Goal: Task Accomplishment & Management: Manage account settings

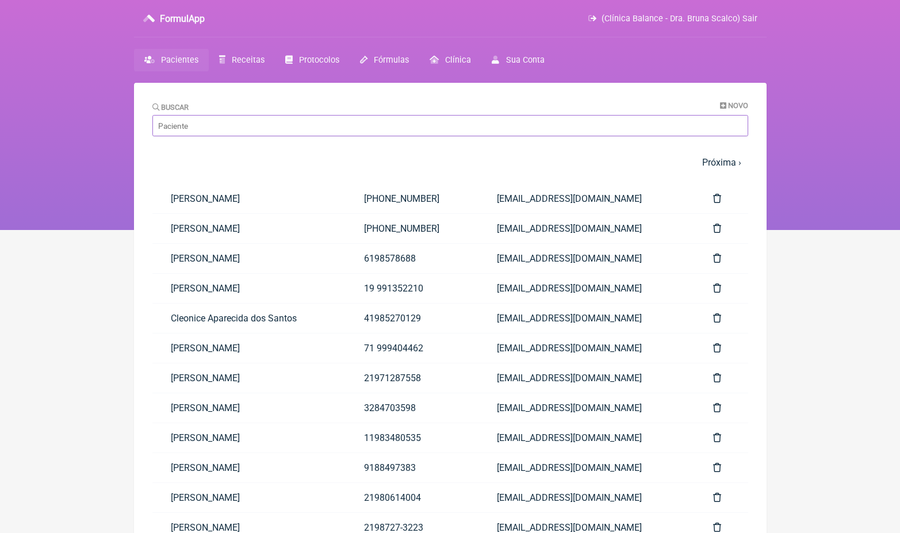
click at [287, 121] on input "Buscar" at bounding box center [450, 125] width 596 height 21
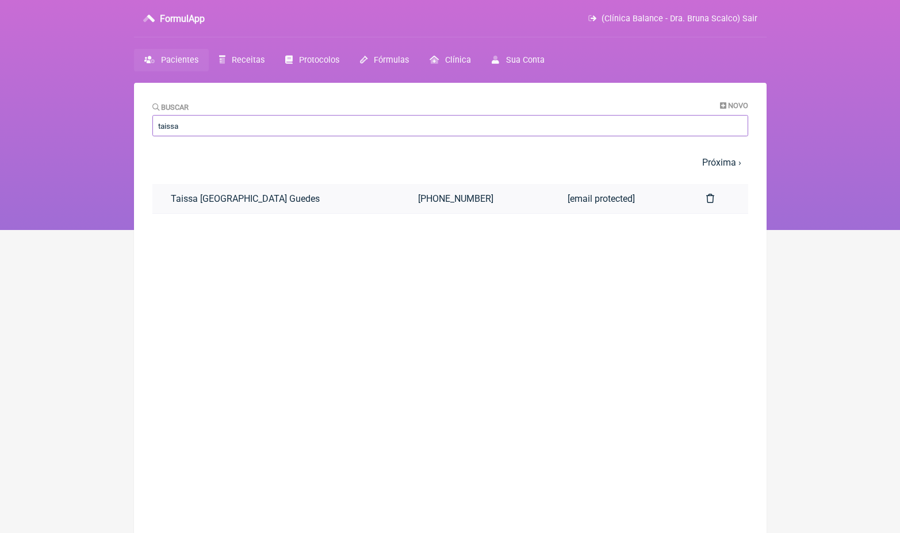
type input "taissa"
click at [290, 199] on link "Taissa [GEOGRAPHIC_DATA] Guedes" at bounding box center [276, 198] width 248 height 29
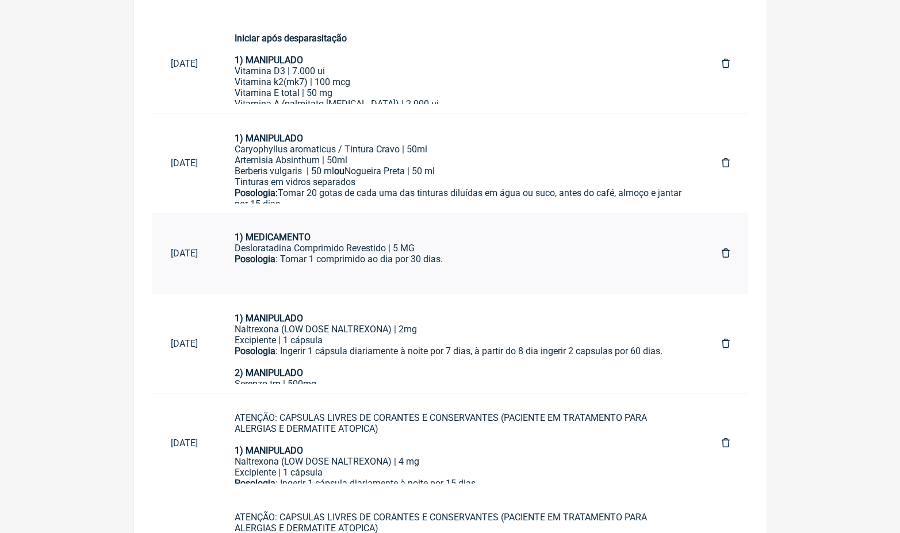
scroll to position [651, 0]
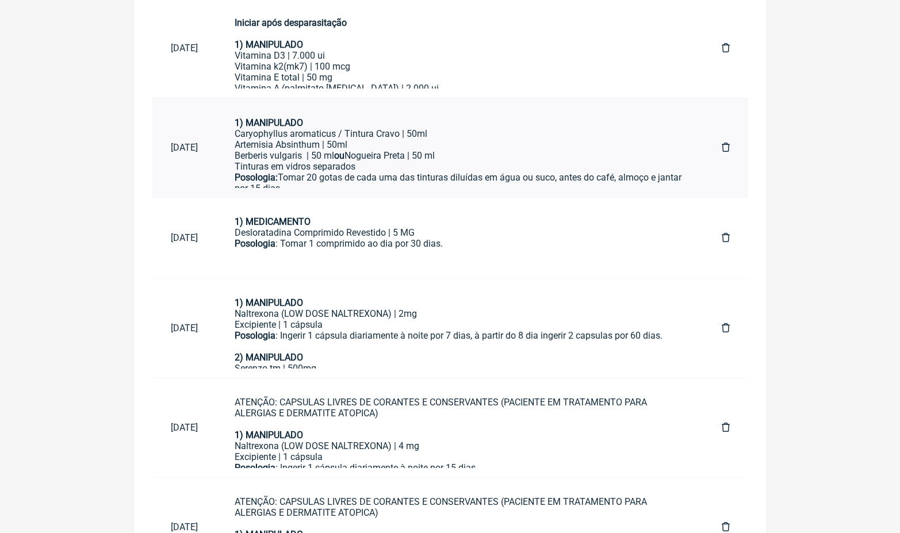
click at [400, 172] on div "Posologia: Tomar 20 gotas de cada uma das tinturas diluídas em água ou suco, an…" at bounding box center [460, 183] width 450 height 22
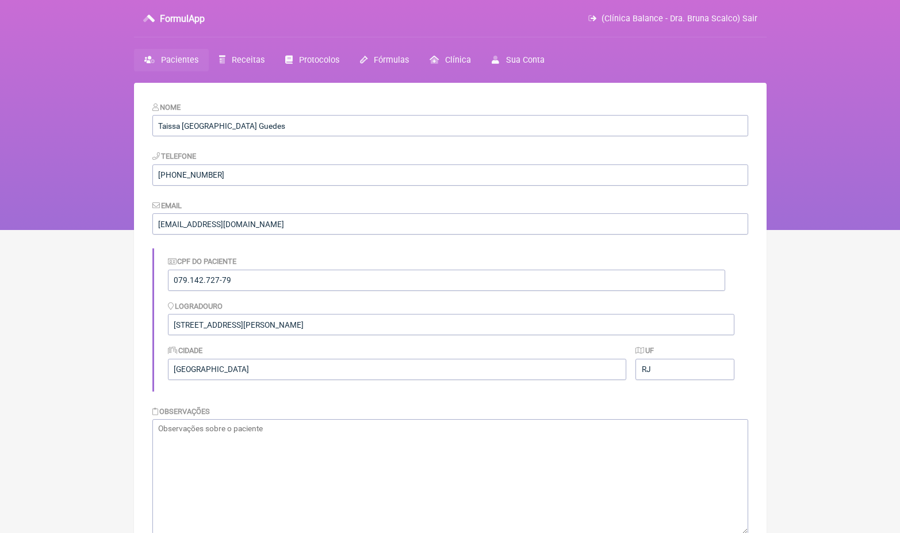
scroll to position [0, 0]
click at [183, 66] on link "Pacientes" at bounding box center [171, 60] width 75 height 22
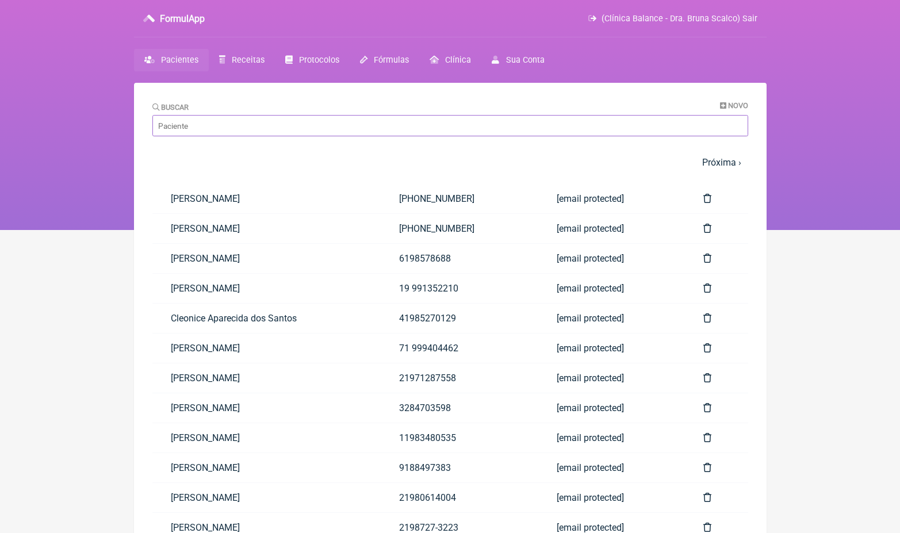
click at [276, 132] on input "Buscar" at bounding box center [450, 125] width 596 height 21
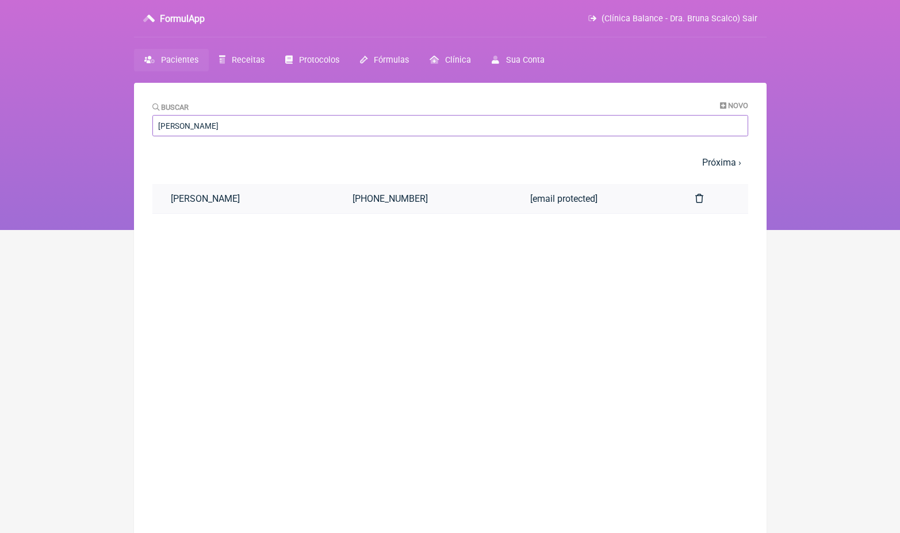
type input "Monica gall"
click at [282, 198] on link "Monica dos Santos Galliz" at bounding box center [243, 198] width 182 height 29
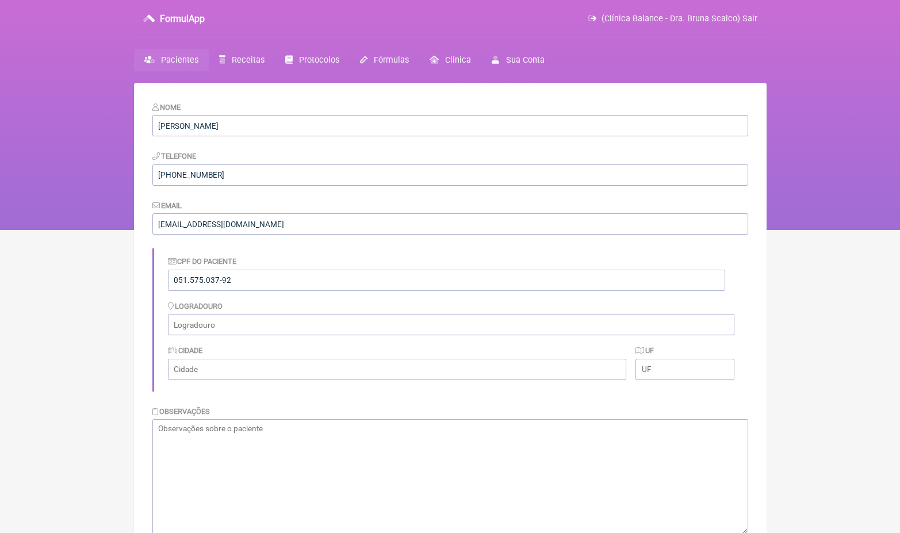
click at [190, 70] on link "Pacientes" at bounding box center [171, 60] width 75 height 22
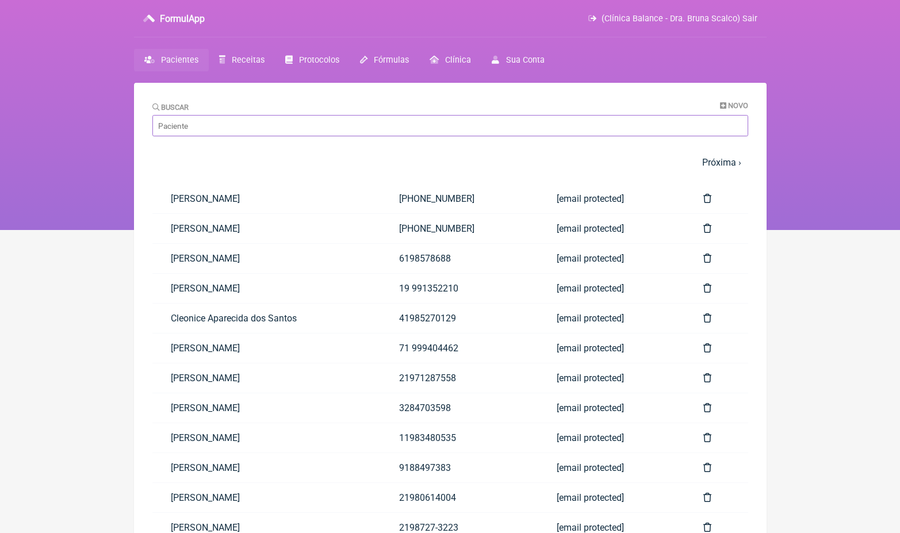
click at [239, 124] on input "Buscar" at bounding box center [450, 125] width 596 height 21
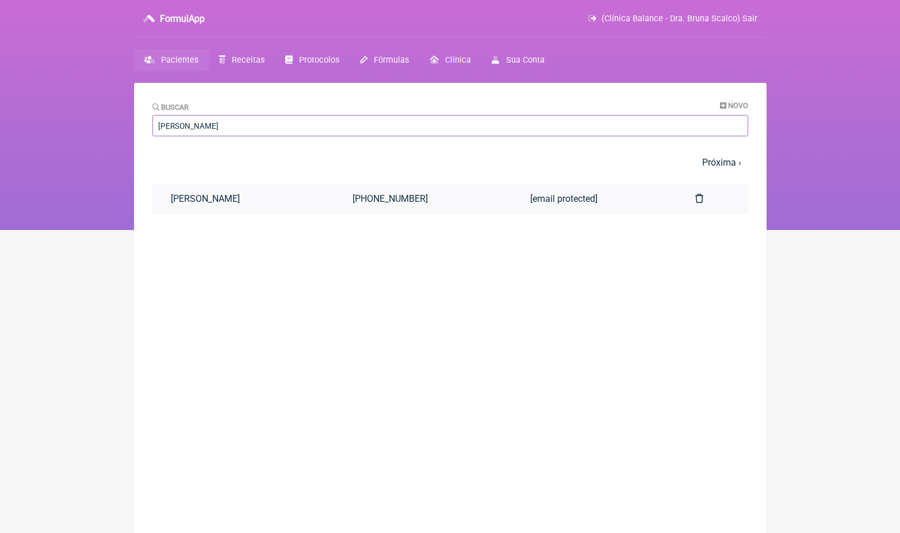
type input "Fernanda amara"
click at [240, 186] on link "[PERSON_NAME]" at bounding box center [243, 198] width 182 height 29
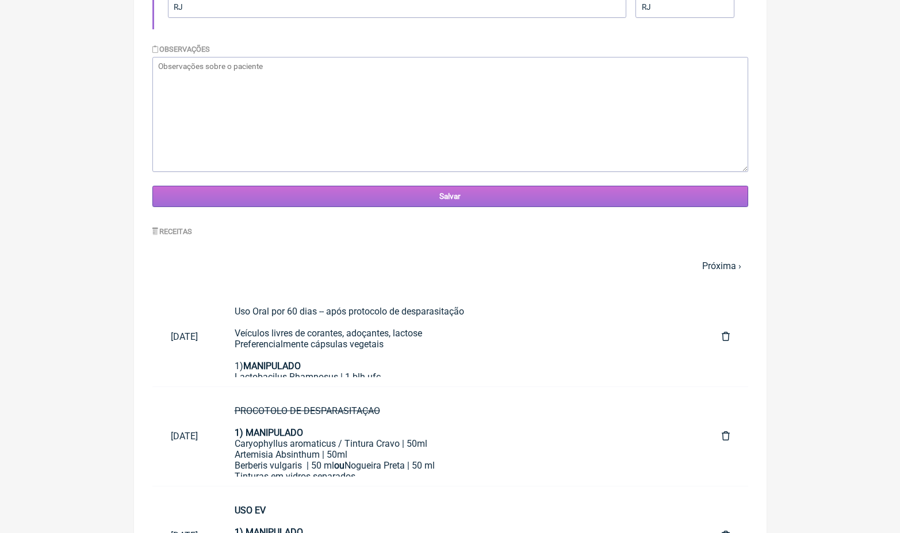
scroll to position [500, 0]
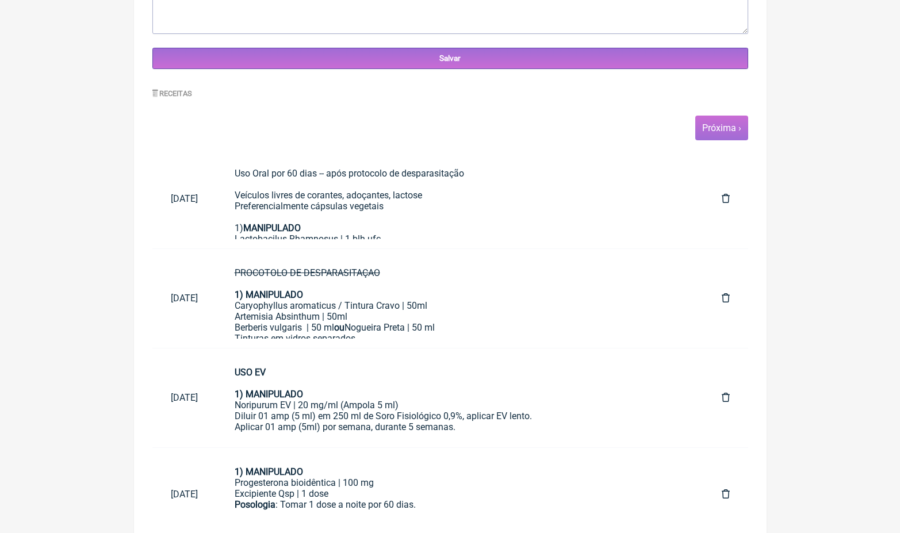
click at [720, 125] on link "Próxima ›" at bounding box center [721, 128] width 39 height 11
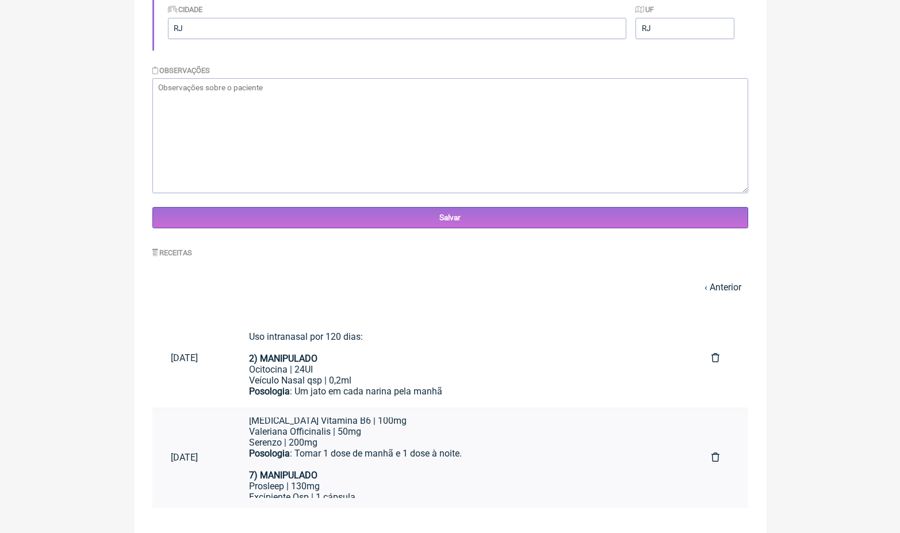
scroll to position [528, 0]
click at [338, 492] on div "Excipiente Qsp | 1 cápsula" at bounding box center [461, 497] width 425 height 11
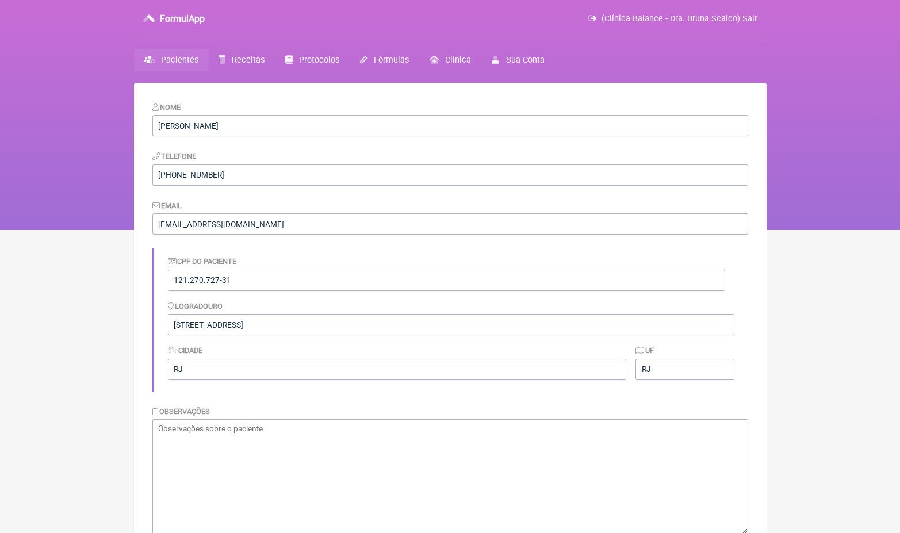
scroll to position [0, 0]
click at [200, 125] on input "[PERSON_NAME]" at bounding box center [450, 125] width 596 height 21
type input "taissa"
click at [254, 62] on span "Receitas" at bounding box center [248, 60] width 33 height 10
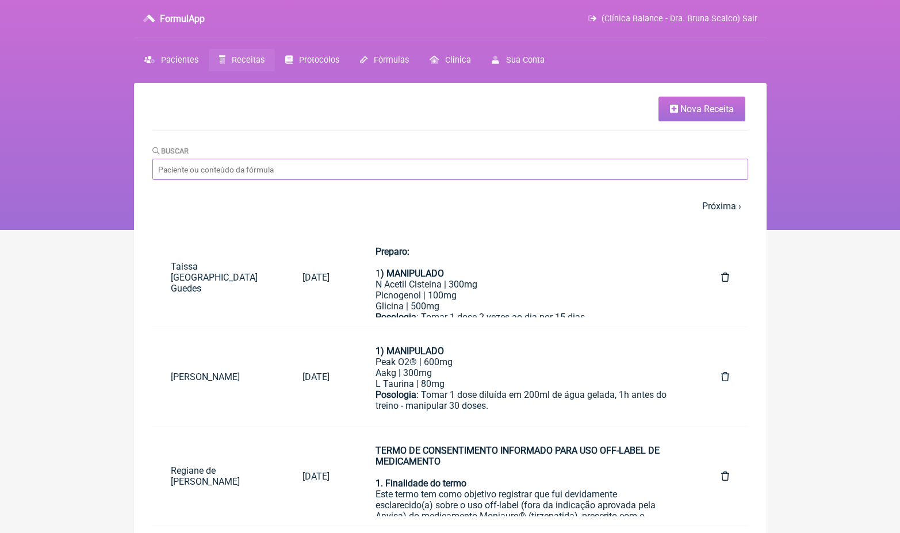
click at [227, 167] on input "Buscar" at bounding box center [450, 169] width 596 height 21
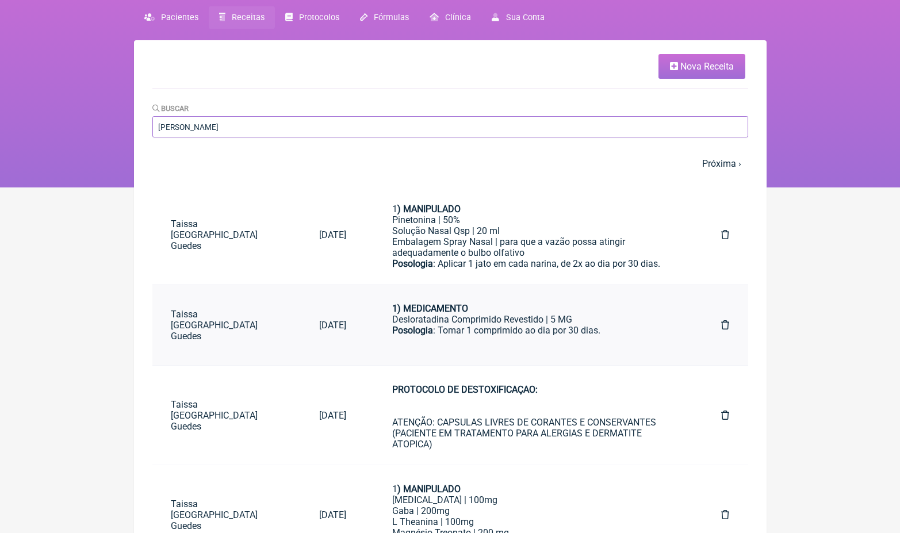
scroll to position [76, 0]
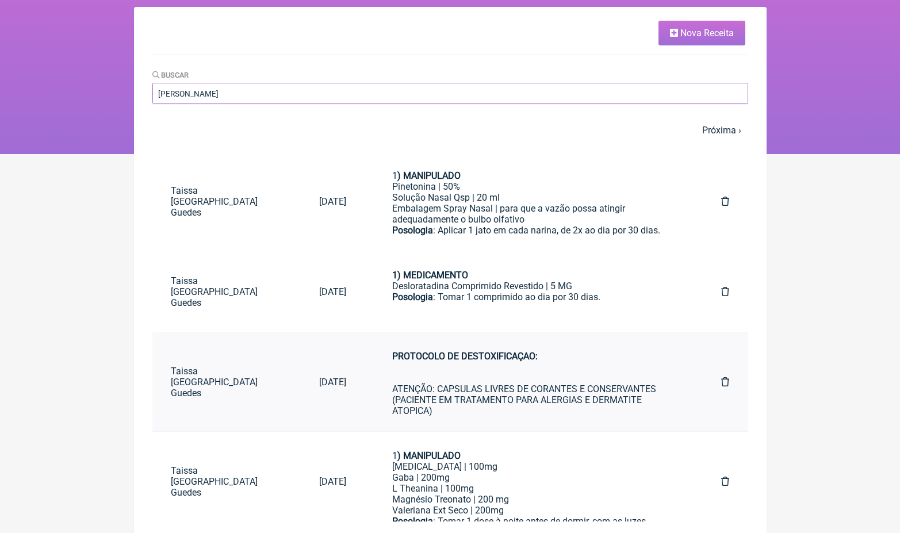
type input "taissa gu"
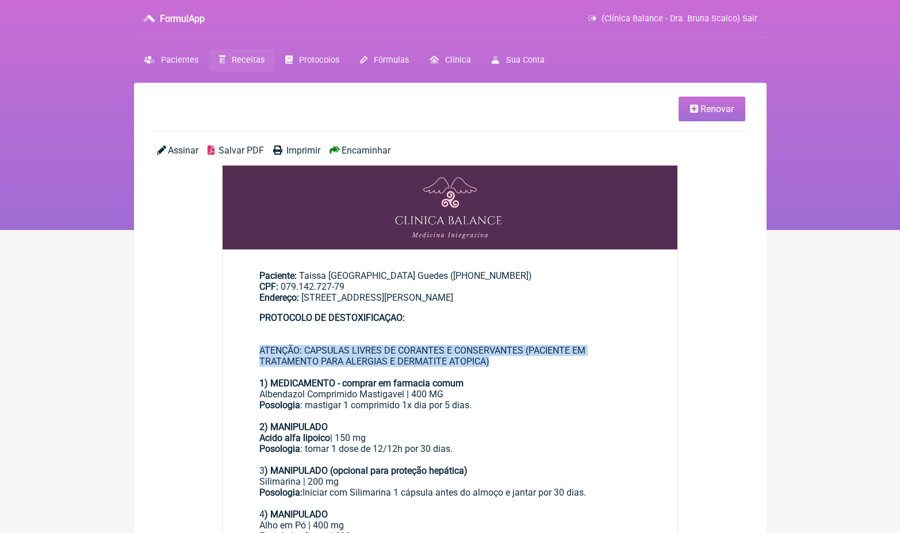
drag, startPoint x: 507, startPoint y: 358, endPoint x: 254, endPoint y: 342, distance: 253.6
click at [254, 342] on main "Paciente: Taissa Brazil Guedes ((21) 99306-0177) CPF: 079.142.727-79 Endereço: …" at bounding box center [451, 456] width 456 height 408
copy div "ATENÇÃO: CAPSULAS LIVRES DE CORANTES E CONSERVANTES (PACIENTE EM TRATAMENTO PAR…"
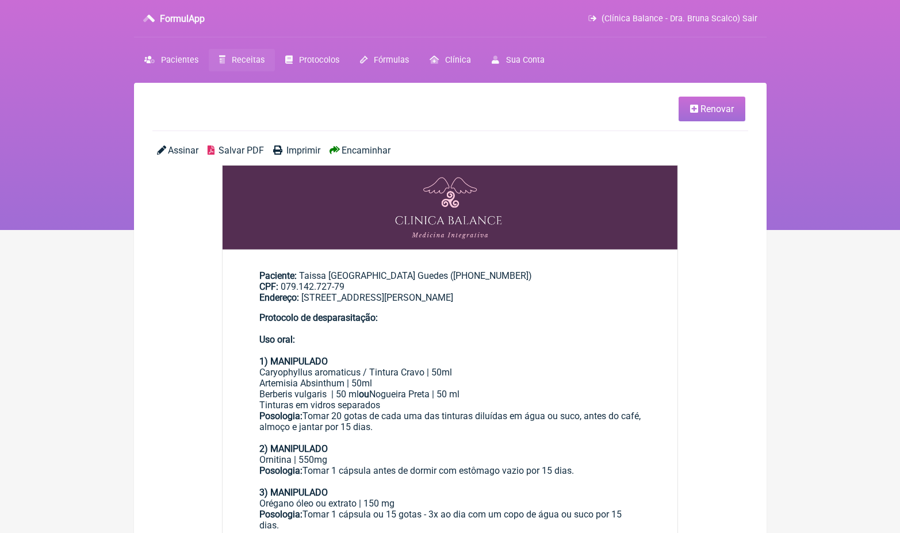
click at [722, 104] on span "Renovar" at bounding box center [717, 109] width 33 height 11
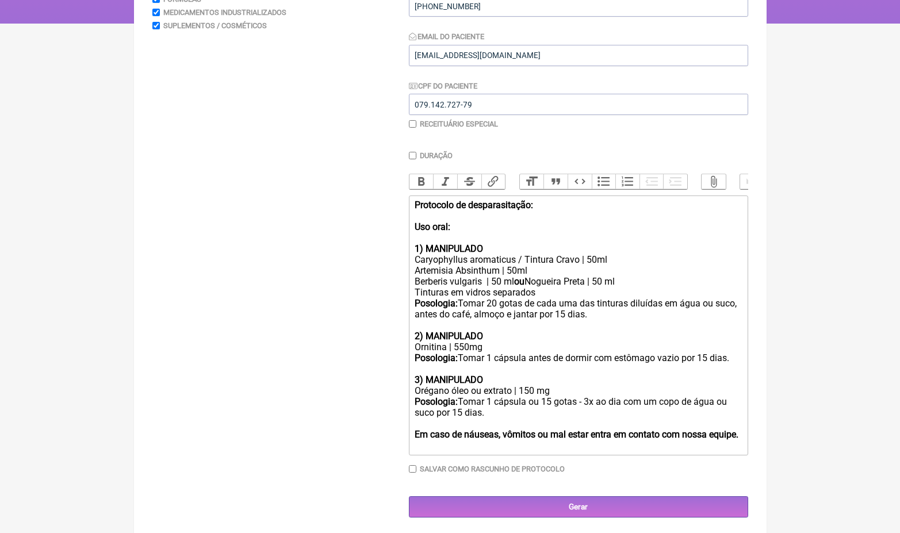
scroll to position [205, 0]
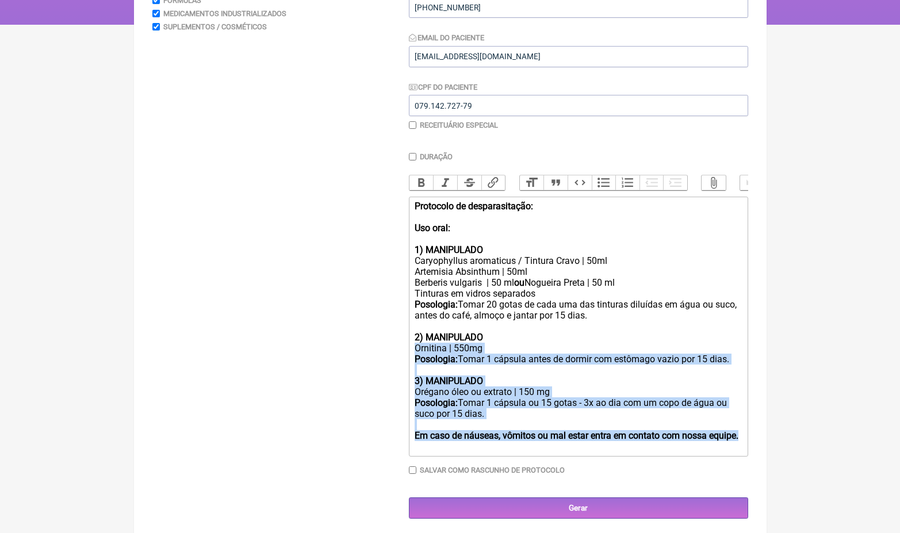
drag, startPoint x: 452, startPoint y: 434, endPoint x: 415, endPoint y: 338, distance: 103.6
click at [415, 337] on trix-editor "Protocolo de desparasitação: Uso oral: 1) MANIPULADO Caryophyllus aromaticus / …" at bounding box center [578, 327] width 339 height 260
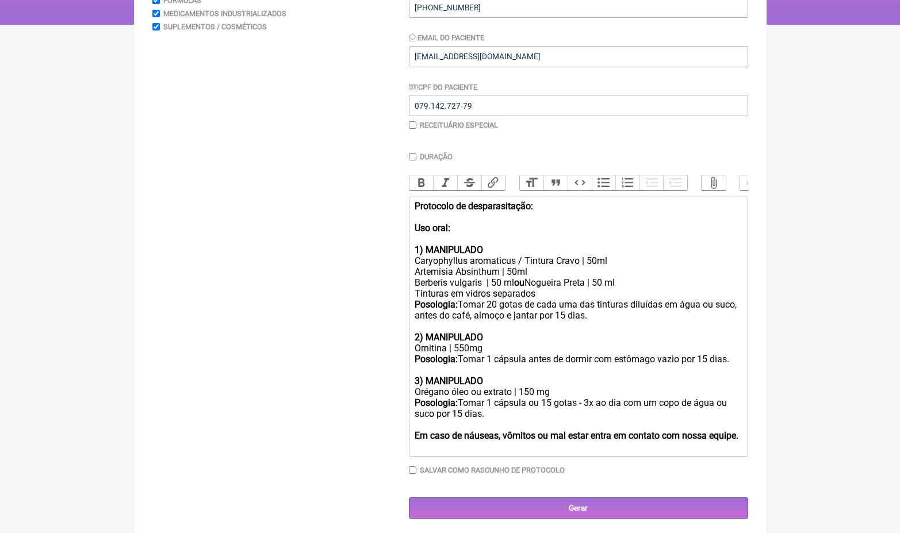
click at [437, 381] on div "3) MANIPULADO Orégano óleo ou extrato | 150 mg" at bounding box center [578, 381] width 327 height 33
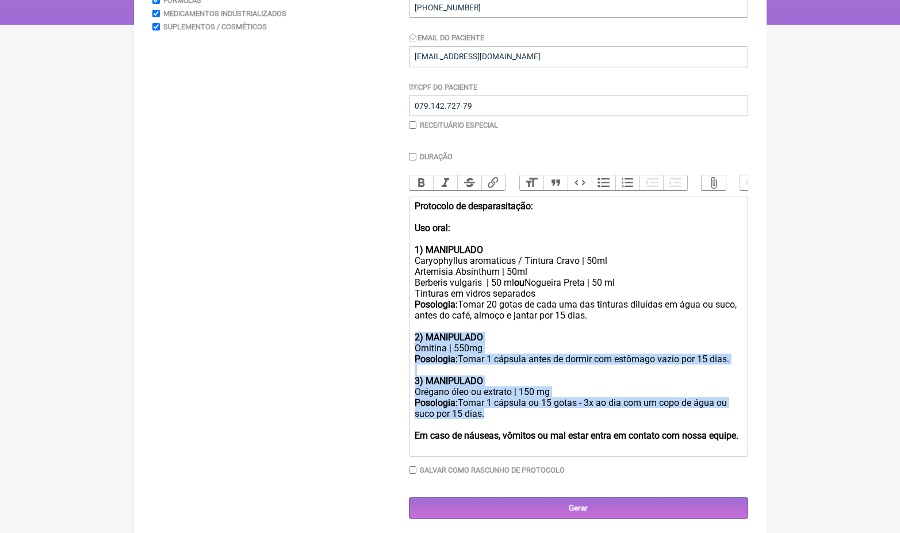
drag, startPoint x: 437, startPoint y: 410, endPoint x: 409, endPoint y: 330, distance: 84.8
click at [409, 330] on trix-editor "Protocolo de desparasitação: Uso oral: 1) MANIPULADO Caryophyllus aromaticus / …" at bounding box center [578, 327] width 339 height 260
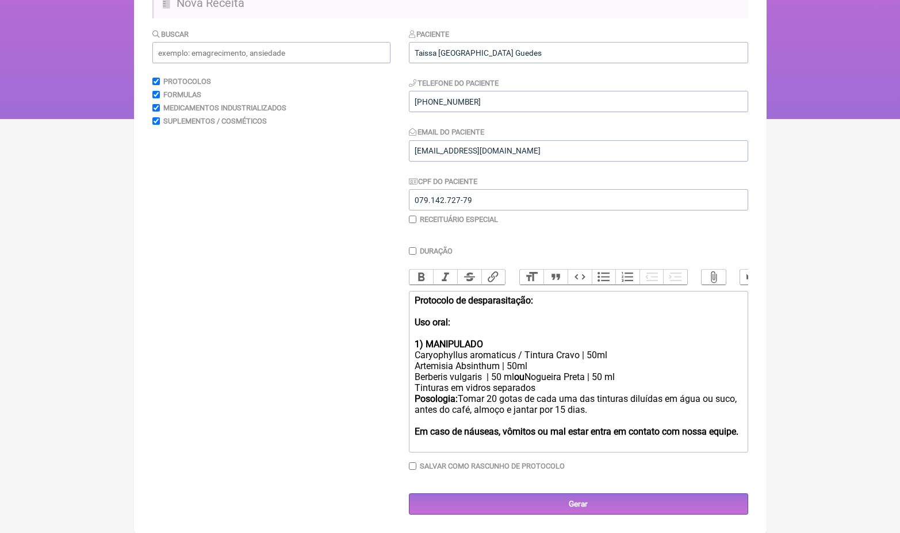
scroll to position [112, 0]
click at [415, 296] on strong "Protocolo de desparasitação:" at bounding box center [474, 300] width 119 height 11
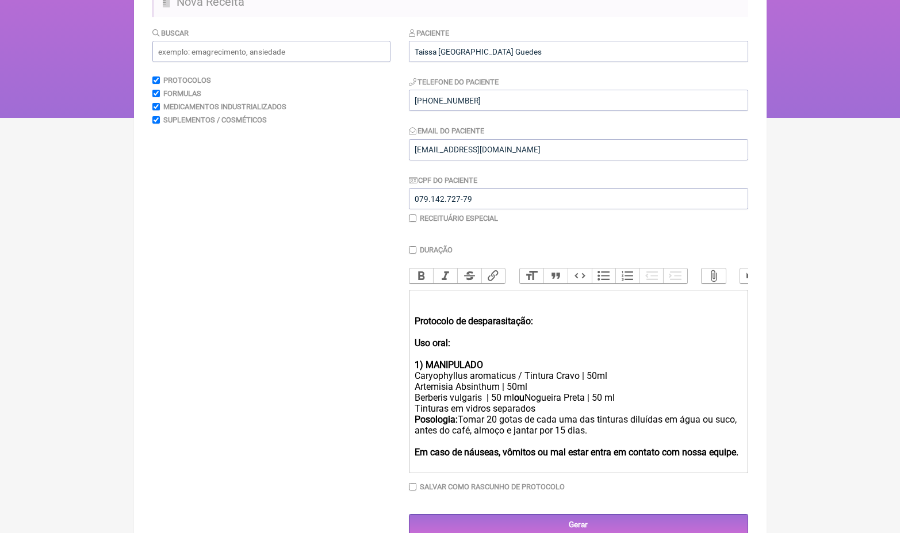
type trix-editor "<div><br><br><strong>Protocolo de desparasitação:<br></strong><br><strong>Uso o…"
click at [430, 294] on div "Protocolo de desparasitação: Uso oral: 1) MANIPULADO" at bounding box center [578, 332] width 327 height 77
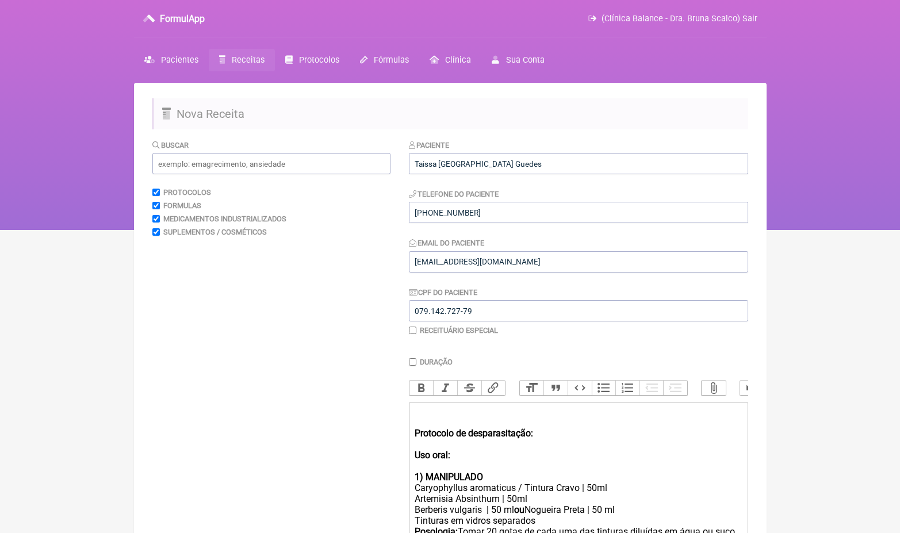
scroll to position [0, 0]
click at [318, 159] on input "text" at bounding box center [271, 163] width 238 height 21
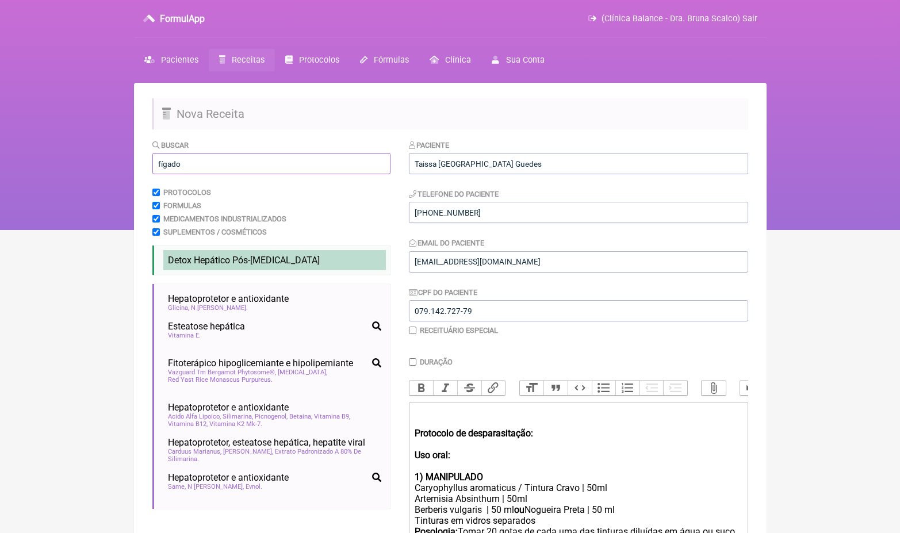
type input "fígado"
click at [324, 258] on li "Detox Hepático Pós-COVID detox fígado pós-covid hepático covid" at bounding box center [274, 260] width 223 height 20
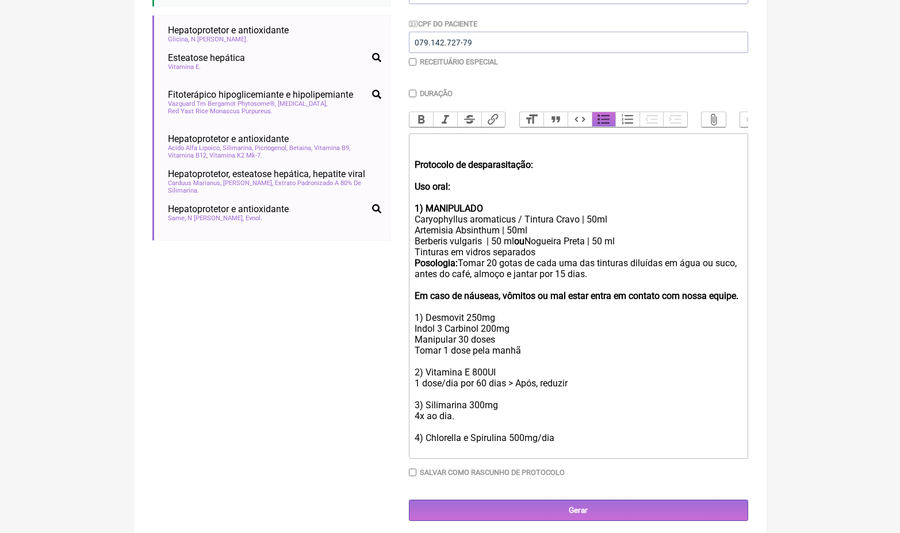
scroll to position [267, 0]
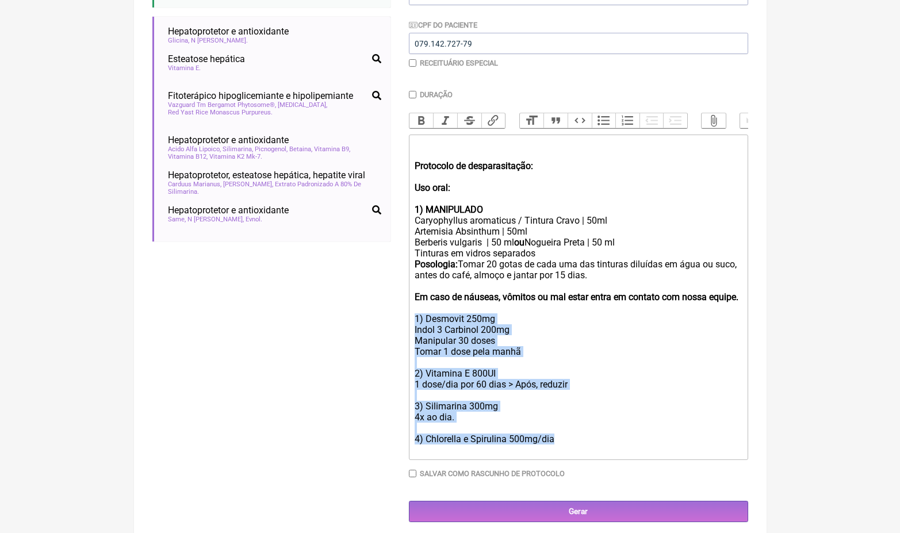
drag, startPoint x: 575, startPoint y: 430, endPoint x: 415, endPoint y: 318, distance: 195.3
click at [415, 318] on div "1) Desmovit 250mg Indol 3 Carbinol 200mg Manipular 30 doses Tomar 1 dose pela m…" at bounding box center [578, 385] width 327 height 142
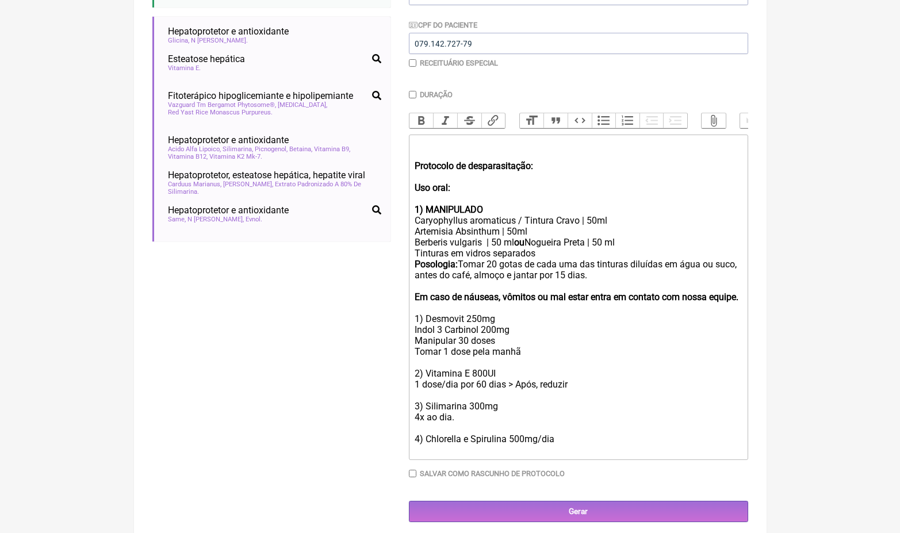
scroll to position [154, 0]
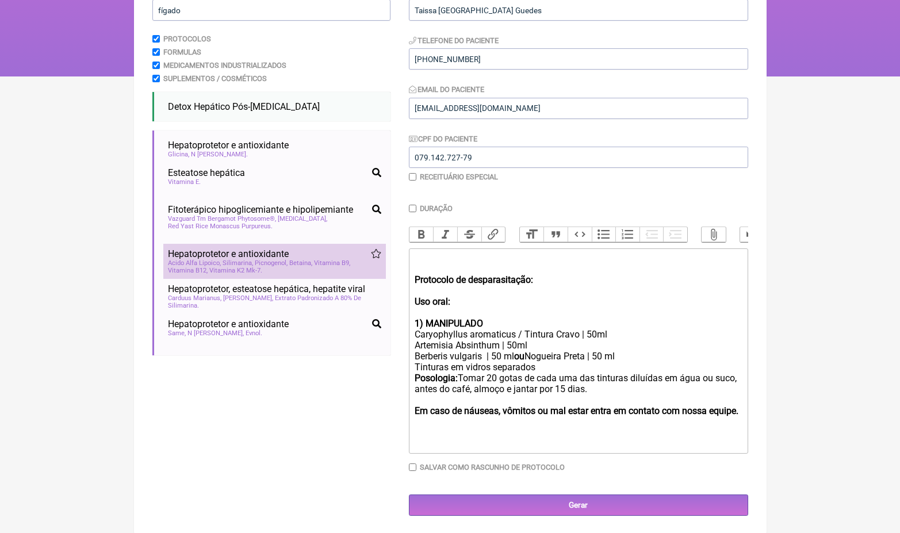
click at [268, 267] on div "Acido Alfa Lipoico Silimarina Picnogenol Betaina Vitamina B9 Vitamina B12 Vitam…" at bounding box center [274, 266] width 213 height 15
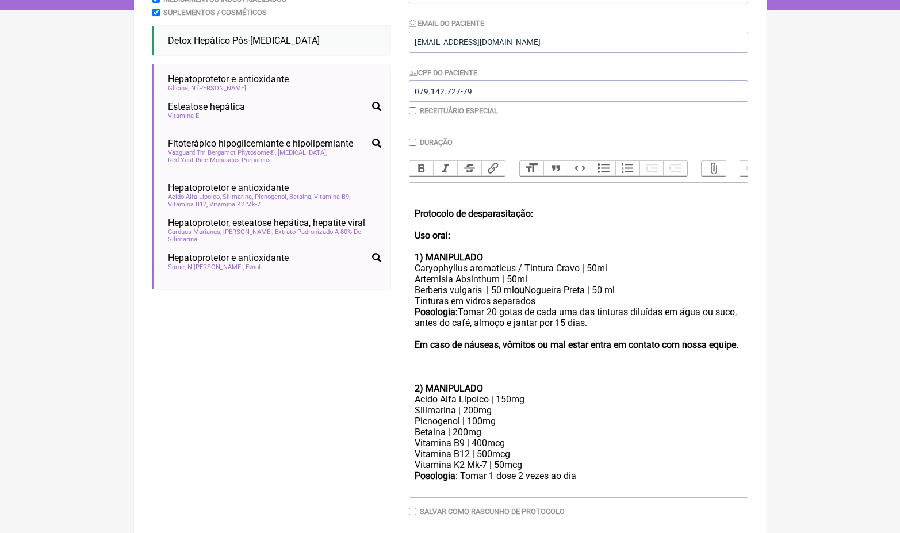
scroll to position [220, 0]
drag, startPoint x: 537, startPoint y: 459, endPoint x: 412, endPoint y: 429, distance: 128.4
click at [412, 429] on trix-editor "Protocolo de desparasitação: Uso oral: 1) MANIPULADO Caryophyllus aromaticus / …" at bounding box center [578, 340] width 339 height 316
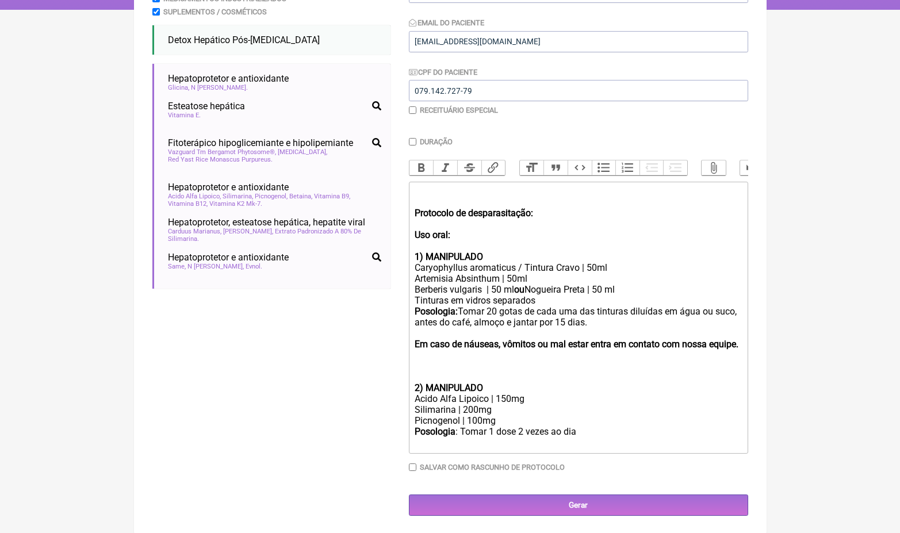
scroll to position [216, 0]
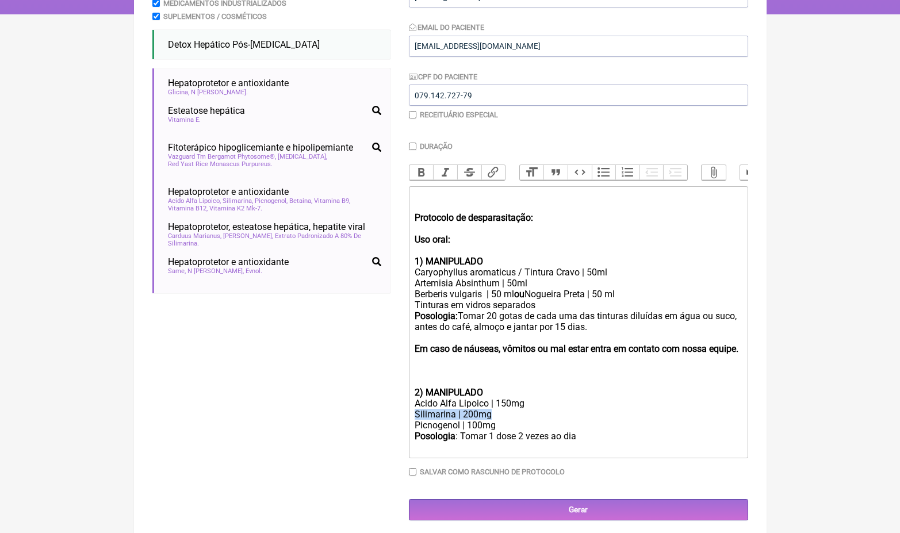
drag, startPoint x: 516, startPoint y: 407, endPoint x: 396, endPoint y: 407, distance: 119.7
click at [396, 407] on form "Buscar fígado Protocolos Formulas Medicamentos Industrializados Suplementos / C…" at bounding box center [450, 221] width 596 height 597
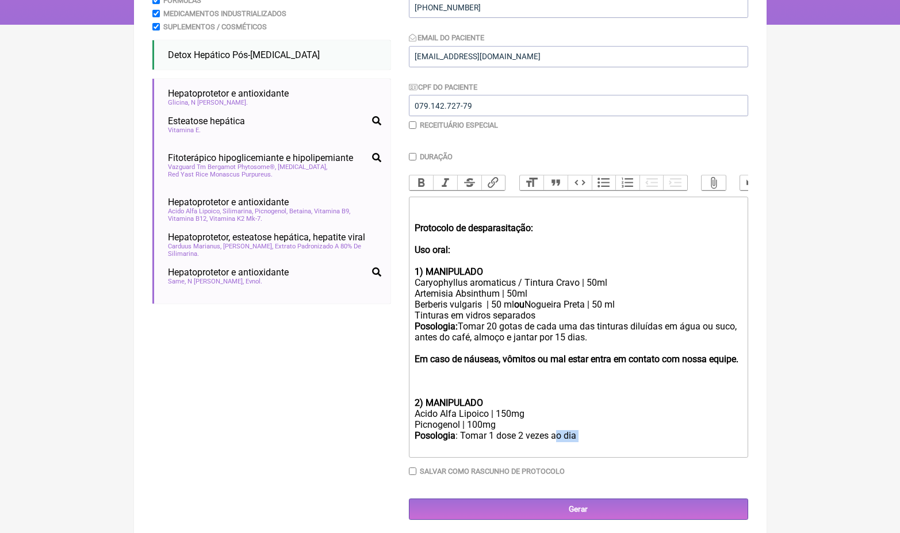
drag, startPoint x: 591, startPoint y: 436, endPoint x: 560, endPoint y: 436, distance: 31.1
click at [560, 436] on div "Posologia : Tomar 1 dose 2 vezes ao dia ㅤ" at bounding box center [578, 441] width 327 height 23
drag, startPoint x: 523, startPoint y: 426, endPoint x: 404, endPoint y: 412, distance: 119.2
click at [404, 412] on form "Buscar fígado Protocolos Formulas Medicamentos Industrializados Suplementos / C…" at bounding box center [450, 227] width 596 height 586
copy trix-editor "Acido Alfa Lipoico | 150mg Picnogenol | 100mg"
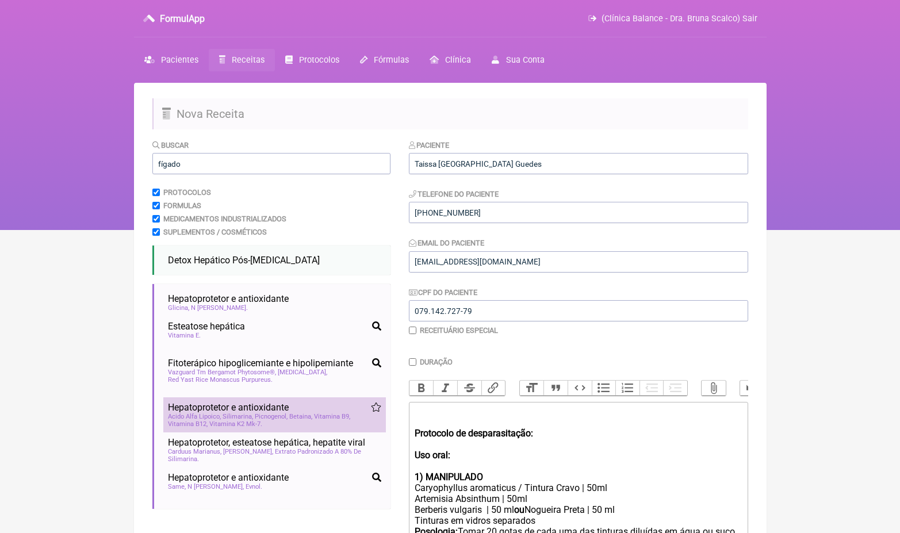
scroll to position [0, 0]
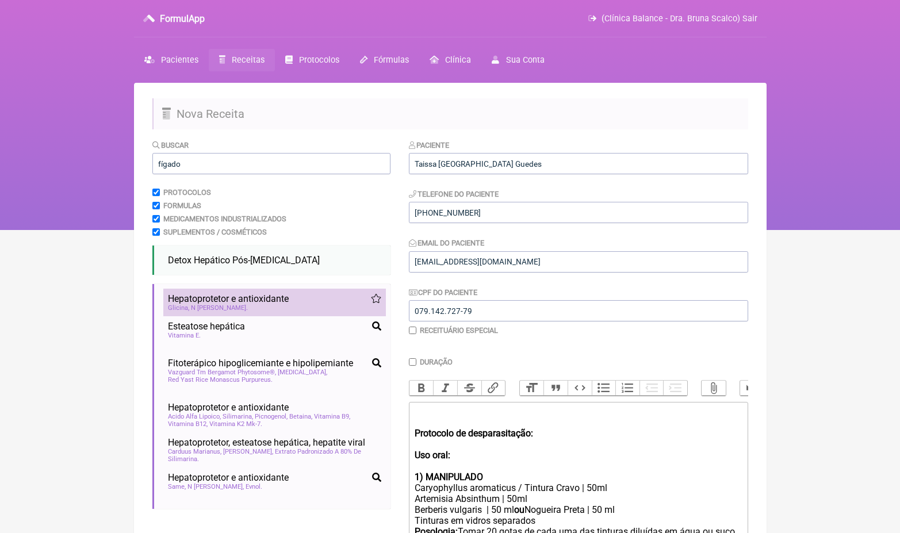
click at [287, 307] on div "Glicina N Acetil Cisteina" at bounding box center [274, 307] width 213 height 7
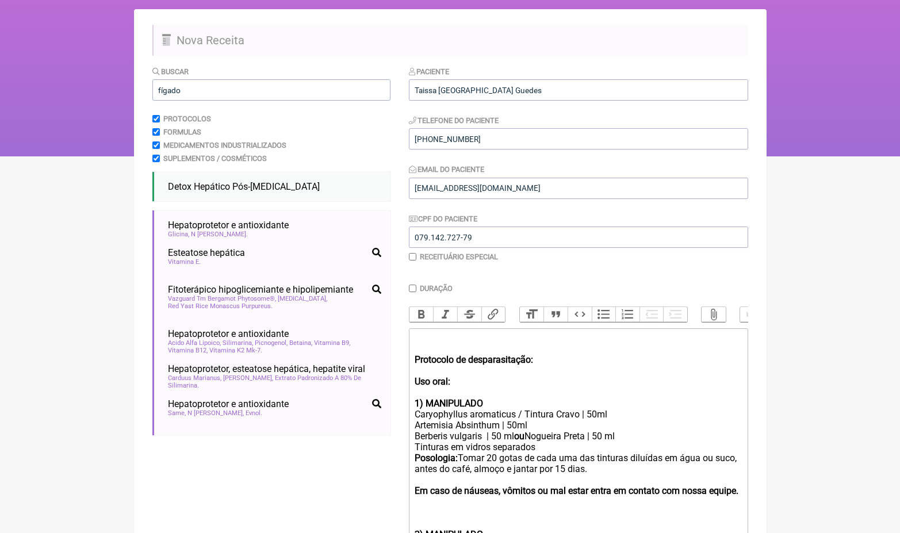
scroll to position [257, 0]
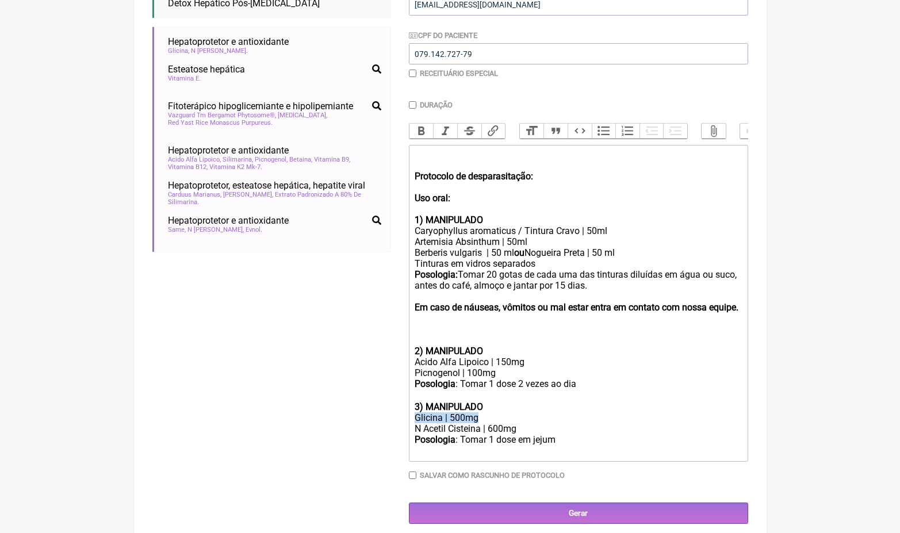
drag, startPoint x: 502, startPoint y: 415, endPoint x: 379, endPoint y: 415, distance: 122.5
click at [379, 415] on form "Buscar fígado Protocolos Formulas Medicamentos Industrializados Suplementos / C…" at bounding box center [450, 203] width 596 height 642
click at [503, 373] on div "Picnogenol | 100mg" at bounding box center [578, 373] width 327 height 11
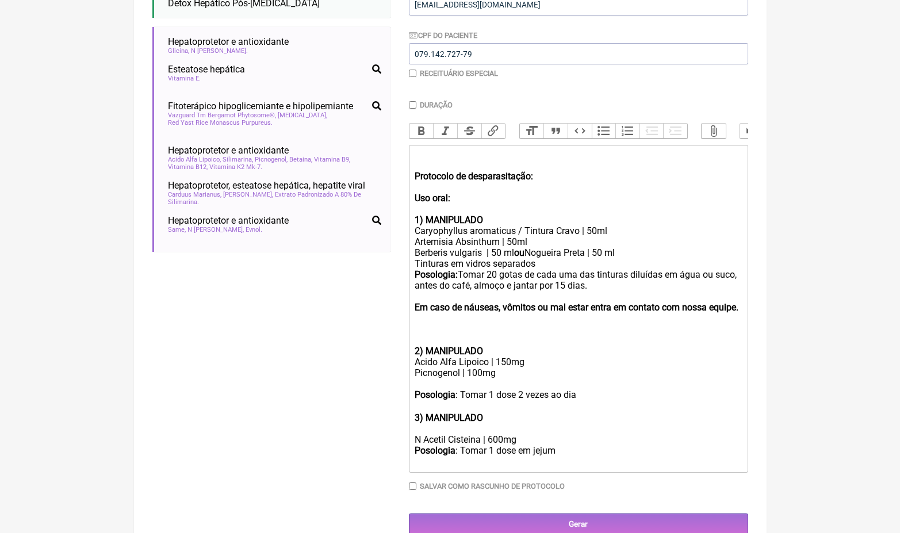
paste trix-editor "Glicina | 500mg"
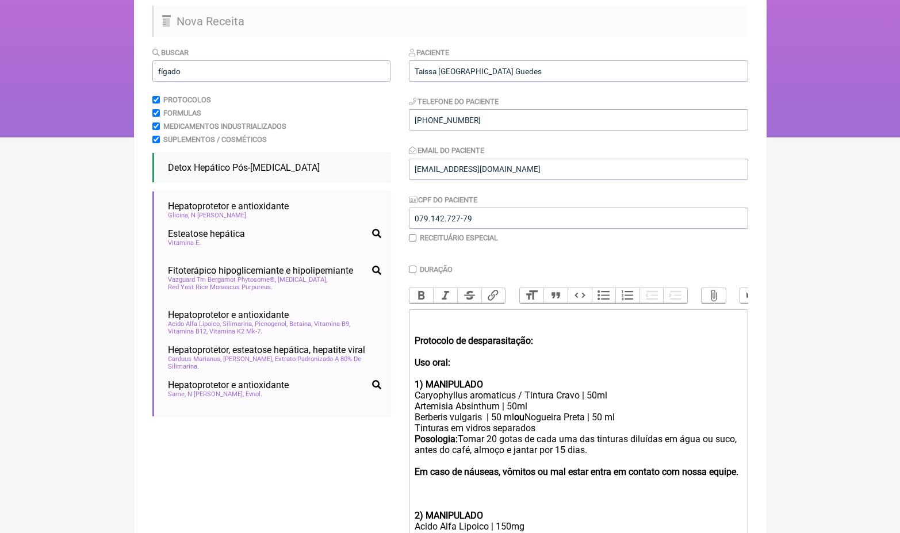
scroll to position [109, 0]
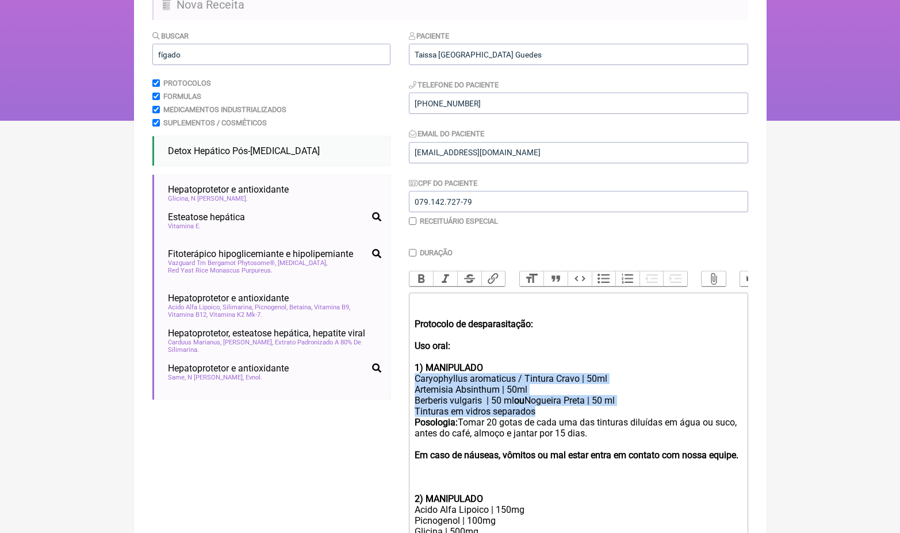
drag, startPoint x: 549, startPoint y: 402, endPoint x: 414, endPoint y: 371, distance: 138.7
click at [414, 372] on trix-editor "Protocolo de desparasitação: Uso oral: 1) MANIPULADO Caryophyllus aromaticus / …" at bounding box center [578, 457] width 339 height 328
copy trix-editor "Caryophyllus aromaticus / Tintura Cravo | 50ml Artemisia Absinthum | 50ml Berbe…"
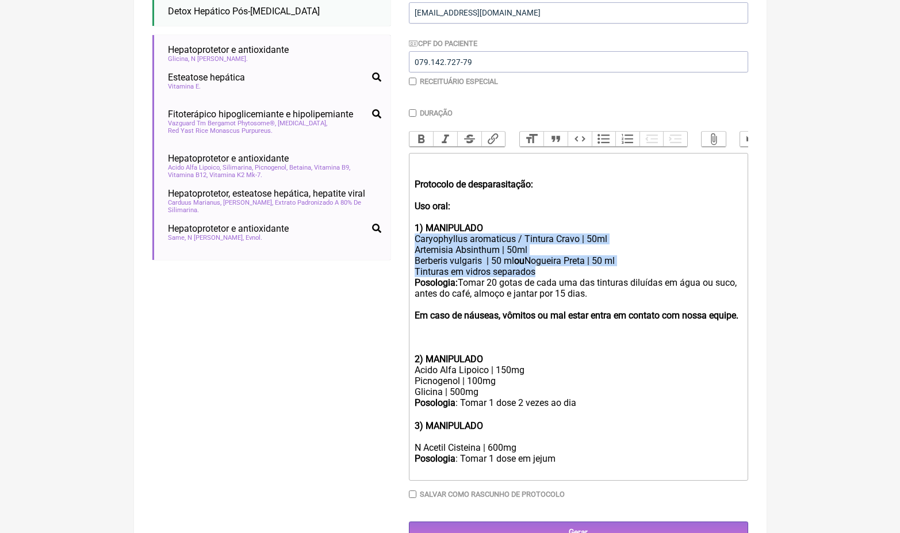
drag, startPoint x: 521, startPoint y: 440, endPoint x: 368, endPoint y: 440, distance: 153.0
click at [368, 440] on form "Buscar fígado Protocolos Formulas Medicamentos Industrializados Suplementos / C…" at bounding box center [450, 216] width 596 height 653
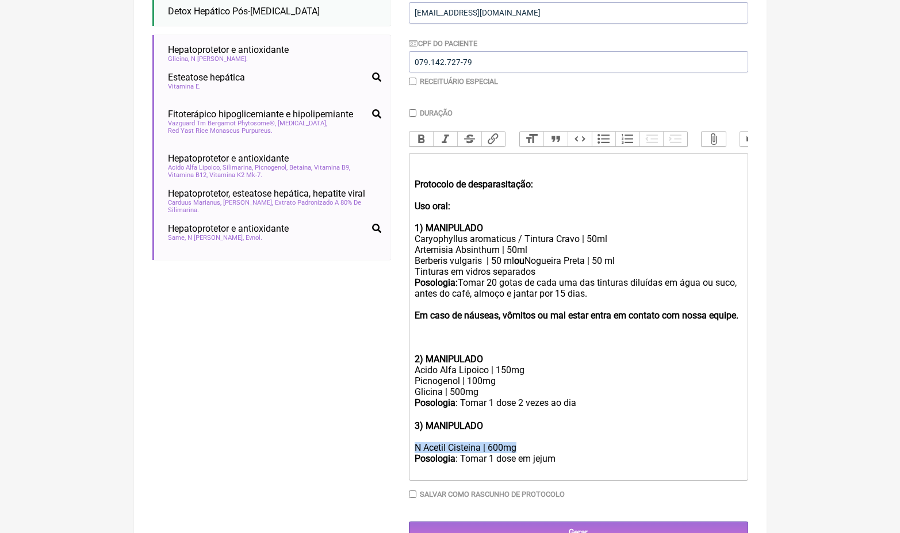
copy div "N Acetil Cisteina | 600mg"
click at [488, 367] on div "Acido Alfa Lipoico | 150mg" at bounding box center [578, 370] width 327 height 11
click at [488, 366] on div "Acido Alfa Lipoico | 150mg" at bounding box center [578, 370] width 327 height 11
paste trix-editor "<div><br><br><strong>Protocolo de desparasitação:<br></strong><br><strong>Uso o…"
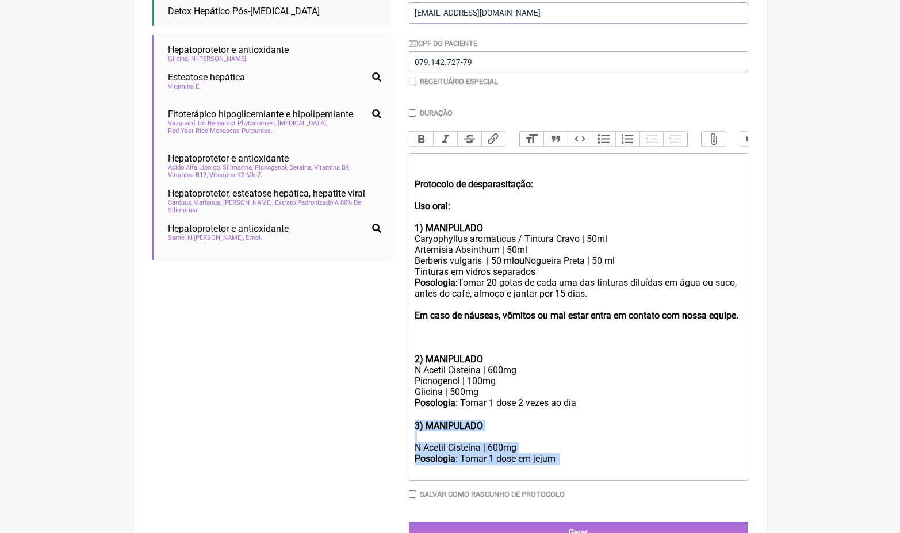
drag, startPoint x: 498, startPoint y: 461, endPoint x: 407, endPoint y: 422, distance: 99.0
click at [407, 422] on form "Buscar fígado Protocolos Formulas Medicamentos Industrializados Suplementos / C…" at bounding box center [450, 216] width 596 height 653
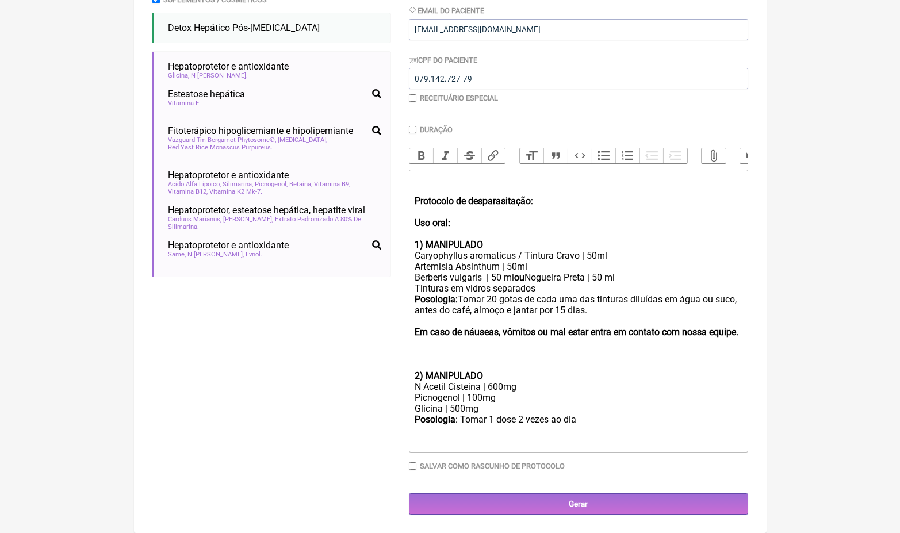
scroll to position [226, 0]
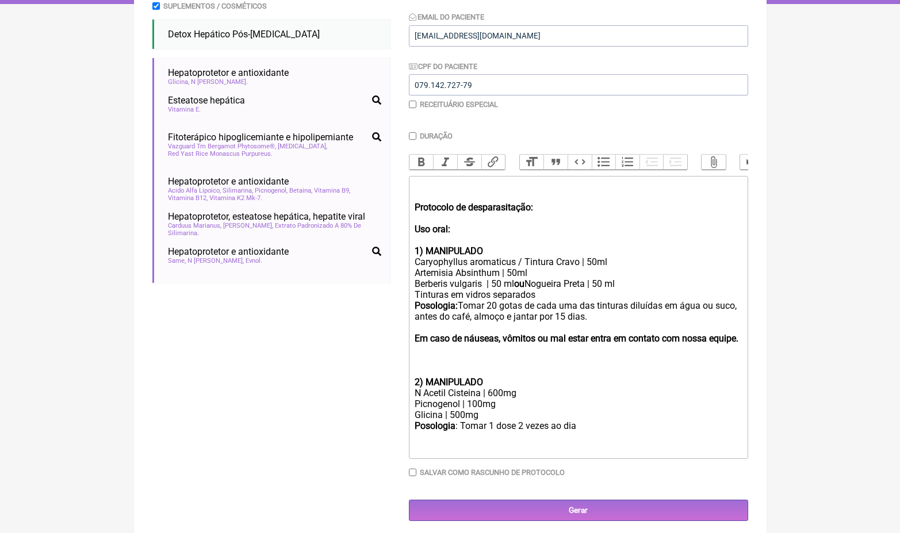
click at [494, 388] on div "N Acetil Cisteina | 600mg" at bounding box center [578, 393] width 327 height 11
click at [590, 423] on div "Posologia : Tomar 1 dose 2 vezes ao dia ㅤ" at bounding box center [578, 432] width 327 height 23
click at [421, 378] on strong "2) MANIPULADO" at bounding box center [449, 382] width 68 height 11
click at [420, 246] on strong "1) MANIPULADO" at bounding box center [449, 251] width 68 height 11
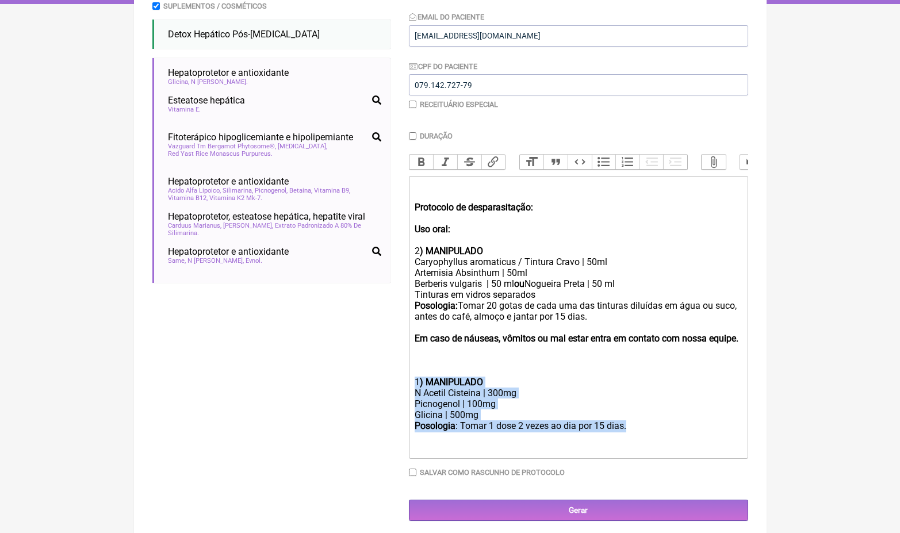
drag, startPoint x: 656, startPoint y: 424, endPoint x: 414, endPoint y: 378, distance: 246.5
click at [414, 378] on trix-editor "Protocolo de desparasitação: Uso oral: 2 ) MANIPULADO Caryophyllus aromaticus /…" at bounding box center [578, 317] width 339 height 283
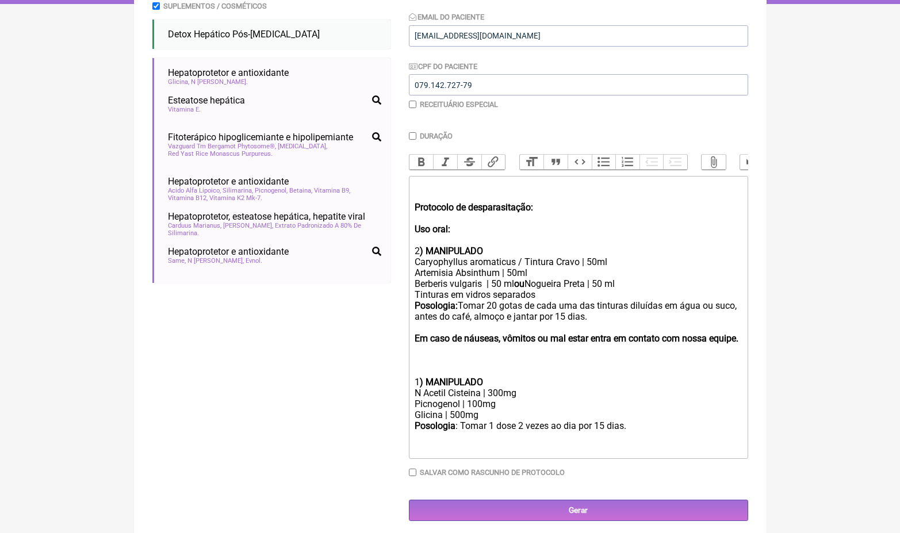
scroll to position [185, 0]
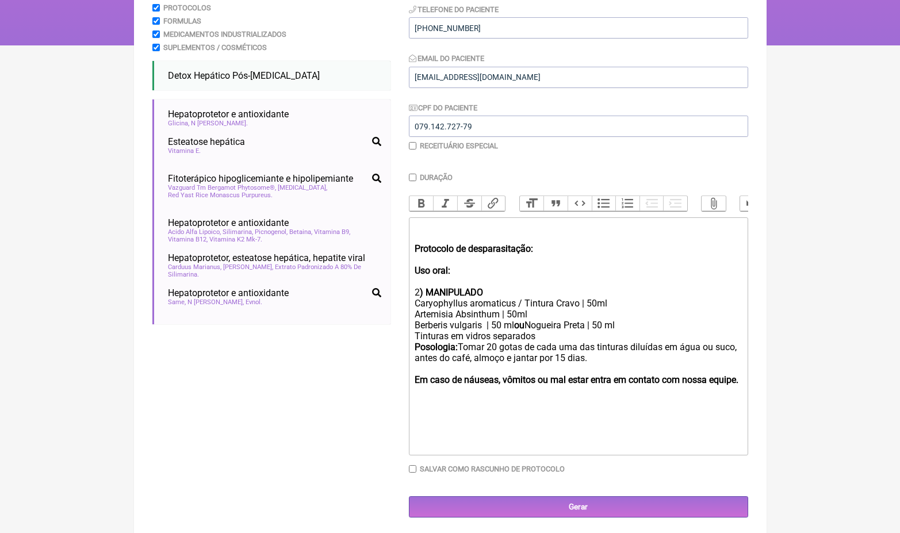
click at [428, 217] on trix-editor "Protocolo de desparasitação: Uso oral: 2 ) MANIPULADO Caryophyllus aromaticus /…" at bounding box center [578, 336] width 339 height 238
paste trix-editor "<div>1<strong>) MANIPULADO</strong></div><div>N Acetil Cisteina | 300mg</div><d…"
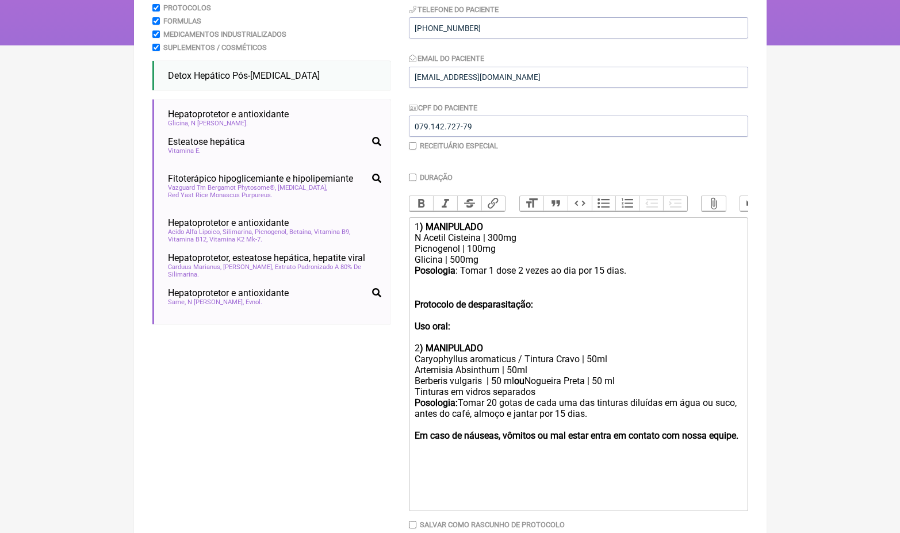
click at [416, 228] on div "1 ) MANIPULADO" at bounding box center [578, 226] width 327 height 11
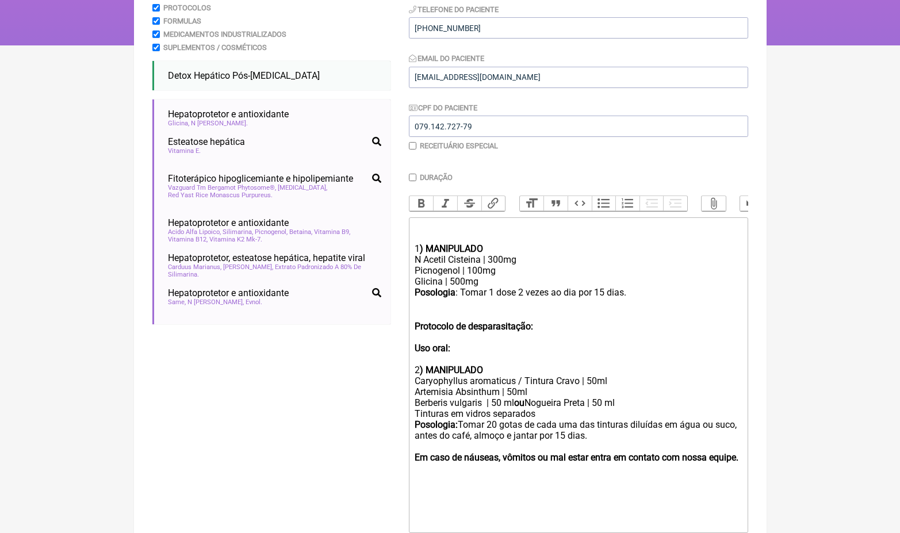
click at [423, 224] on div "1 ) MANIPULADO" at bounding box center [578, 237] width 327 height 33
click at [439, 227] on div "Preparo: 1 ) MANIPULADO" at bounding box center [578, 237] width 327 height 33
click at [424, 205] on button "Bold" at bounding box center [422, 203] width 24 height 15
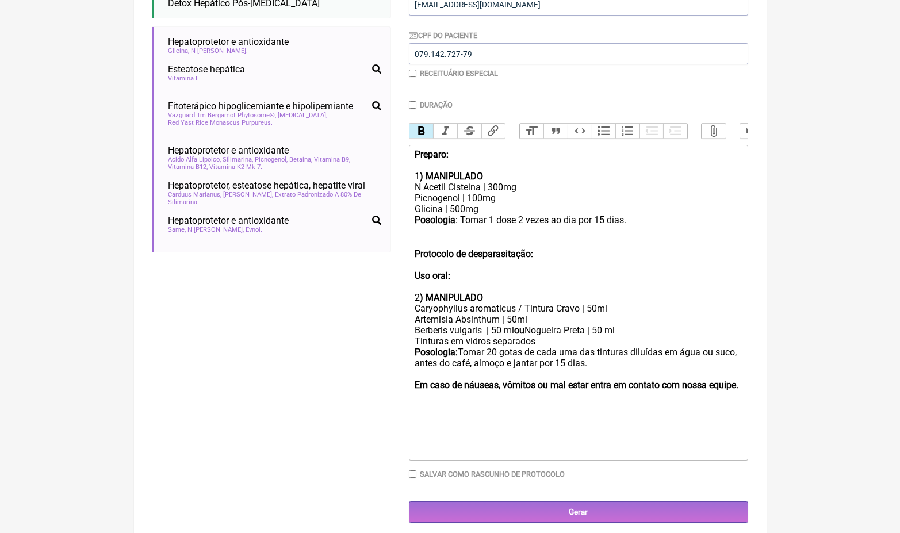
click at [456, 446] on div at bounding box center [578, 450] width 327 height 11
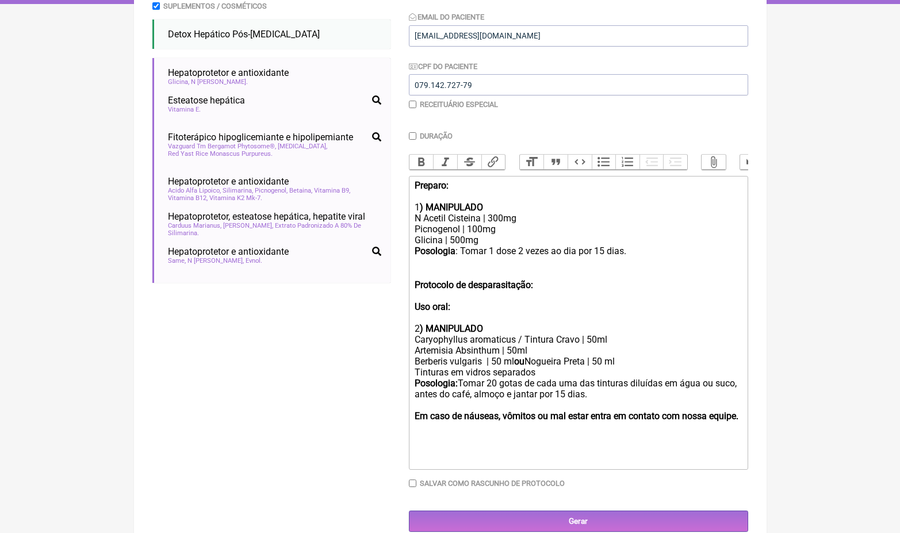
type trix-editor "<div><strong>Preparo:<br></strong><br>1<strong>) MANIPULADO</strong></div><div>…"
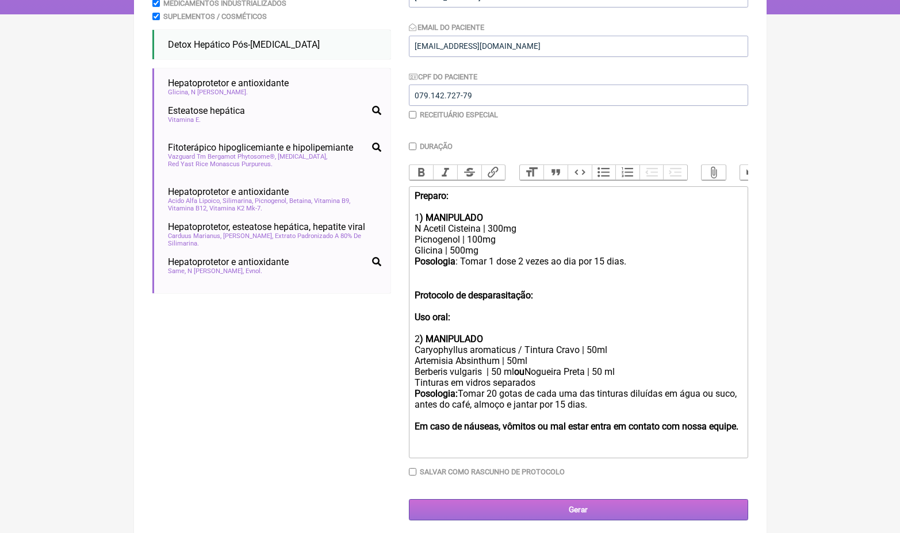
click at [570, 503] on input "Gerar" at bounding box center [578, 509] width 339 height 21
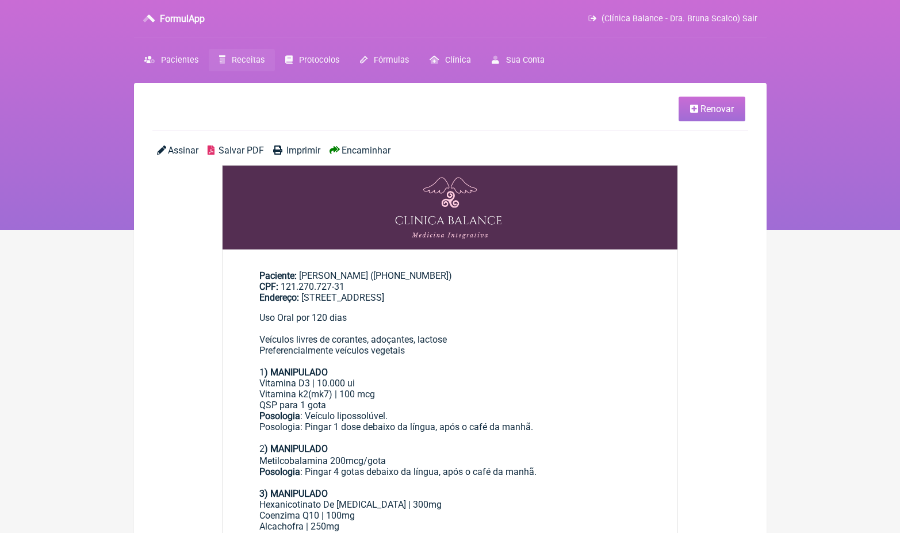
click at [703, 114] on link "Renovar" at bounding box center [712, 109] width 67 height 25
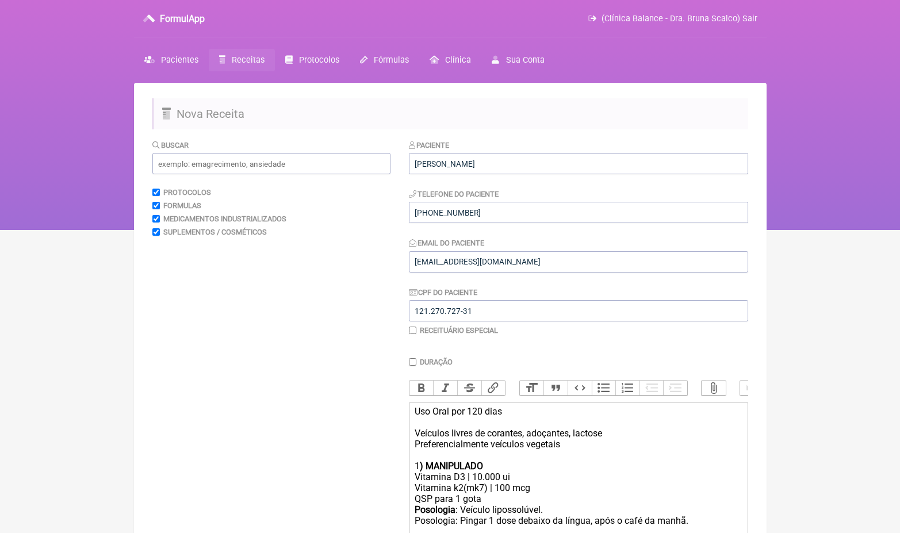
click at [442, 454] on div "Uso Oral por 120 dias Veículos livres de corantes, adoçantes, lactose Preferenc…" at bounding box center [578, 433] width 327 height 55
type trix-editor "<div>Uso Oral por 120 dias&nbsp;<br><br>Veículos livres de corantes, adoçantes,…"
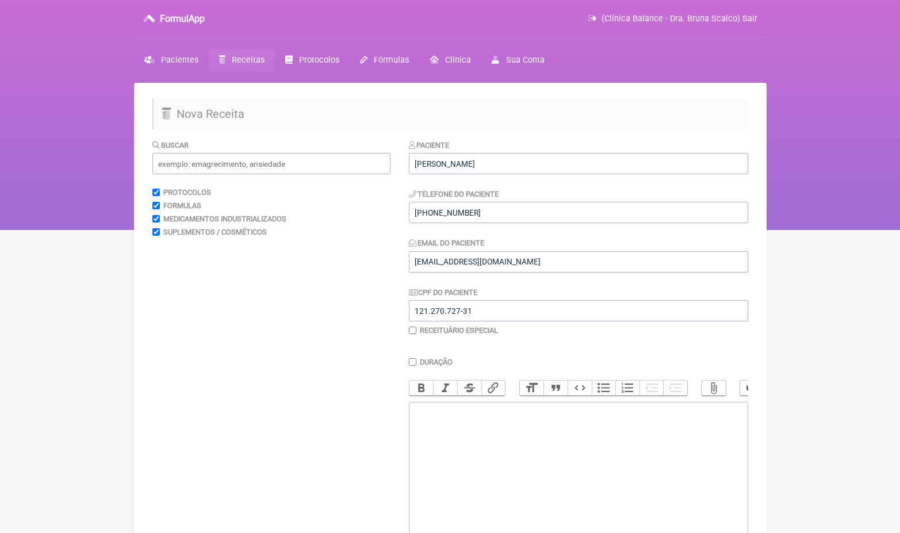
type trix-editor "<div>Uso Oral por 120 dias&nbsp;<br><br>Veículos livres de corantes, adoçantes,…"
click at [241, 161] on input "text" at bounding box center [271, 163] width 238 height 21
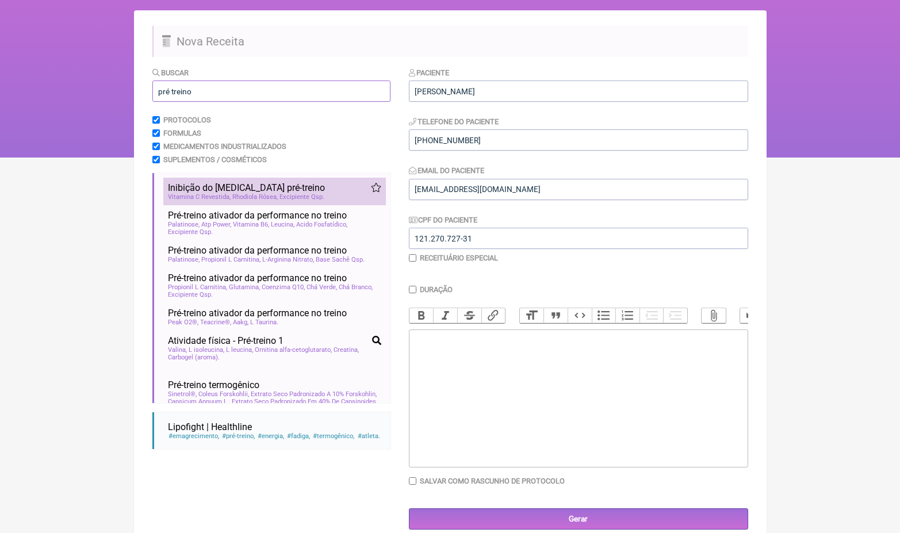
scroll to position [73, 0]
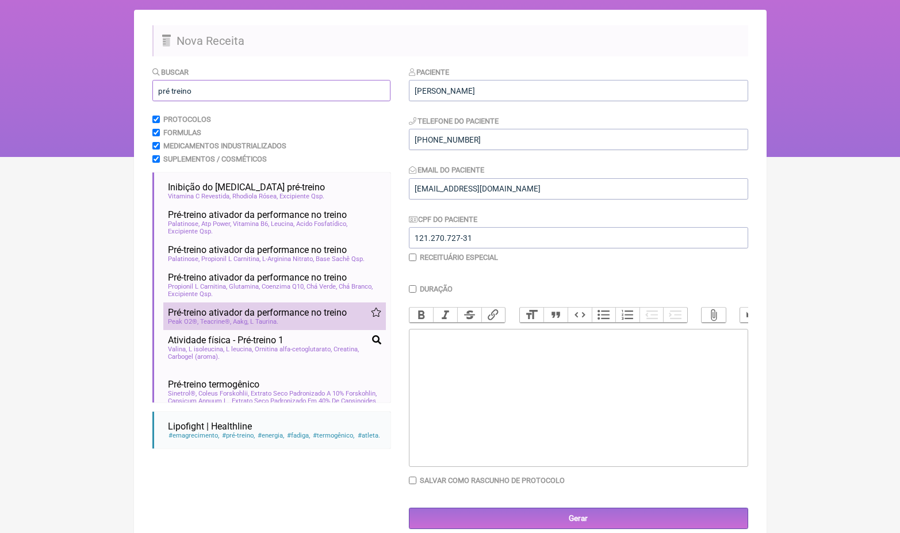
type input "pré treino"
click at [278, 318] on span "L Taurina" at bounding box center [264, 321] width 28 height 7
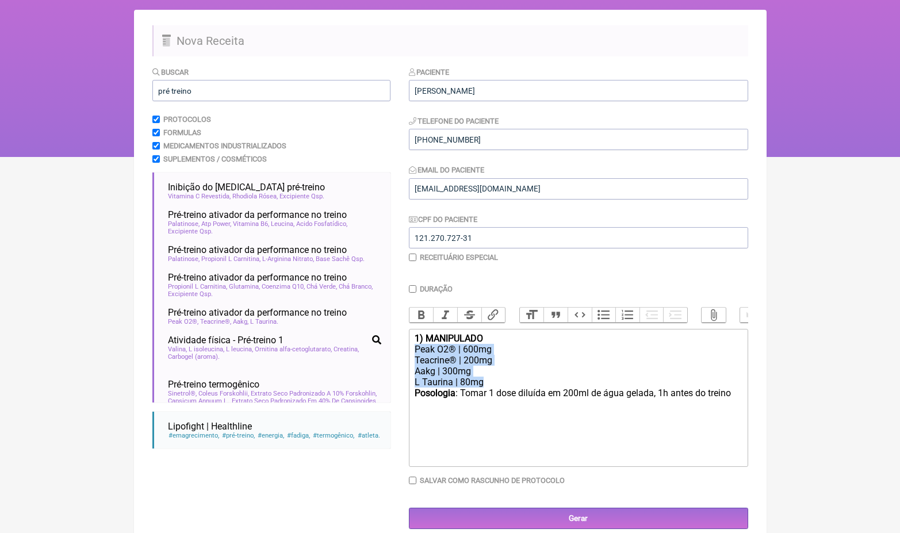
drag, startPoint x: 491, startPoint y: 377, endPoint x: 416, endPoint y: 349, distance: 79.9
click at [416, 349] on trix-editor "1) MANIPULADO Peak O2® | 600mg Teacrine® | 200mg Aakg | 300mg L Taurina | 80mg …" at bounding box center [578, 398] width 339 height 138
copy trix-editor "Peak O2® | 600mg Teacrine® | 200mg Aakg | 300mg L Taurina | 80mg"
click at [460, 371] on div "Aakg | 300mg" at bounding box center [578, 371] width 327 height 11
drag, startPoint x: 505, startPoint y: 357, endPoint x: 404, endPoint y: 356, distance: 101.2
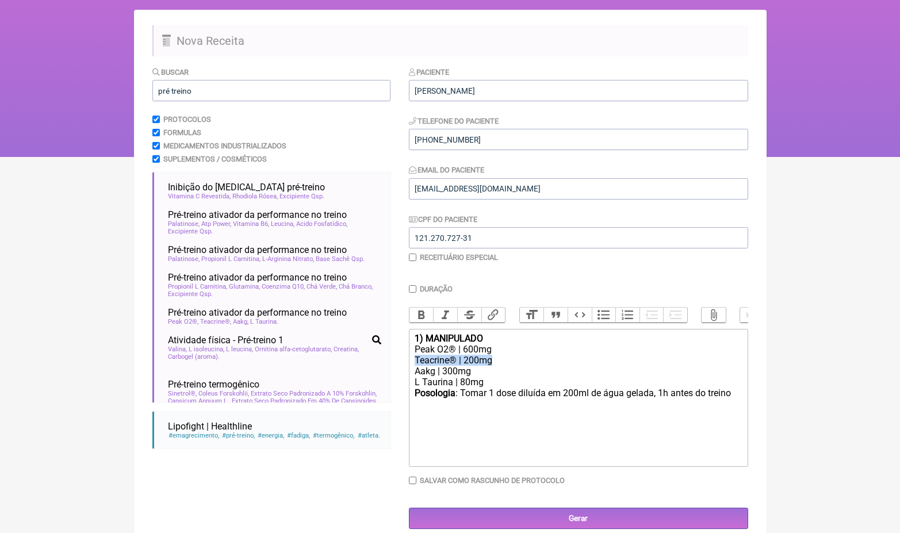
click at [404, 357] on form "Buscar pré treino Protocolos Formulas Medicamentos Industrializados Suplementos…" at bounding box center [450, 298] width 596 height 464
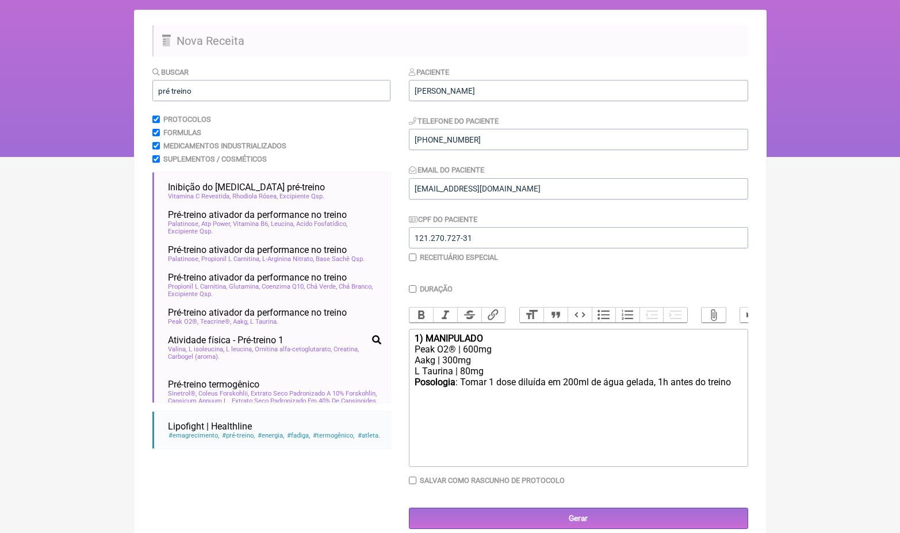
click at [742, 380] on div "Posologia : Tomar 1 dose diluída em 200ml de água gelada, 1h antes do treino ㅤ" at bounding box center [578, 388] width 327 height 23
type trix-editor "<div><strong>1) MANIPULADO</strong></div><div>Peak O2® | 600mg</div><div>Aakg |…"
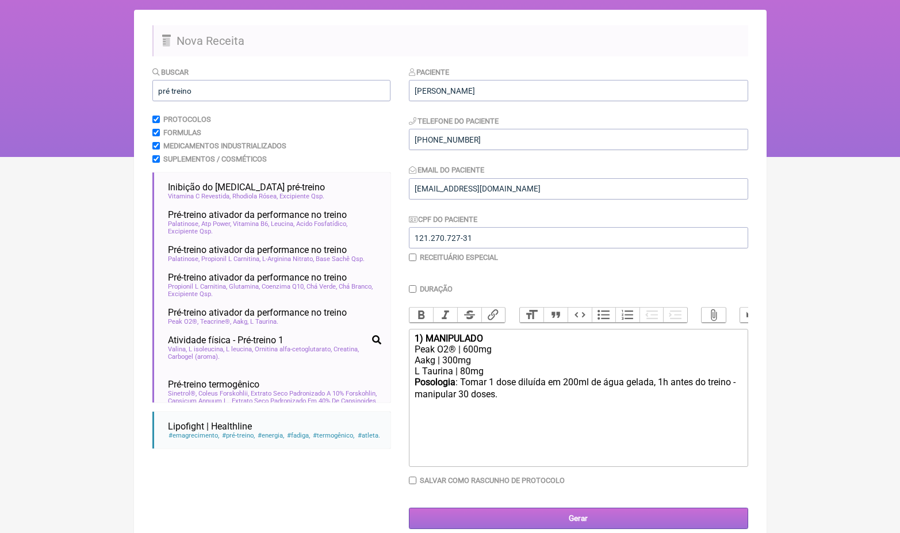
click at [656, 513] on input "Gerar" at bounding box center [578, 518] width 339 height 21
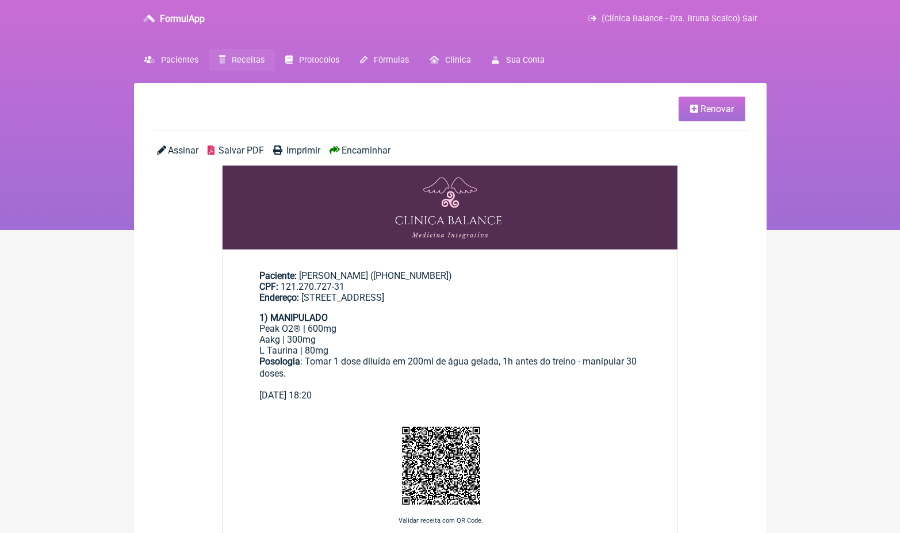
click at [388, 152] on span "Encaminhar" at bounding box center [366, 150] width 49 height 11
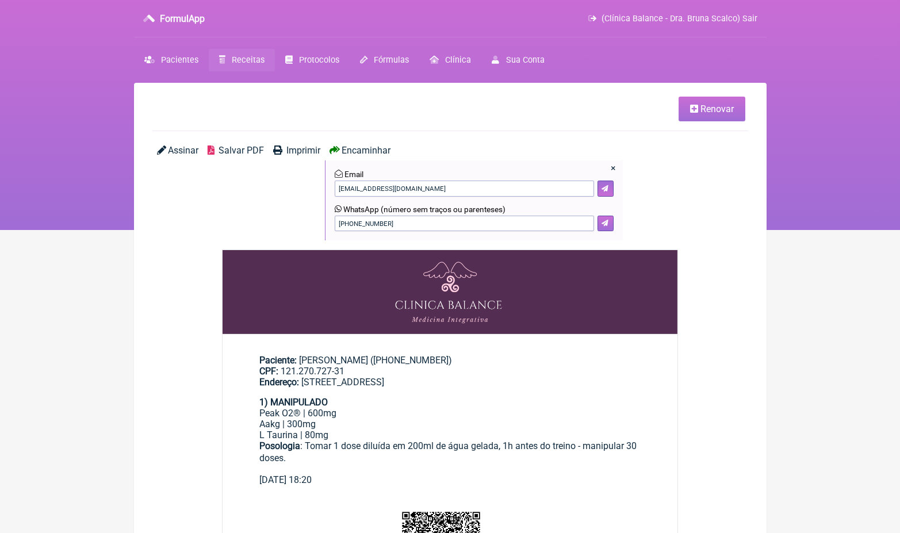
click at [609, 223] on icon at bounding box center [605, 223] width 7 height 7
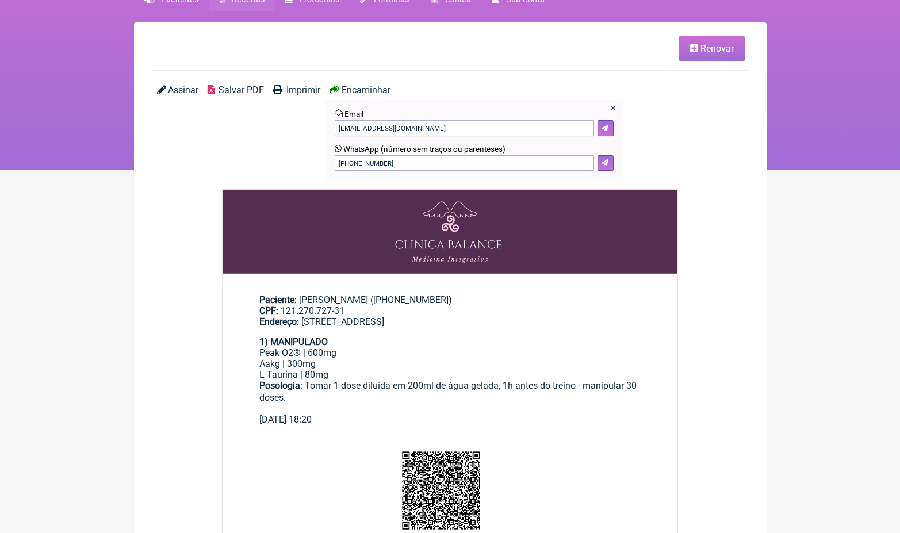
scroll to position [63, 0]
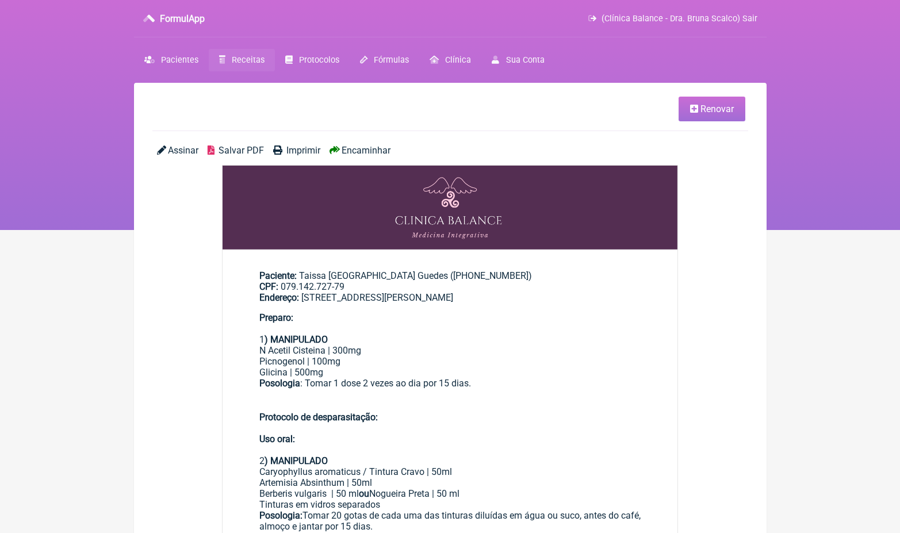
click at [368, 149] on span "Encaminhar" at bounding box center [366, 150] width 49 height 11
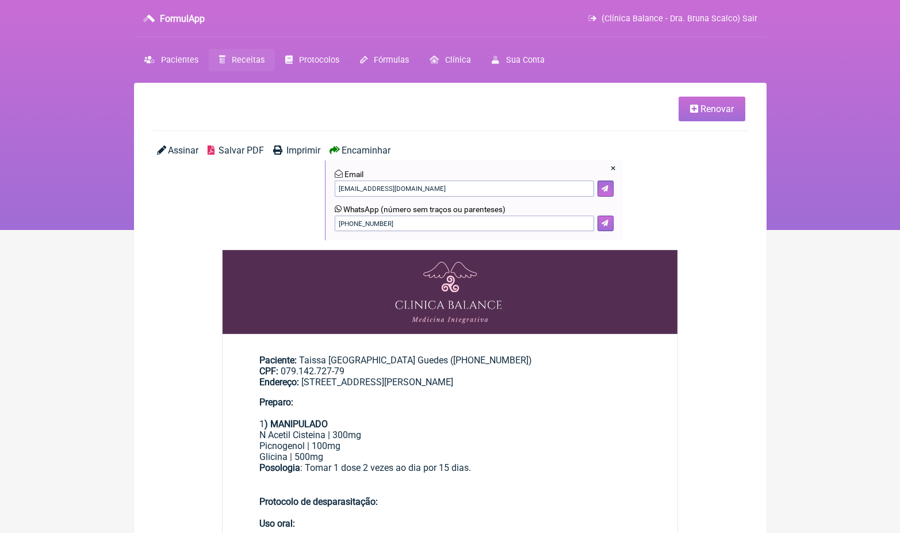
click at [606, 216] on button at bounding box center [606, 224] width 16 height 16
click at [739, 103] on link "Renovar" at bounding box center [712, 109] width 67 height 25
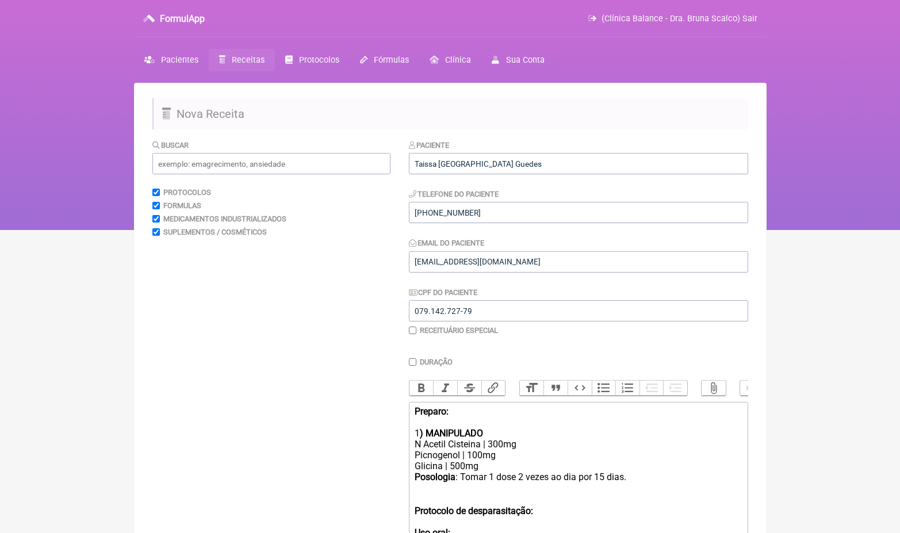
click at [415, 411] on strong "Preparo:" at bounding box center [432, 411] width 34 height 11
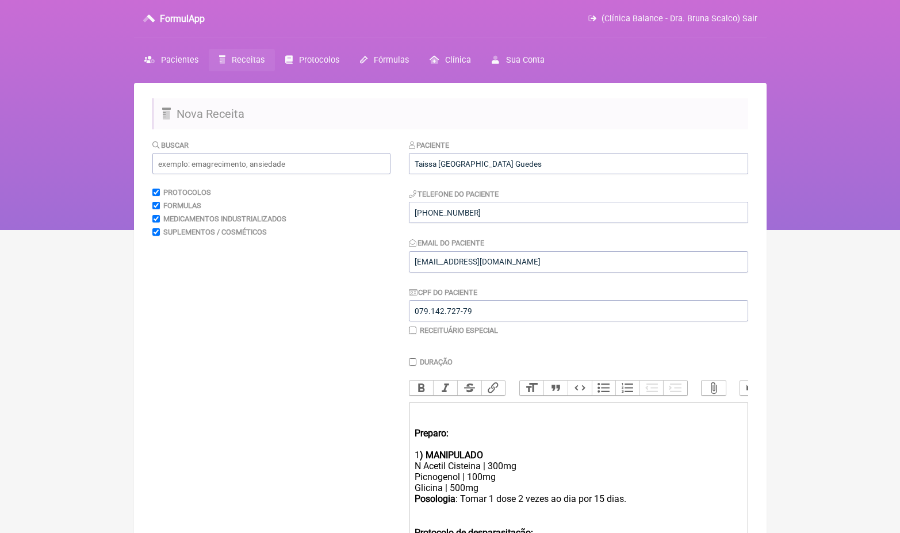
click at [435, 408] on div "Preparo: 1 ) MANIPULADO" at bounding box center [578, 433] width 327 height 55
paste trix-editor "ATENÇÃO: CAPSULAS LIVRES DE CORANTES E CONSERVANTES (PACIENTE EM TRATAMENTO PAR…"
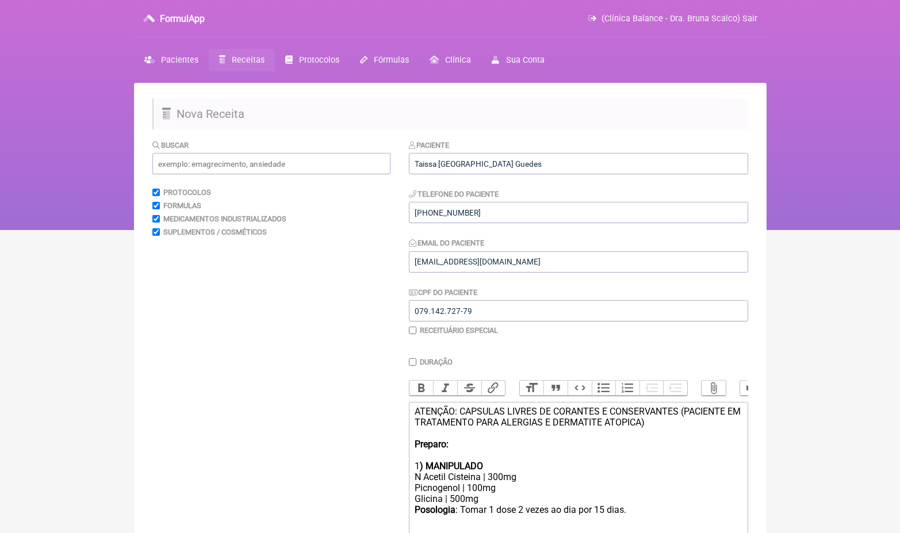
click at [449, 443] on strong "Preparo:" at bounding box center [432, 444] width 34 height 11
type trix-editor "<div>ATENÇÃO: CAPSULAS LIVRES DE CORANTES E CONSERVANTES (PACIENTE EM TRATAMENT…"
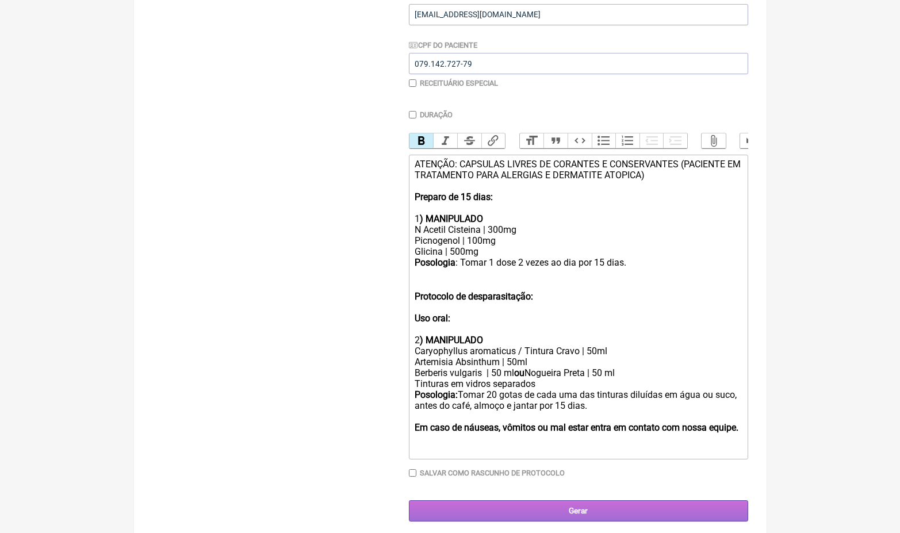
scroll to position [247, 0]
click at [607, 503] on input "Gerar" at bounding box center [578, 511] width 339 height 21
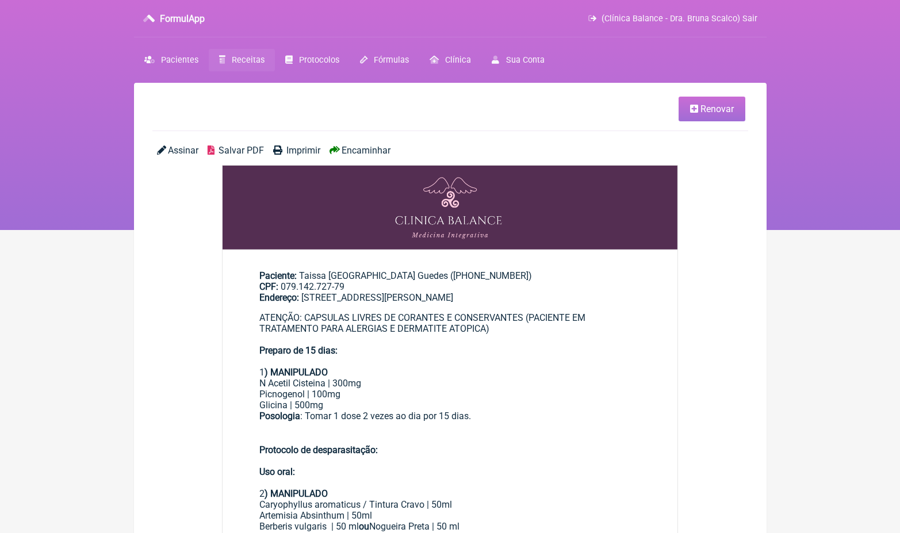
click at [384, 150] on span "Encaminhar" at bounding box center [366, 150] width 49 height 11
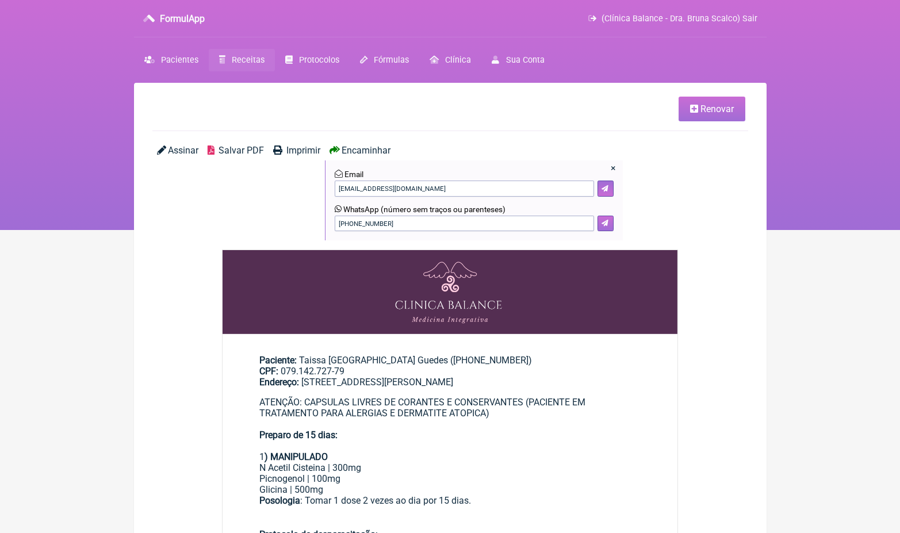
click at [611, 222] on button at bounding box center [606, 224] width 16 height 16
click at [253, 58] on span "Receitas" at bounding box center [248, 60] width 33 height 10
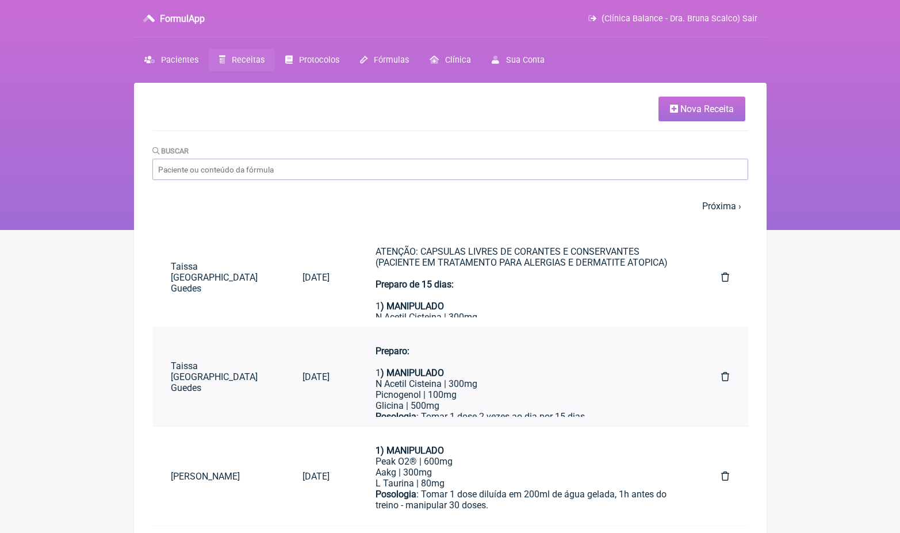
click at [724, 376] on icon at bounding box center [725, 376] width 8 height 9
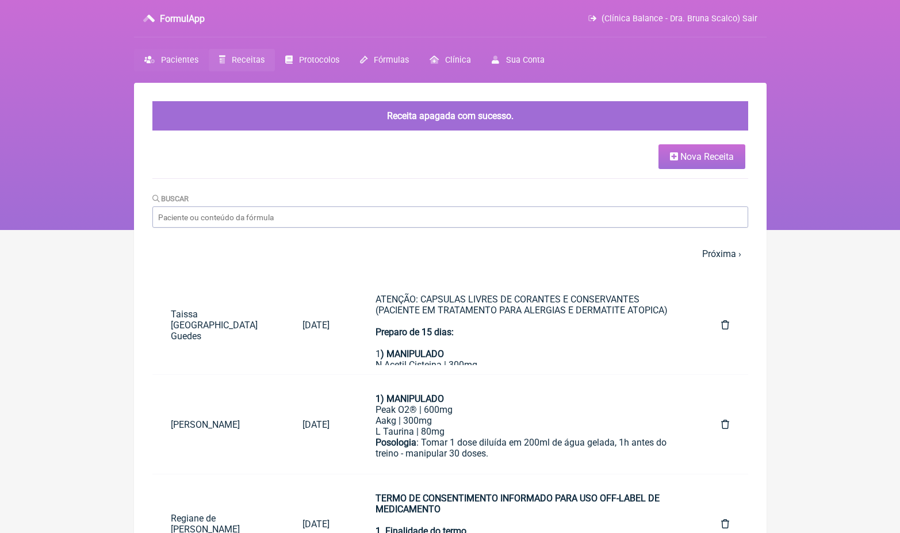
click at [197, 60] on span "Pacientes" at bounding box center [179, 60] width 37 height 10
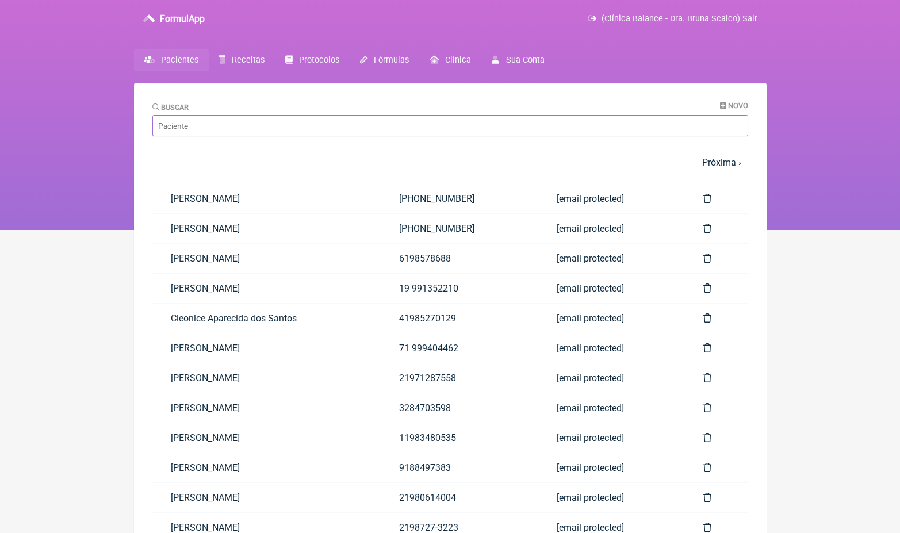
click at [233, 131] on input "Buscar" at bounding box center [450, 125] width 596 height 21
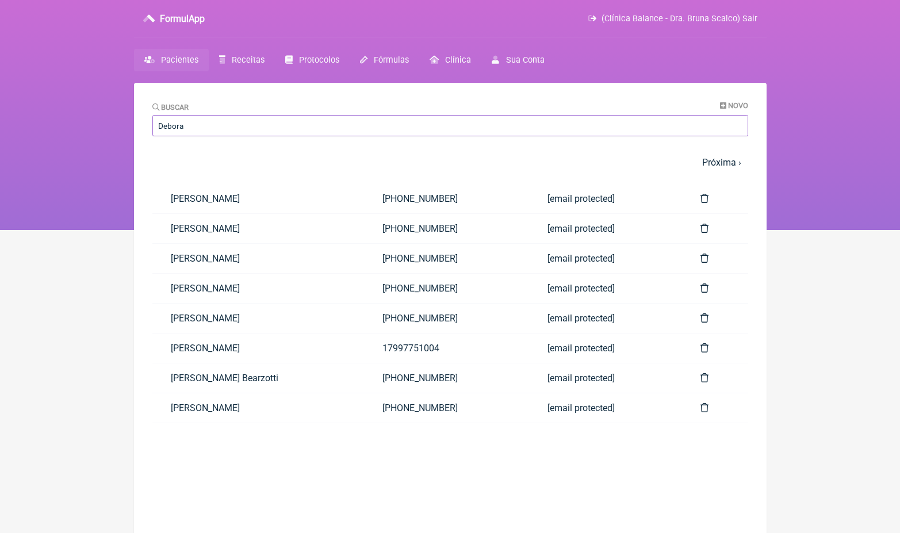
type input "Debora"
click at [862, 1] on nav "FormulApp (Clínica Balance - Dra. Bruna Scalco) Sair [GEOGRAPHIC_DATA] Receitas…" at bounding box center [450, 115] width 900 height 230
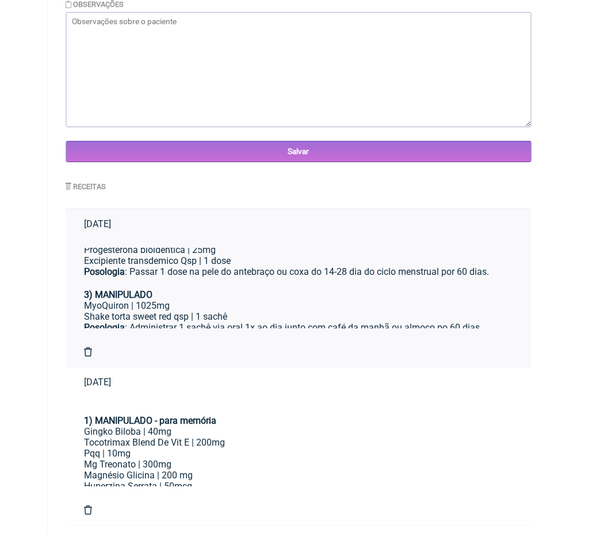
scroll to position [266, 0]
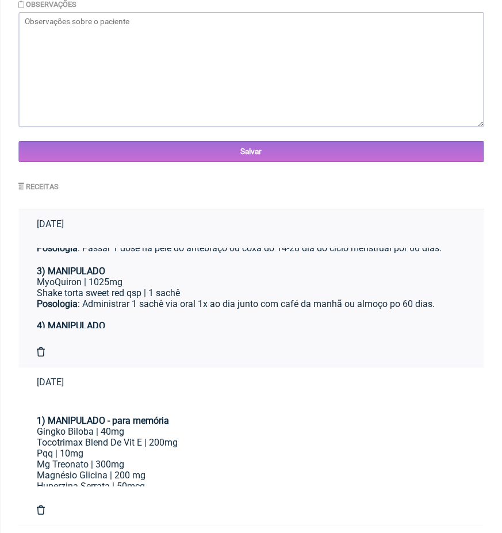
click at [244, 277] on div "MyoQuiron | 1025mg" at bounding box center [251, 282] width 429 height 11
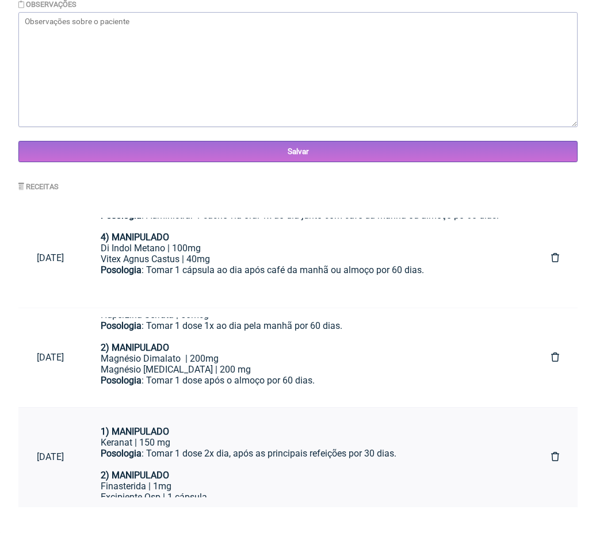
scroll to position [0, 0]
click at [256, 452] on div "Posologia : Tomar 1 dose 2x dia, após as principais refeições por 30 dias." at bounding box center [308, 459] width 414 height 22
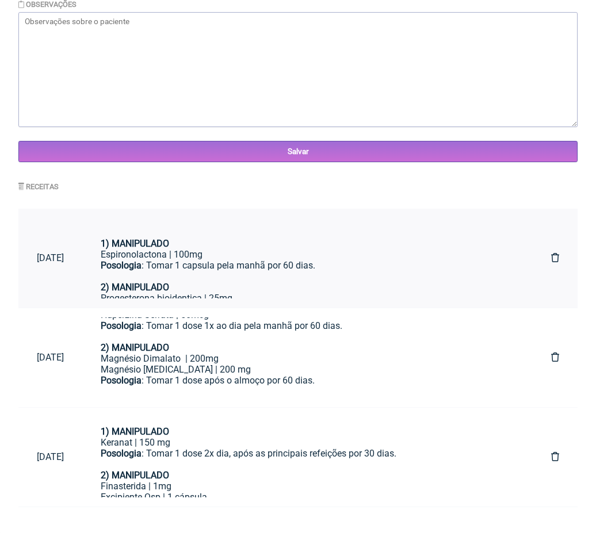
scroll to position [160, 0]
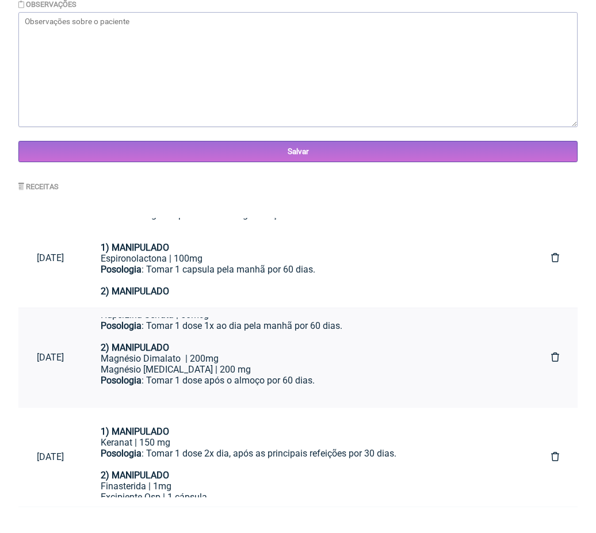
click at [201, 361] on div "Magnésio Dimalato | 200mg Magnésio Inositol | 200 mg" at bounding box center [308, 364] width 414 height 22
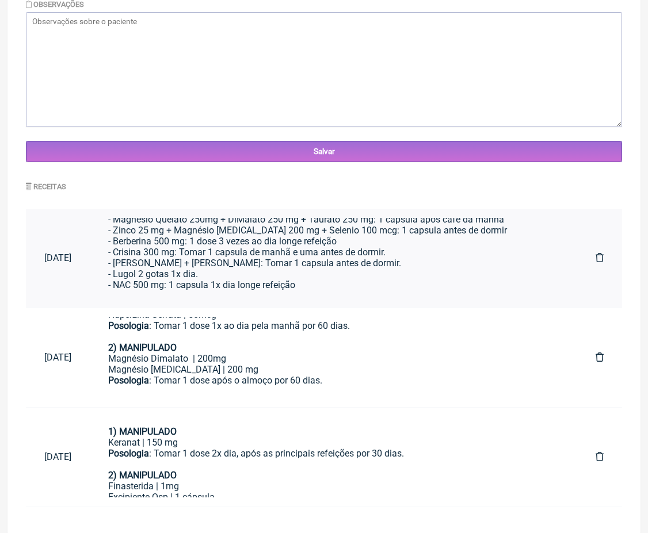
scroll to position [91, 0]
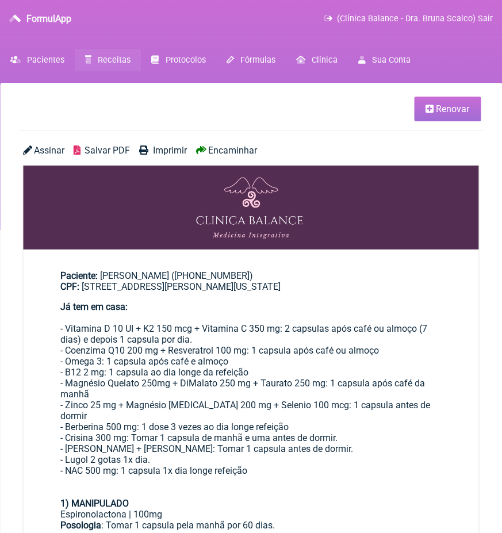
click at [441, 110] on span "Renovar" at bounding box center [452, 109] width 33 height 11
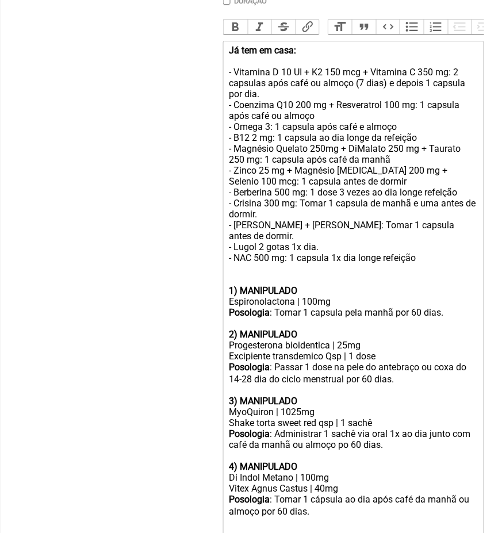
scroll to position [366, 0]
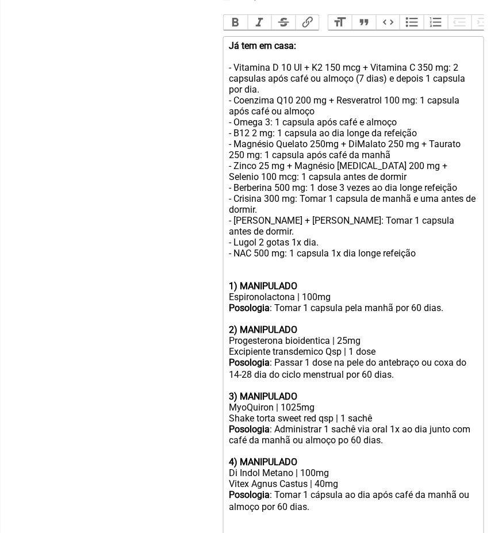
click at [350, 335] on div "Progesterona bioidentica | 25mg" at bounding box center [353, 340] width 249 height 11
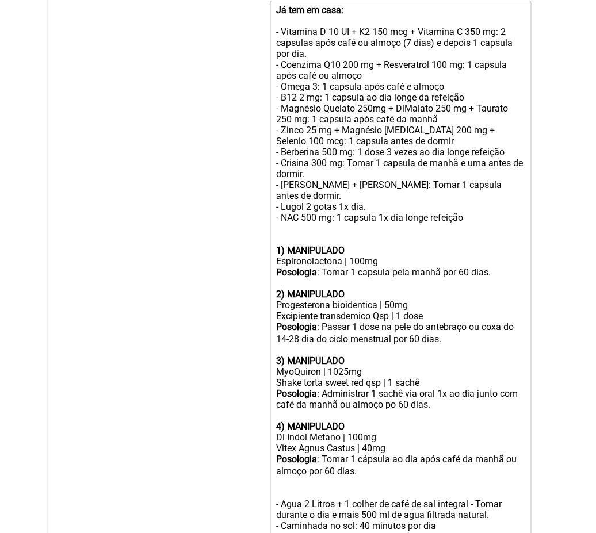
scroll to position [402, 0]
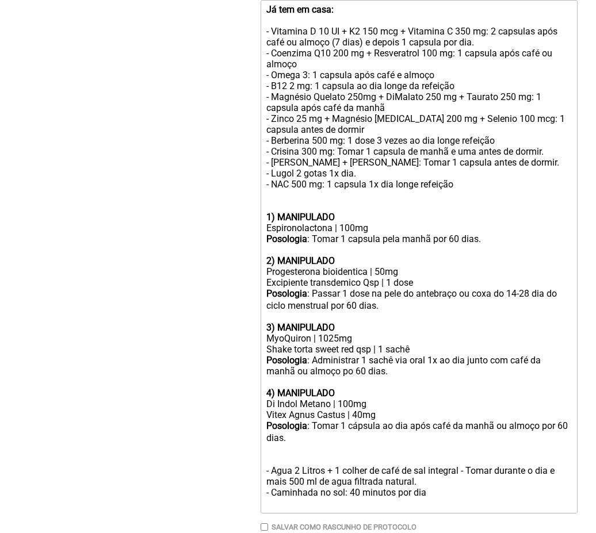
drag, startPoint x: 437, startPoint y: 462, endPoint x: 265, endPoint y: 445, distance: 172.9
click at [265, 445] on trix-editor "Já tem em casa: - Vitamina D 10 UI + K2 150 mcg + Vitamina C 350 mg: 2 capsulas…" at bounding box center [419, 257] width 317 height 514
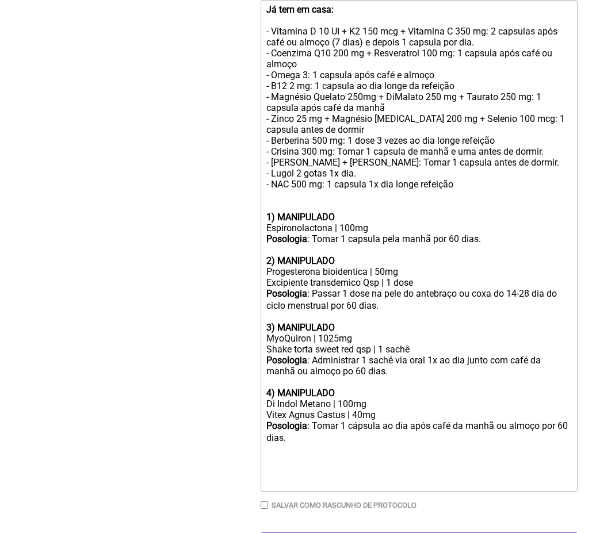
type trix-editor "<div><strong>Já tem em casa:<br></strong><br>- Vitamina D 10 UI + K2 150 mcg + …"
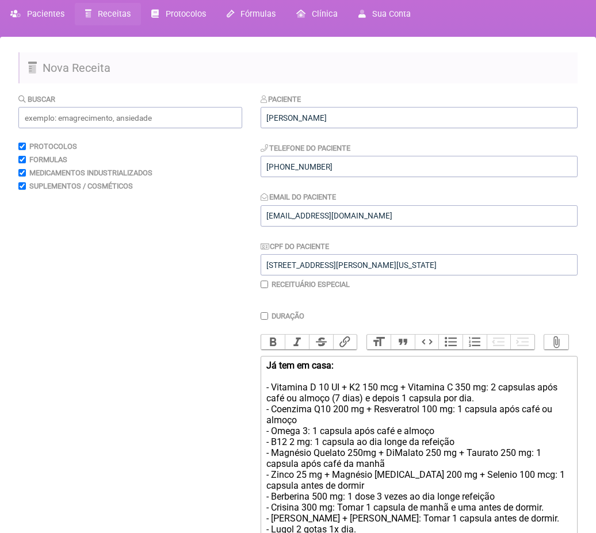
scroll to position [1, 0]
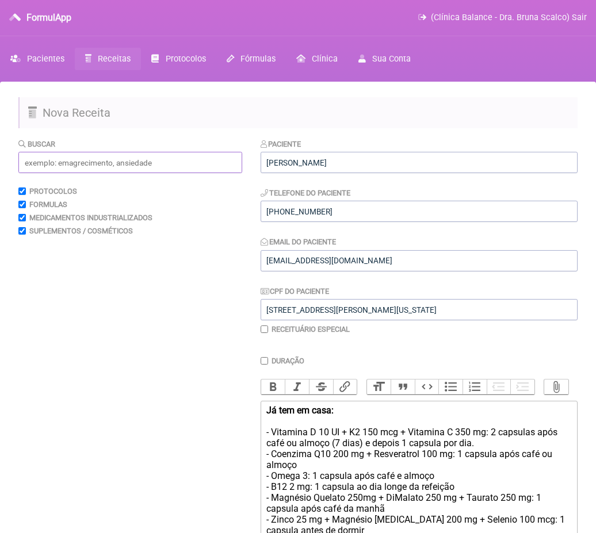
click at [89, 165] on input "text" at bounding box center [130, 162] width 224 height 21
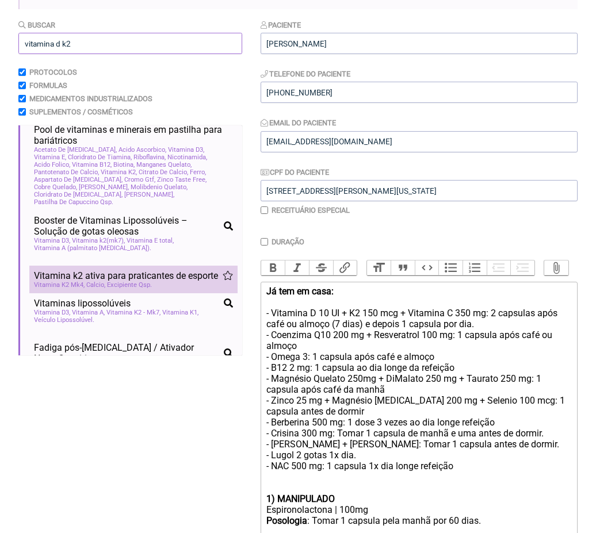
scroll to position [9, 0]
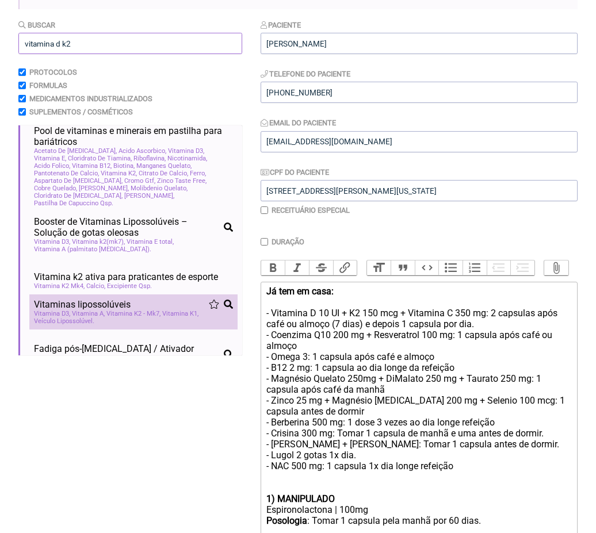
type input "vitamina d k2"
click at [136, 310] on div "Vitamina D3 Vitamina A Vitamina K2 - Mk7 Vitamina K1 Veículo Lipossolúvel" at bounding box center [133, 317] width 199 height 15
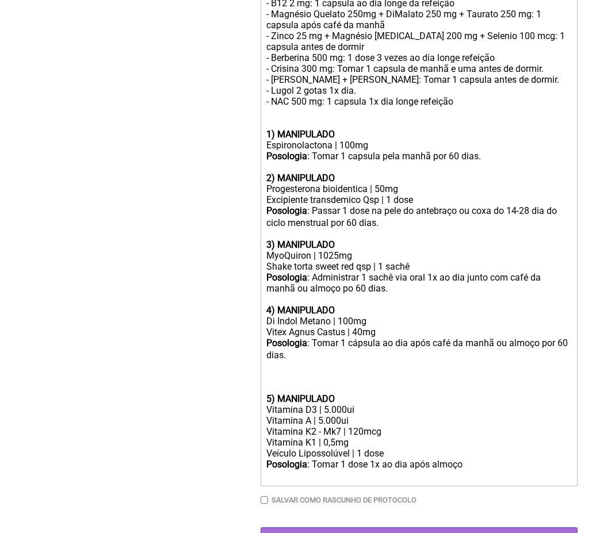
click at [292, 372] on div at bounding box center [418, 383] width 305 height 22
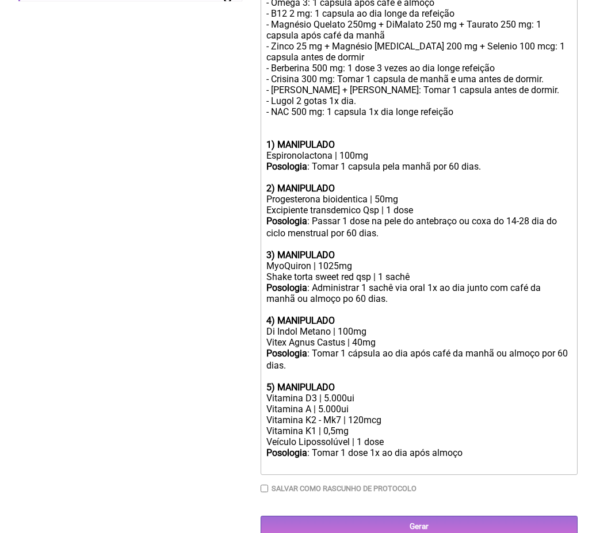
scroll to position [464, 0]
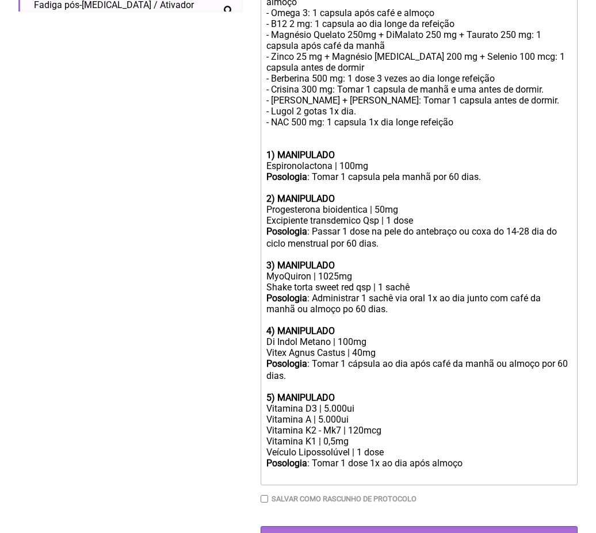
click at [327, 403] on div "Vitamina D3 | 5.000ui" at bounding box center [418, 408] width 305 height 11
drag, startPoint x: 365, startPoint y: 389, endPoint x: 220, endPoint y: 388, distance: 145.0
click at [223, 388] on form "Buscar vitamina d k2 Protocolos Formulas Medicamentos Industrializados Suplemen…" at bounding box center [297, 111] width 559 height 873
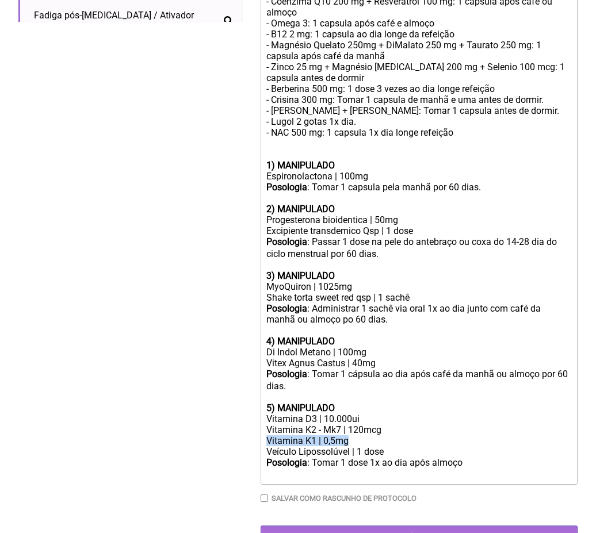
drag, startPoint x: 373, startPoint y: 411, endPoint x: 244, endPoint y: 407, distance: 128.9
click at [247, 410] on form "Buscar vitamina d k2 Protocolos Formulas Medicamentos Industrializados Suplemen…" at bounding box center [297, 116] width 559 height 862
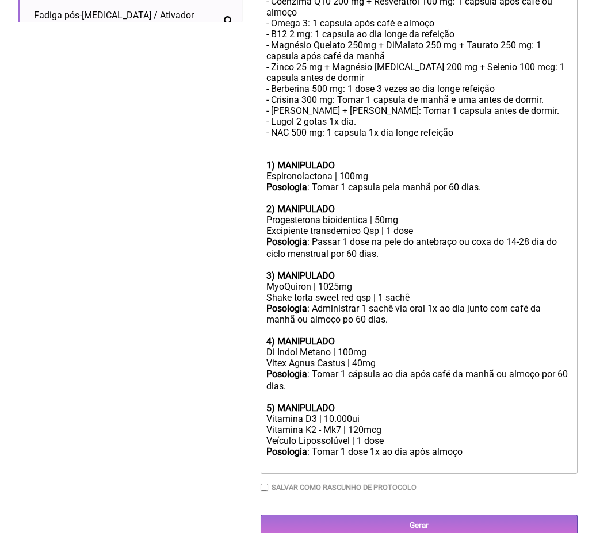
scroll to position [444, 0]
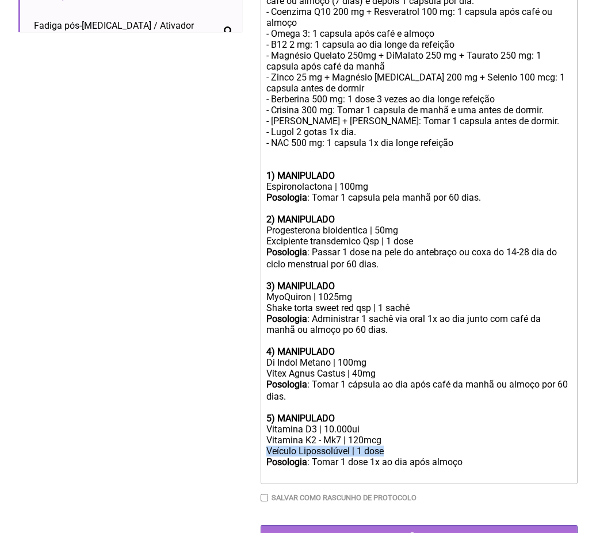
drag, startPoint x: 387, startPoint y: 423, endPoint x: 233, endPoint y: 422, distance: 154.2
click at [233, 422] on form "Buscar vitamina d k2 Protocolos Formulas Medicamentos Industrializados Suplemen…" at bounding box center [297, 121] width 559 height 851
click at [473, 457] on div "Posologia : Tomar 1 dose 1x ao dia após almoço ㅤ" at bounding box center [418, 468] width 305 height 23
drag, startPoint x: 465, startPoint y: 431, endPoint x: 414, endPoint y: 431, distance: 51.8
click at [414, 457] on div "Posologia : Tomar 1 dose 1x ao dia após almoço ㅤ" at bounding box center [418, 468] width 305 height 23
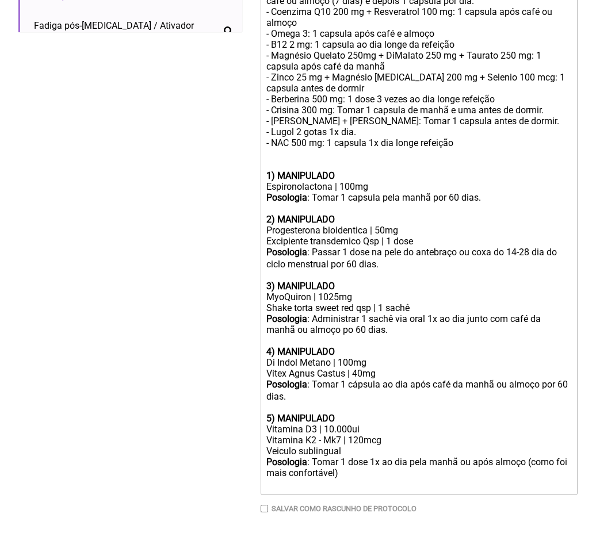
type trix-editor "<div><strong>Já tem em casa:<br></strong><br>- Vitamina D 10 UI + K2 150 mcg + …"
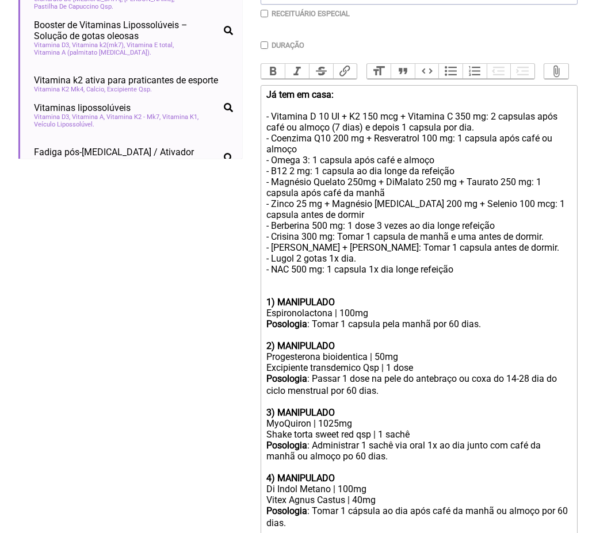
scroll to position [194, 0]
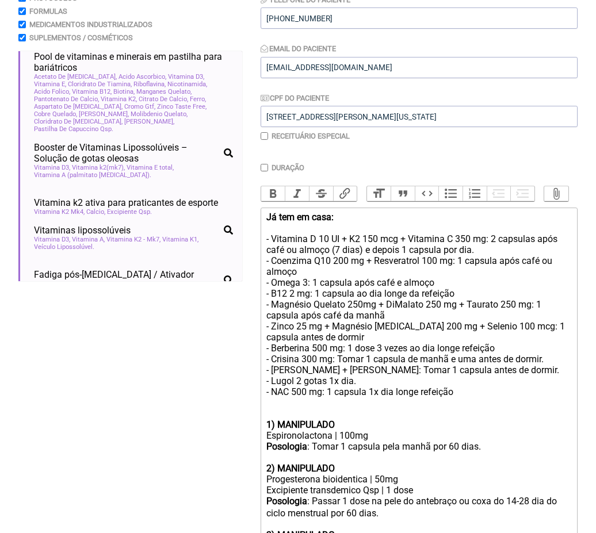
click at [266, 165] on input "Duração" at bounding box center [264, 167] width 7 height 7
checkbox input "true"
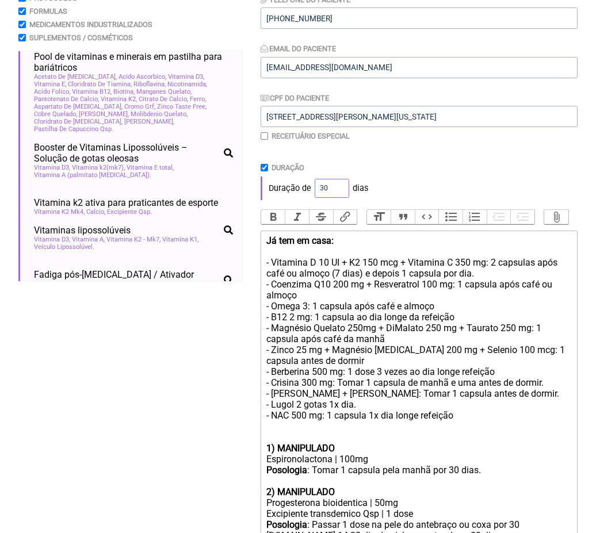
click at [326, 181] on input "30" at bounding box center [332, 188] width 35 height 19
type input "90"
click at [414, 163] on div "Duração" at bounding box center [419, 167] width 317 height 9
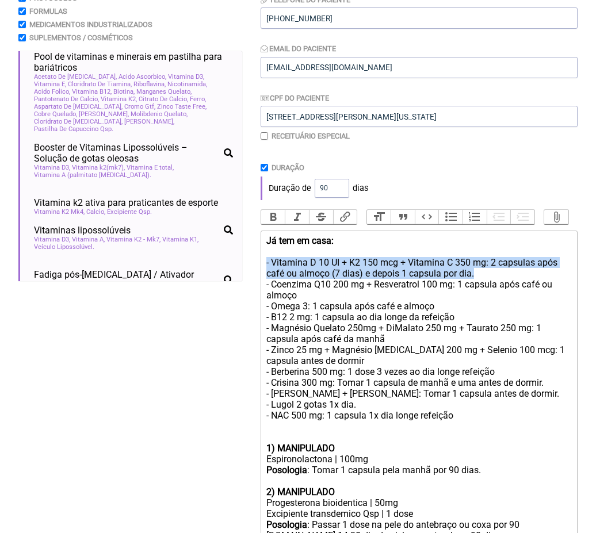
drag, startPoint x: 486, startPoint y: 272, endPoint x: 265, endPoint y: 259, distance: 220.7
click at [265, 259] on trix-editor "Já tem em casa: - Vitamina D 10 UI + K2 150 mcg + Vitamina C 350 mg: 2 capsulas…" at bounding box center [419, 497] width 317 height 533
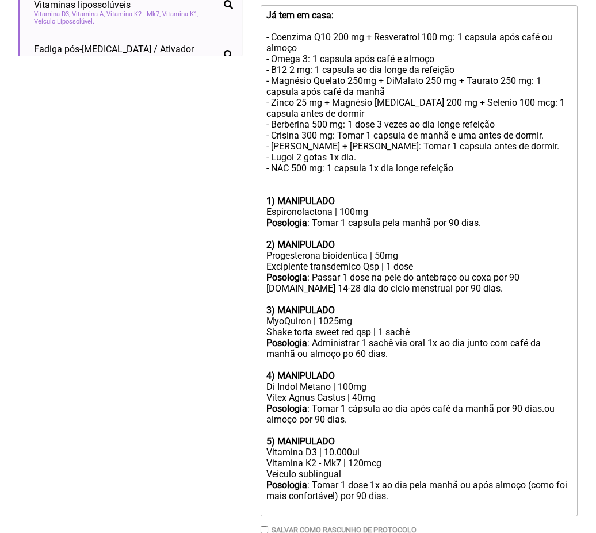
scroll to position [457, 0]
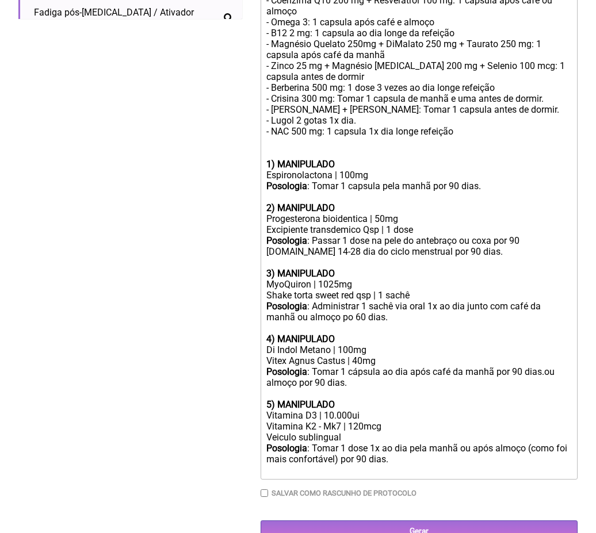
click at [399, 443] on div "Posologia : Tomar 1 dose 1x ao dia pela manhã ou após almoço (como foi mais con…" at bounding box center [418, 459] width 305 height 33
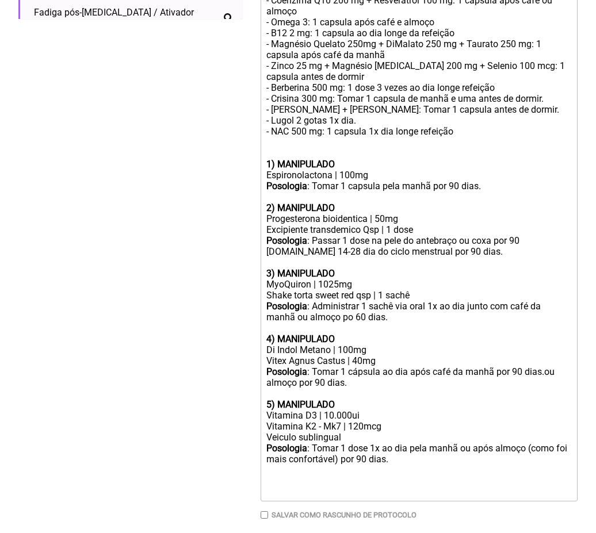
paste trix-editor "strong>2) MANIPULADO</strong></div><div>Finasterida | 1mg</div><div>Excipiente …"
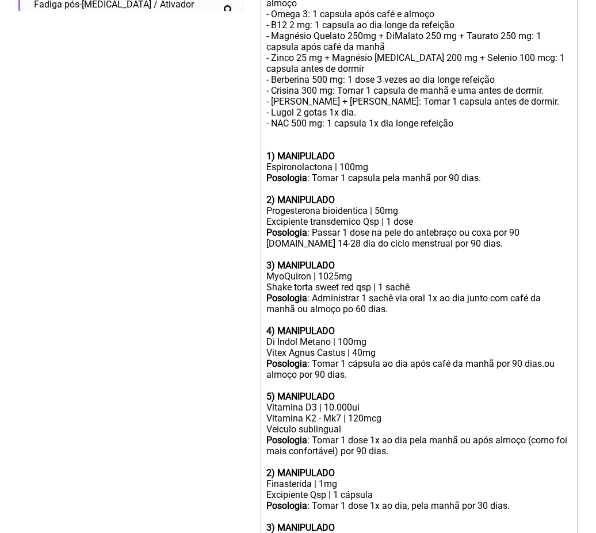
scroll to position [546, 0]
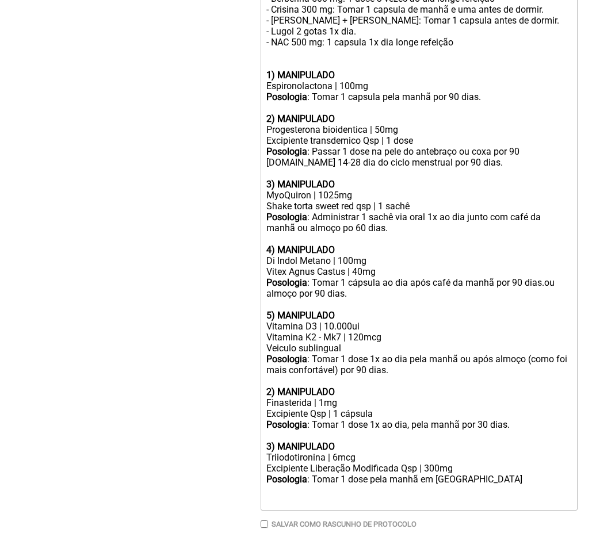
click at [272, 387] on strong "2) MANIPULADO" at bounding box center [300, 392] width 68 height 11
click at [272, 441] on strong "3) MANIPULADO" at bounding box center [300, 446] width 68 height 11
click at [338, 452] on div "Triiodotironina | 6mcg" at bounding box center [418, 457] width 305 height 11
click at [348, 441] on div "7 ) MANIPULADO" at bounding box center [418, 446] width 305 height 11
click at [340, 452] on div "Triiodotironina | 6mcg" at bounding box center [418, 457] width 305 height 11
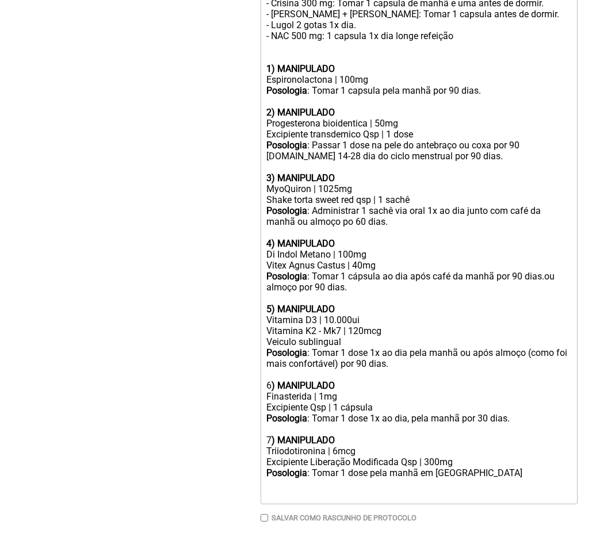
scroll to position [554, 0]
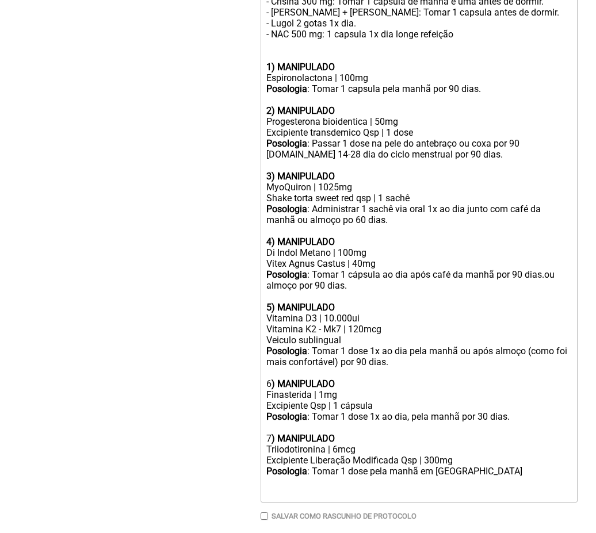
click at [339, 182] on div "MyoQuiron | 1025mg" at bounding box center [418, 187] width 305 height 11
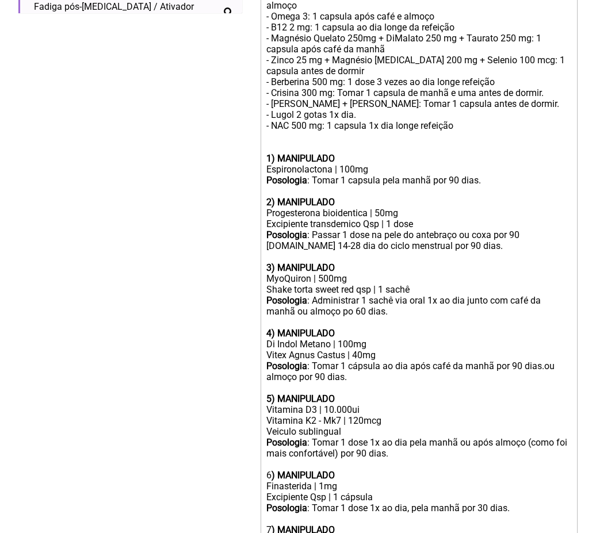
scroll to position [563, 0]
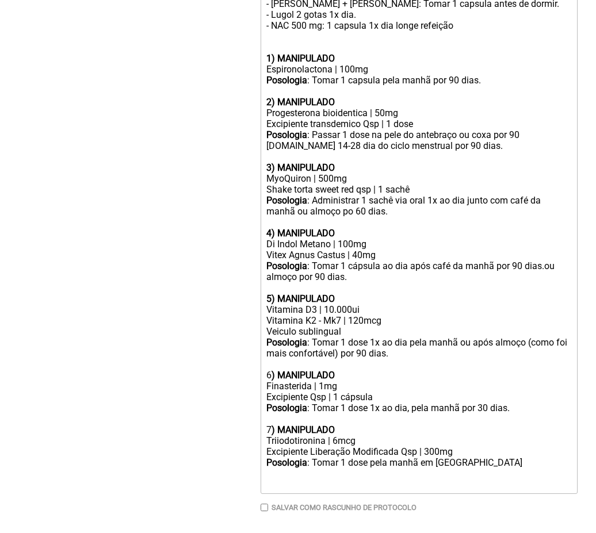
click at [483, 457] on div "Posologia : Tomar 1 dose pela manhã em jejum" at bounding box center [418, 462] width 305 height 11
paste trix-editor "strong>1) MANIPULADO - para memória&nbsp;</strong></div><div>Gingko Biloba | 40…"
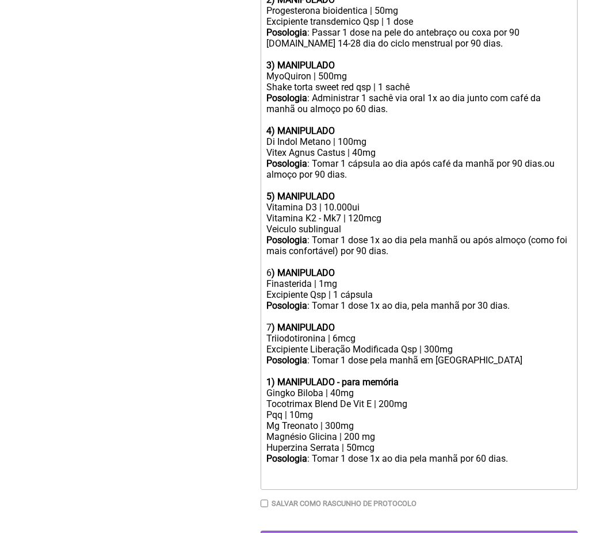
scroll to position [664, 0]
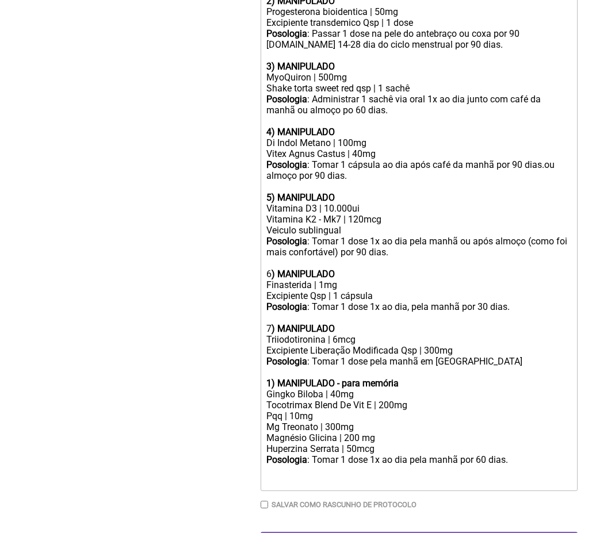
click at [273, 378] on strong "1) MANIPULADO - para memória" at bounding box center [332, 383] width 132 height 11
drag, startPoint x: 423, startPoint y: 370, endPoint x: 169, endPoint y: 370, distance: 254.3
click at [171, 370] on form "Buscar vitamina d k2 Protocolos Formulas Medicamentos Industrializados Suplemen…" at bounding box center [297, 14] width 559 height 1079
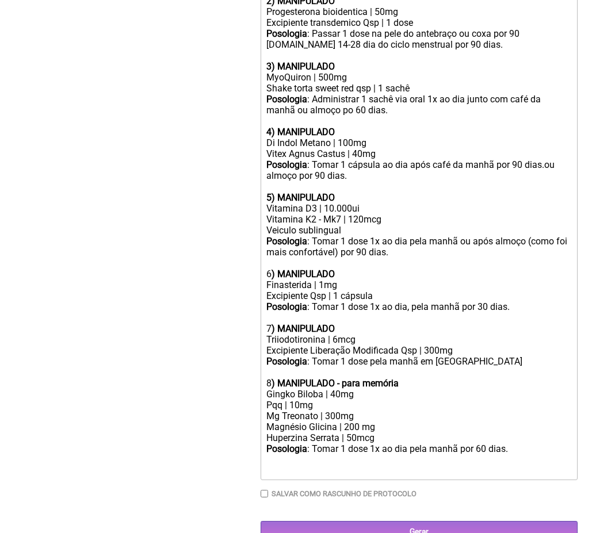
scroll to position [653, 0]
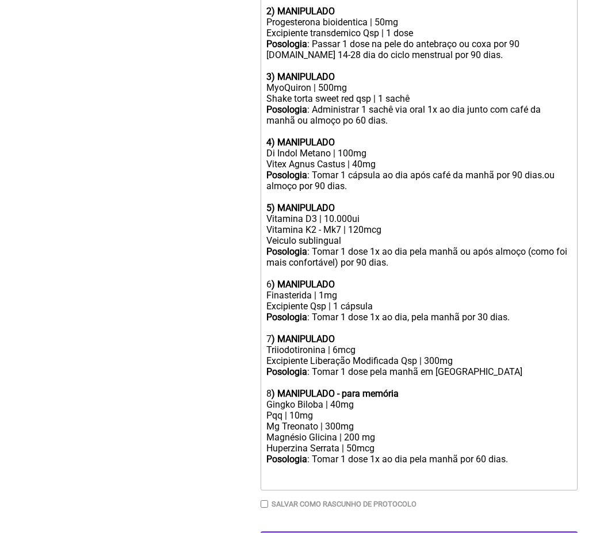
click at [331, 421] on div "Mg Treonato | 300mg Magnésio Glicina | 200 mg" at bounding box center [418, 432] width 305 height 22
drag, startPoint x: 393, startPoint y: 412, endPoint x: 197, endPoint y: 412, distance: 196.2
click at [202, 412] on form "Buscar vitamina d k2 Protocolos Formulas Medicamentos Industrializados Suplemen…" at bounding box center [297, 20] width 559 height 1068
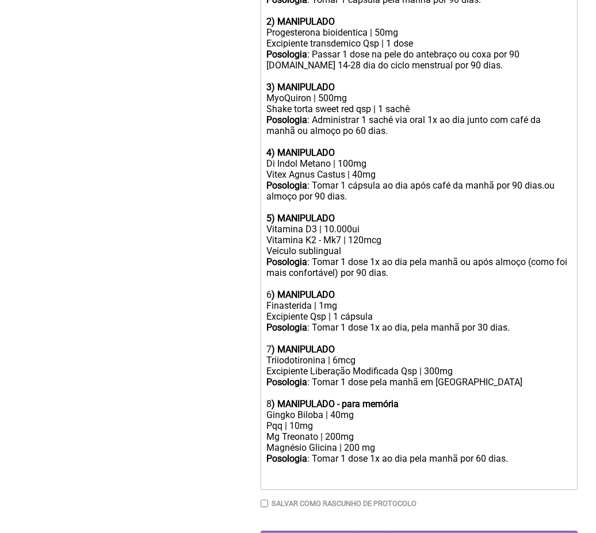
click at [299, 421] on div "Pqq | 10mg" at bounding box center [418, 426] width 305 height 11
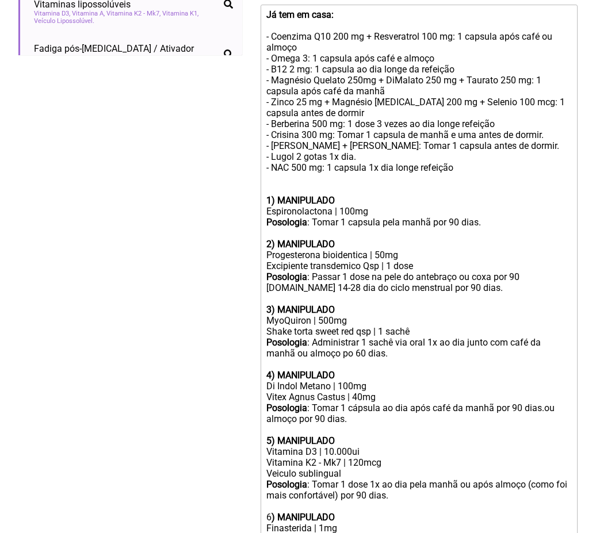
scroll to position [414, 0]
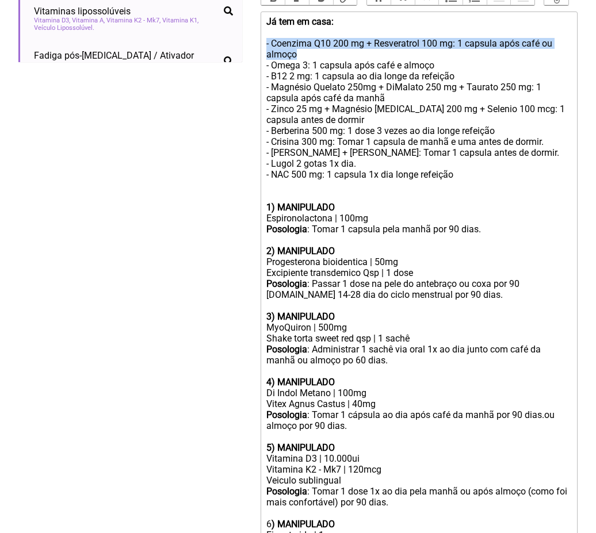
drag, startPoint x: 309, startPoint y: 51, endPoint x: 254, endPoint y: 36, distance: 57.1
click at [254, 36] on form "Buscar vitamina d k2 Protocolos Formulas Medicamentos Industrializados Suplemen…" at bounding box center [297, 254] width 559 height 1057
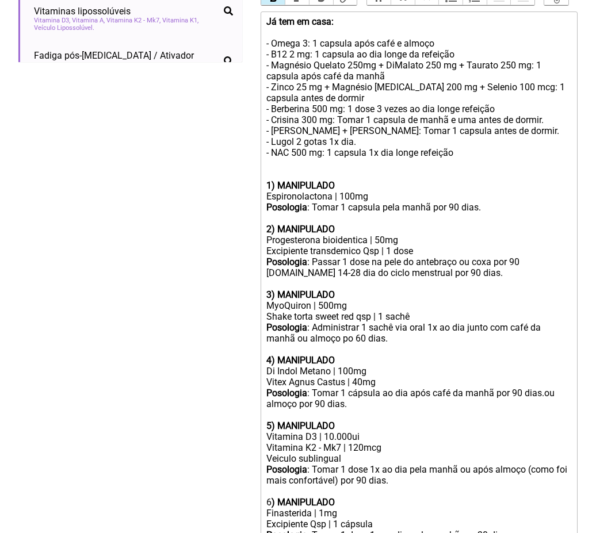
type trix-editor "<div><strong>Já tem em casa:<br></strong><br>- Omega 3: 1 capsula após café e a…"
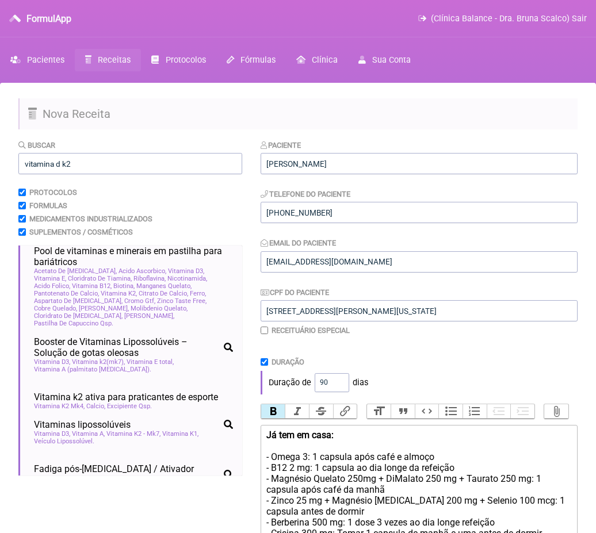
scroll to position [-1, 0]
click at [89, 171] on input "vitamina d k2" at bounding box center [130, 163] width 224 height 21
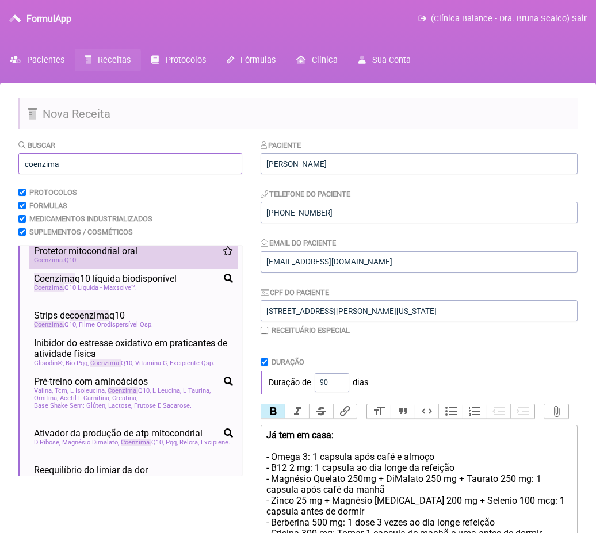
type input "coenzima"
click at [96, 259] on div "Coenzima Q10" at bounding box center [133, 260] width 199 height 7
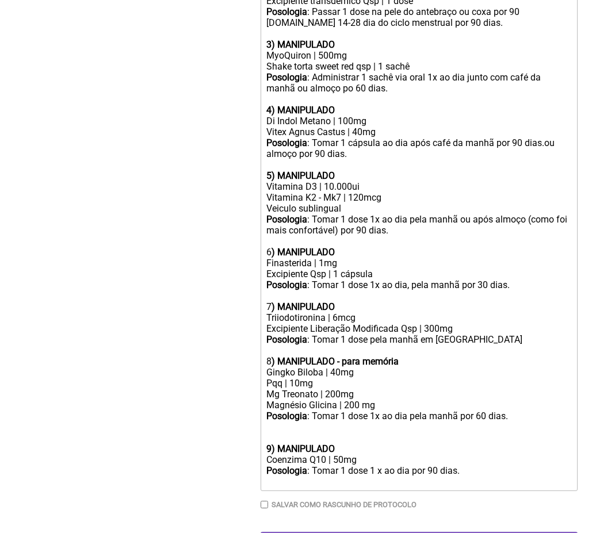
click at [298, 422] on div at bounding box center [418, 433] width 305 height 22
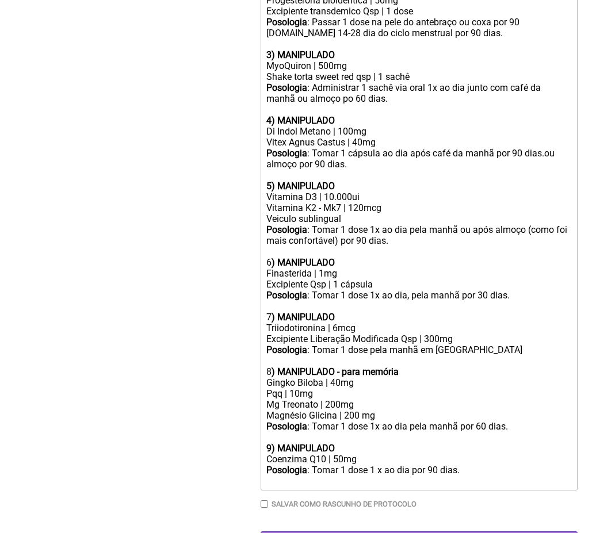
click at [345, 454] on div "Coenzima Q10 | 50mg" at bounding box center [418, 459] width 305 height 11
type trix-editor "<div><strong>Já tem em casa:<br></strong><br>- Omega 3: 1 capsula após café e a…"
click at [329, 454] on div "Coenzima Q10 | 100mg" at bounding box center [418, 459] width 305 height 11
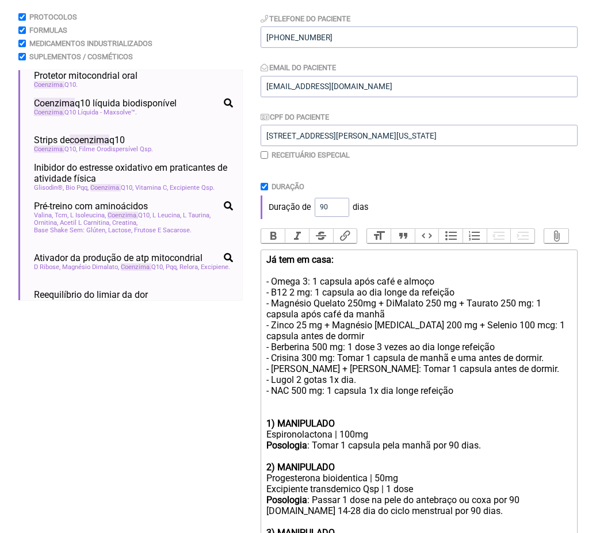
scroll to position [0, 0]
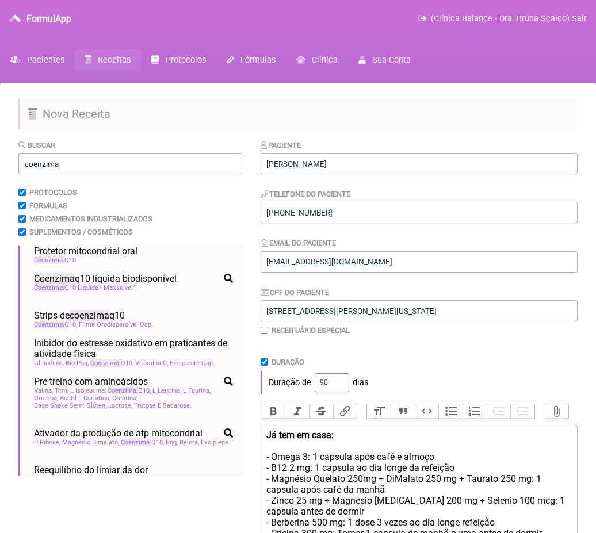
click at [329, 378] on input "90" at bounding box center [332, 382] width 35 height 19
click at [328, 378] on input "90" at bounding box center [332, 382] width 35 height 19
type input "90"
click at [453, 339] on div "Paciente Débora Oliveira de Arruda Telefone do Paciente (42) 99937-7722 Email d…" at bounding box center [419, 241] width 317 height 205
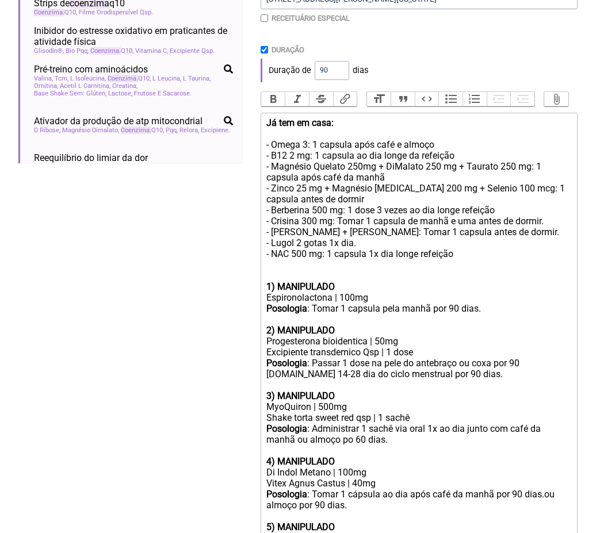
scroll to position [314, 0]
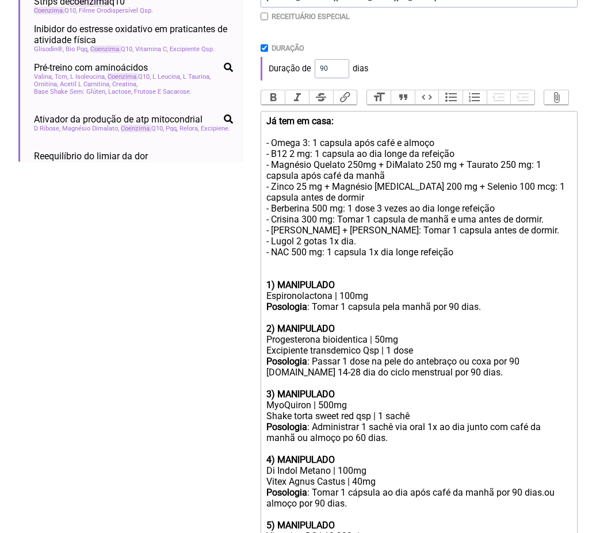
drag, startPoint x: 415, startPoint y: 173, endPoint x: 270, endPoint y: 162, distance: 145.9
click at [269, 162] on div "Já tem em casa: - Omega 3: 1 capsula após café e almoço - B12 2 mg: 1 capsula a…" at bounding box center [418, 198] width 305 height 164
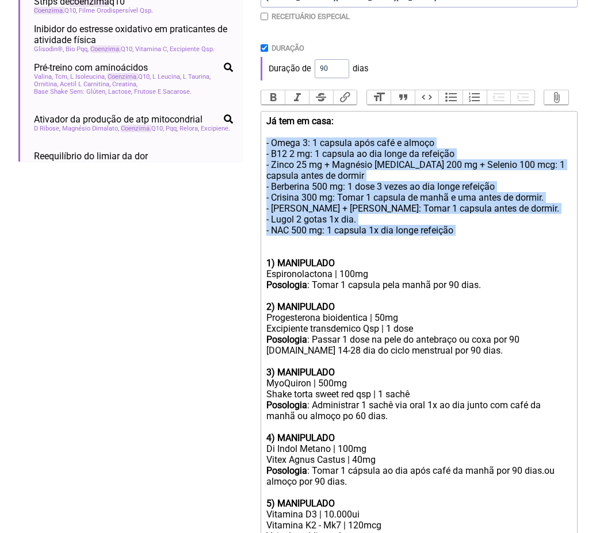
drag, startPoint x: 292, startPoint y: 235, endPoint x: 245, endPoint y: 140, distance: 106.0
click at [245, 140] on form "Buscar coenzima Protocolos Formulas Medicamentos Industrializados Suplementos /…" at bounding box center [297, 348] width 559 height 1046
click at [290, 140] on div "Já tem em casa: - Omega 3: 1 capsula após café e almoço - B12 2 mg: 1 capsula a…" at bounding box center [418, 187] width 305 height 142
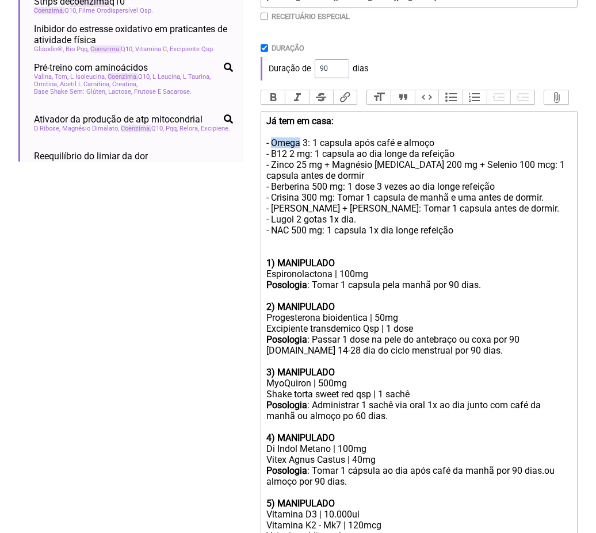
click at [290, 140] on div "Já tem em casa: - Omega 3: 1 capsula após café e almoço - B12 2 mg: 1 capsula a…" at bounding box center [418, 187] width 305 height 142
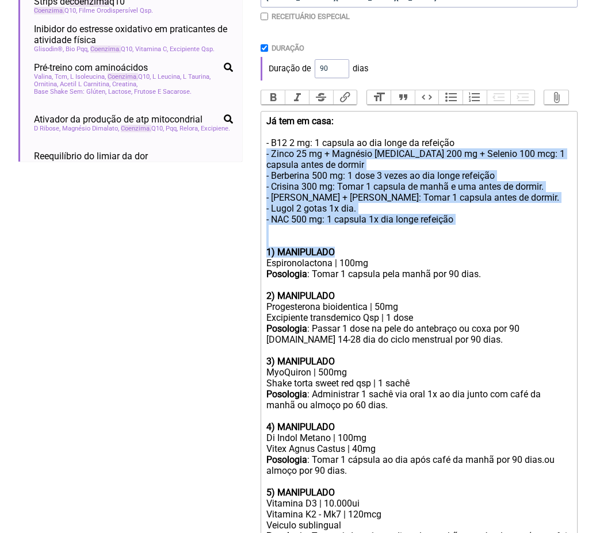
drag, startPoint x: 269, startPoint y: 150, endPoint x: 347, endPoint y: 241, distance: 119.9
click at [347, 241] on trix-editor "Já tem em casa: - B12 2 mg: 1 capsula ao dia longe da refeição - Zinco 25 mg + …" at bounding box center [419, 454] width 317 height 686
click at [347, 247] on div "1) MANIPULADO" at bounding box center [418, 252] width 305 height 11
drag, startPoint x: 341, startPoint y: 232, endPoint x: 258, endPoint y: 153, distance: 113.9
click at [258, 153] on form "Buscar coenzima Protocolos Formulas Medicamentos Industrializados Suplementos /…" at bounding box center [297, 342] width 559 height 1035
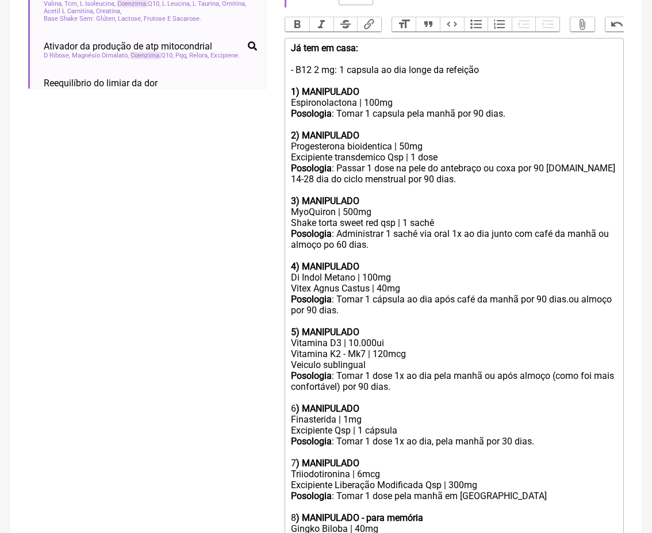
scroll to position [323, 0]
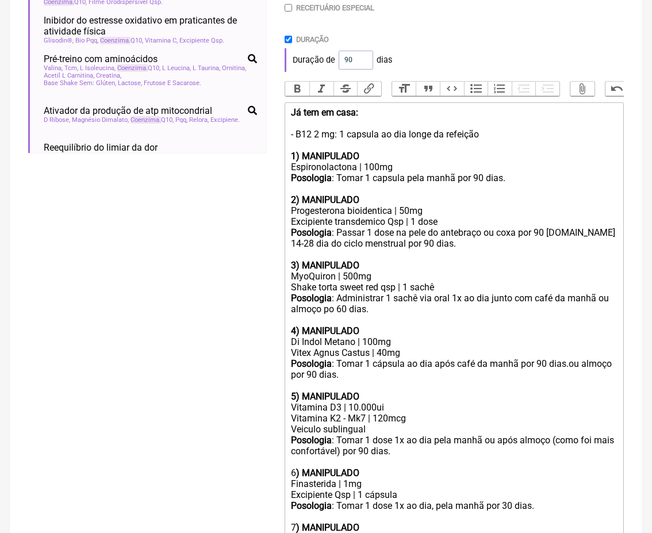
click at [502, 133] on div "Já tem em casa: - B12 2 mg: 1 capsula ao dia longe da refeição" at bounding box center [454, 129] width 327 height 44
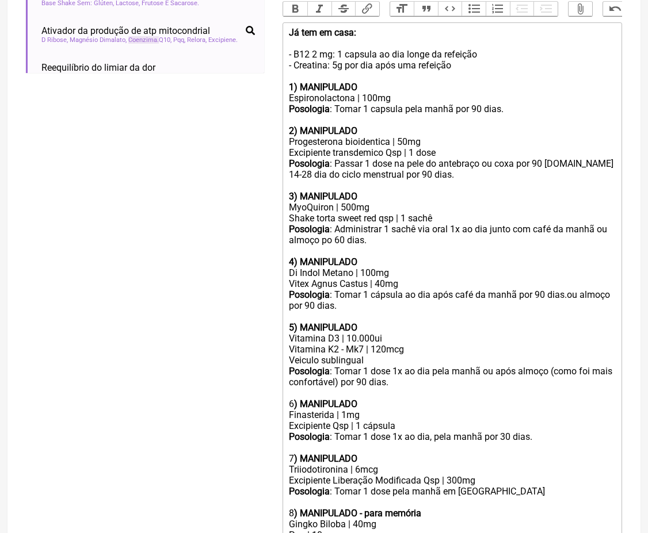
scroll to position [386, 0]
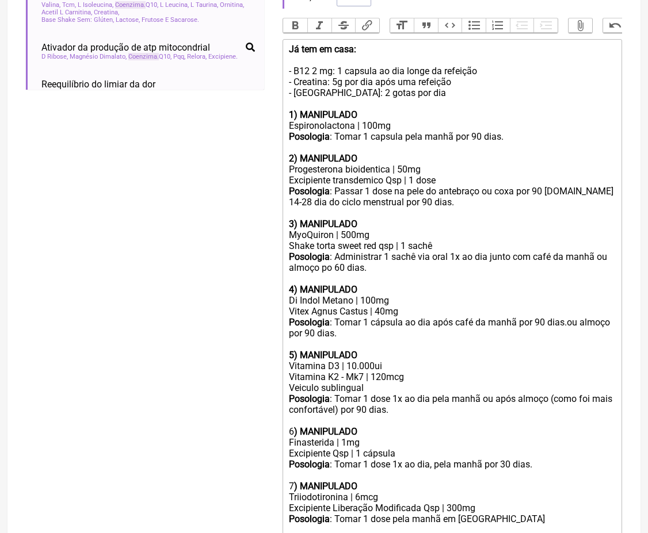
click at [314, 90] on div "Já tem em casa: - B12 2 mg: 1 capsula ao dia longe da refeição - Creatina: 5g p…" at bounding box center [452, 77] width 327 height 66
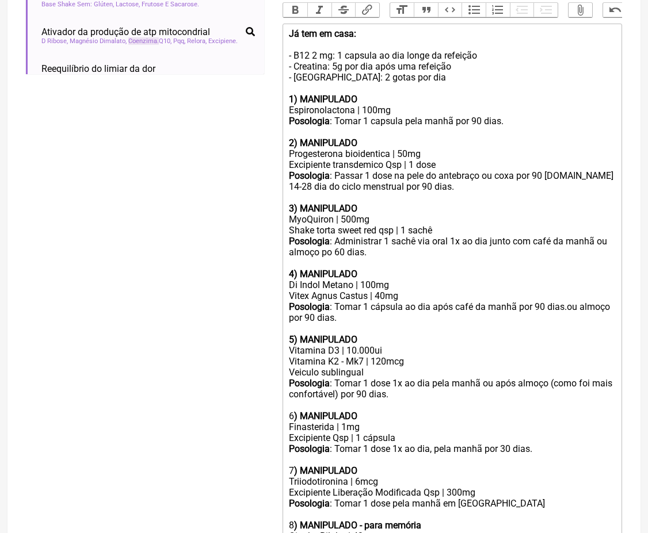
scroll to position [407, 0]
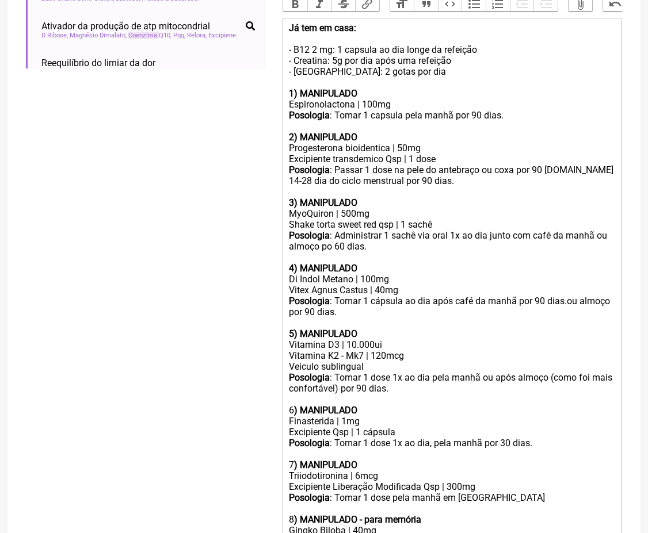
click at [502, 165] on div "Posologia : Passar 1 dose na pele do antebraço ou coxa por 90 dias.do 14-28 dia…" at bounding box center [452, 176] width 327 height 22
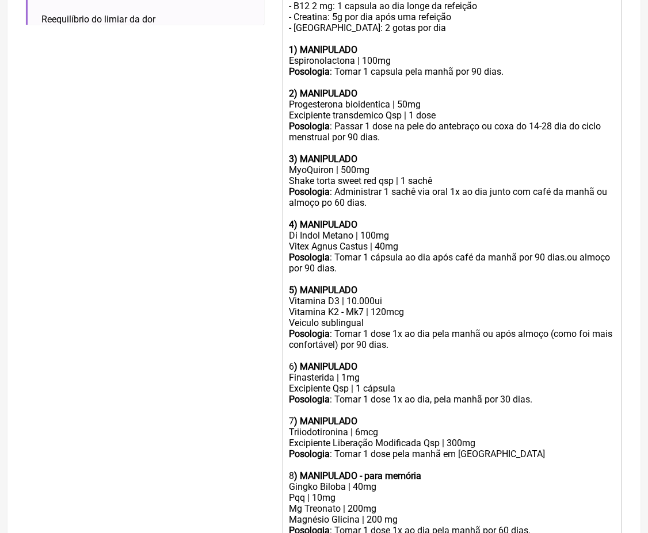
scroll to position [453, 0]
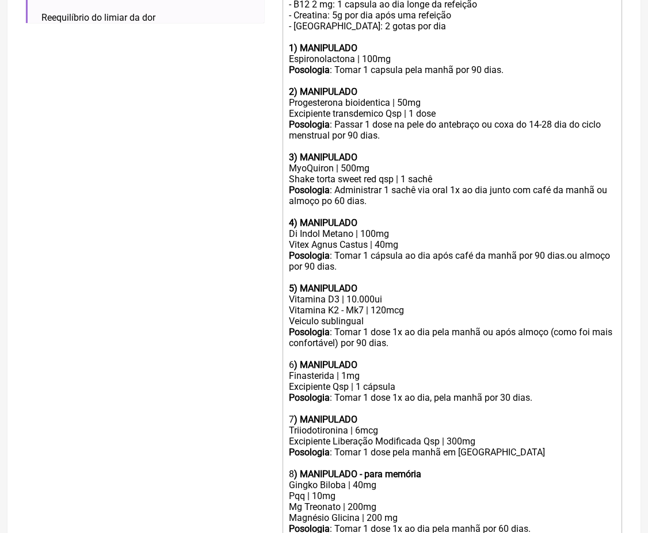
click at [502, 250] on div "Posologia : Tomar 1 cápsula ao dia após café da manhã por 90 dias.ou almoço por…" at bounding box center [452, 266] width 327 height 33
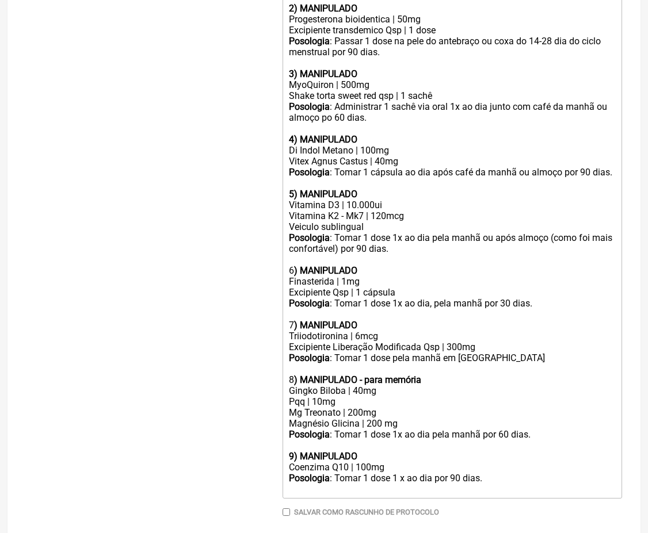
scroll to position [538, 0]
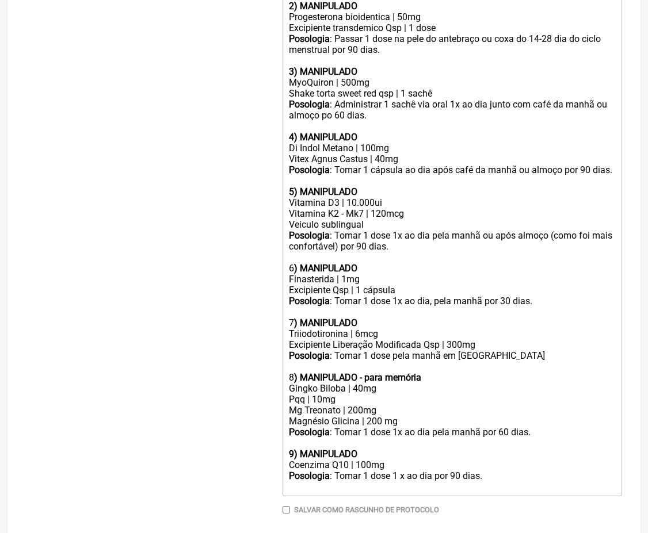
click at [502, 296] on div "Posologia : Tomar 1 dose 1x ao dia, pela manhã por 30 dias." at bounding box center [452, 307] width 327 height 22
click at [389, 274] on div "Finasterida | 1mg" at bounding box center [452, 279] width 327 height 11
click at [389, 259] on div "Posologia : Tomar 1 dose 1x ao dia pela manhã ou após almoço (como foi mais con…" at bounding box center [452, 252] width 327 height 44
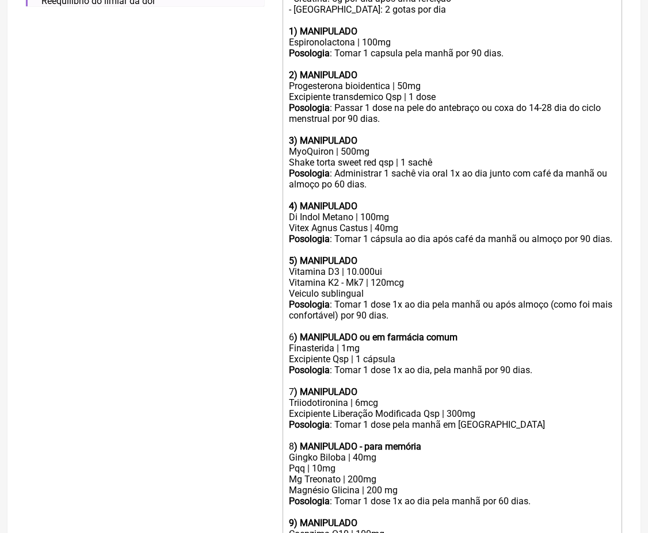
scroll to position [466, 0]
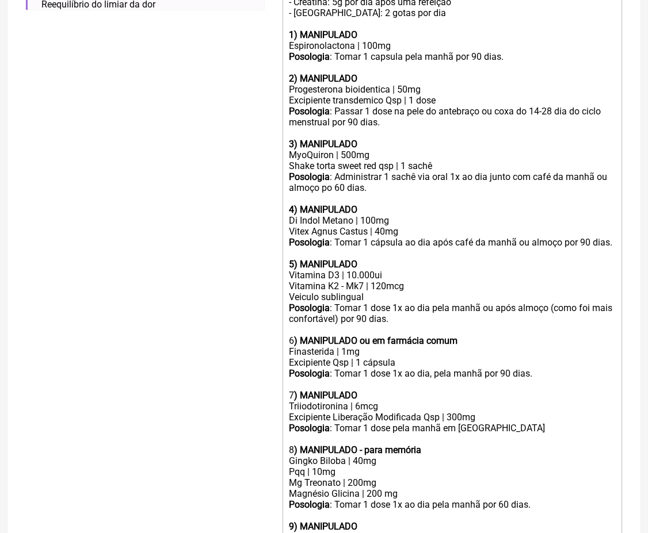
click at [381, 29] on div "1) MANIPULADO" at bounding box center [452, 34] width 327 height 11
click at [419, 31] on strong "1) MANIPULADO ou em farmacia comum" at bounding box center [373, 34] width 169 height 11
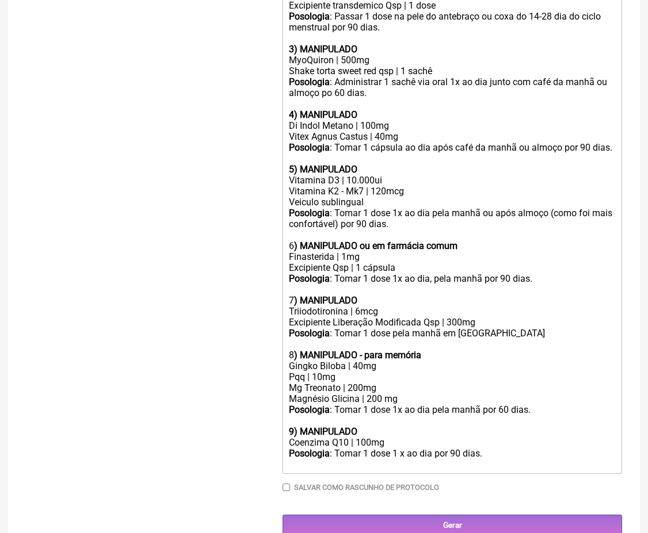
scroll to position [560, 0]
click at [391, 296] on div "7 ) MANIPULADO" at bounding box center [452, 301] width 327 height 11
click at [502, 405] on div "Posologia : Tomar 1 dose 1x ao dia pela manhã por 60 dias." at bounding box center [452, 410] width 327 height 11
type trix-editor "<div><strong>Já tem em casa:<br></strong><br>- B12 2 mg: 1 capsula ao dia longe…"
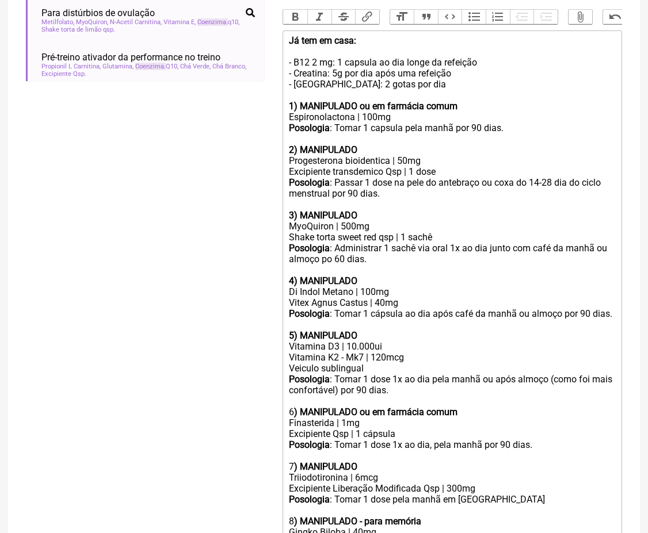
click at [421, 81] on div "Já tem em casa: - B12 2 mg: 1 capsula ao dia longe da refeição - Creatina: 5g p…" at bounding box center [452, 68] width 327 height 66
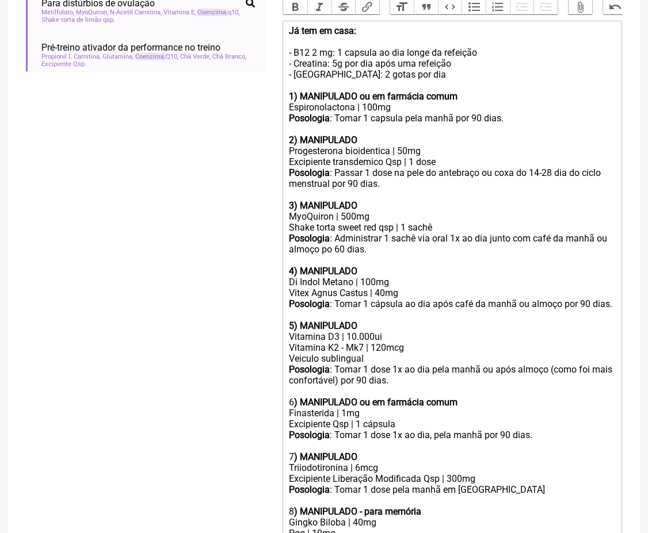
scroll to position [560, 0]
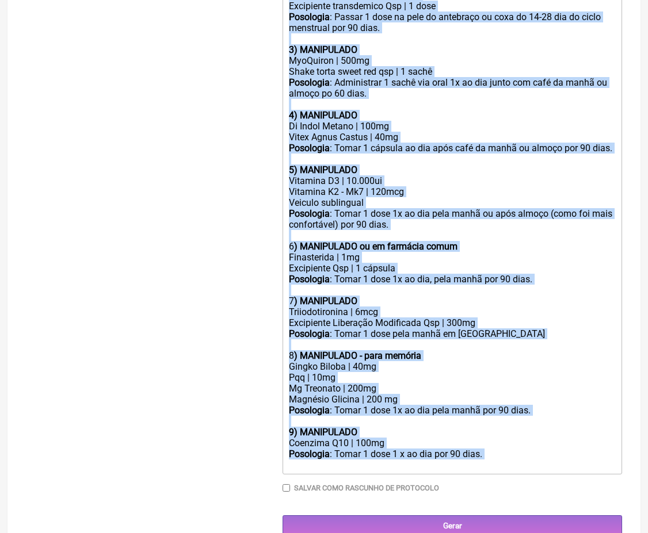
copy trix-editor "Já tem em casa: - B12 2 mg: 1 capsula ao dia longe da refeição - Creatina: 5g p…"
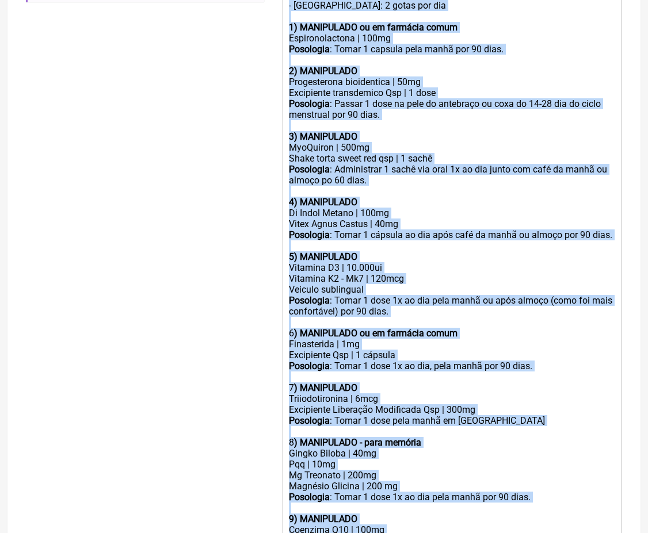
scroll to position [473, 0]
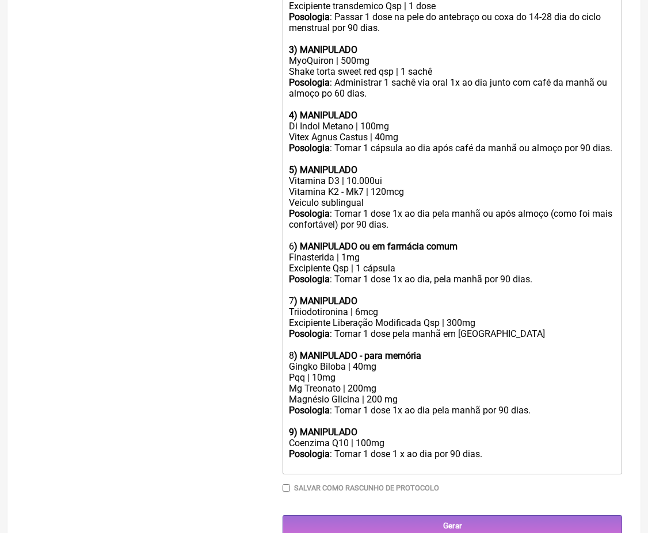
click at [376, 449] on div "Posologia : Tomar 1 dose 1 x ao dia por 90 dias." at bounding box center [452, 460] width 327 height 22
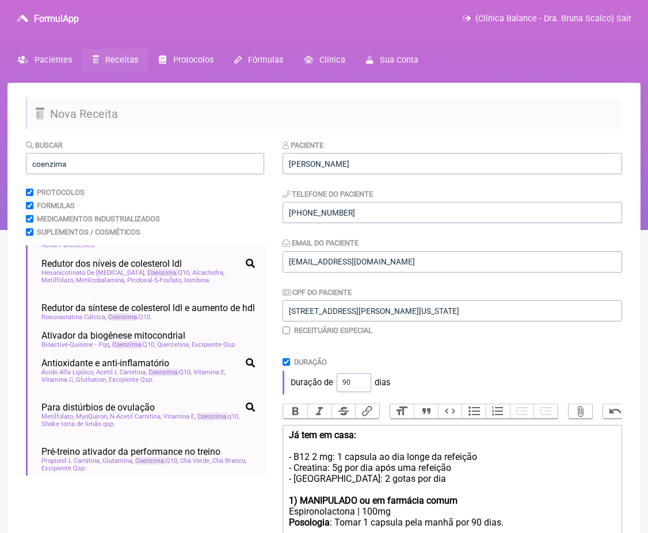
scroll to position [0, 0]
click at [95, 169] on input "coenzima" at bounding box center [145, 163] width 238 height 21
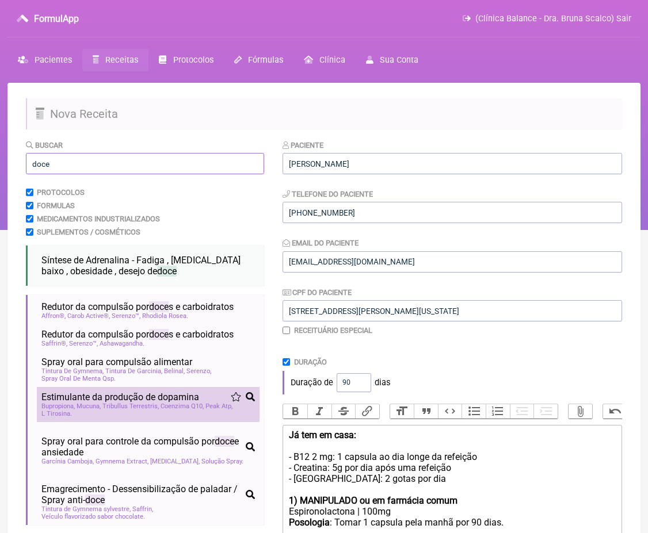
scroll to position [33, 0]
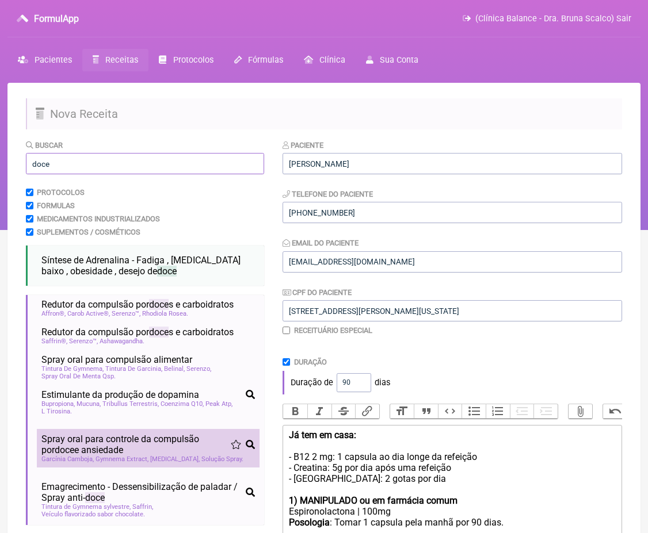
type input "doce"
click at [201, 456] on span "Solução Spray" at bounding box center [222, 459] width 42 height 7
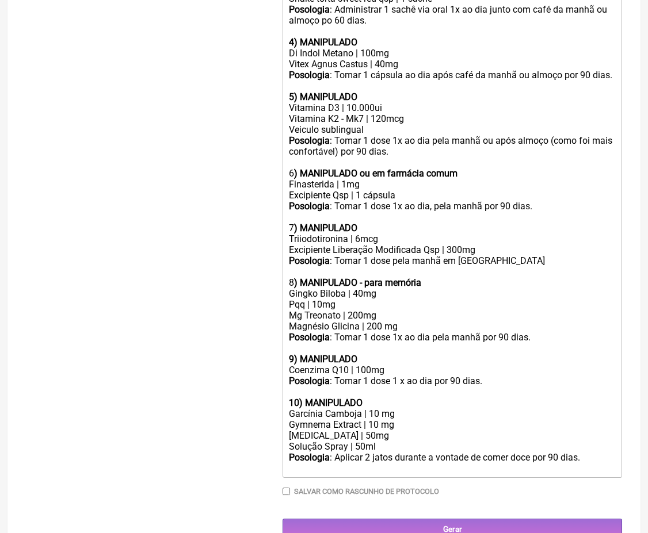
scroll to position [633, 0]
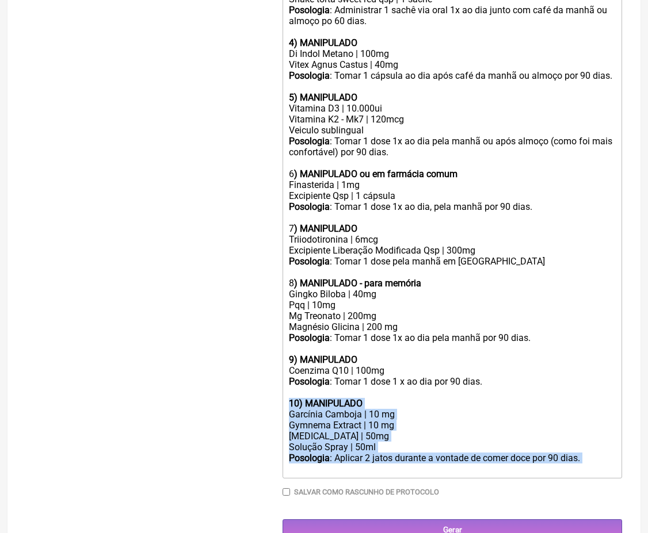
drag, startPoint x: 376, startPoint y: 452, endPoint x: 288, endPoint y: 381, distance: 112.5
click at [288, 381] on trix-editor "Já tem em casa: - B12 2 mg: 1 capsula ao dia longe da refeição - Creatina: 5g p…" at bounding box center [451, 135] width 339 height 686
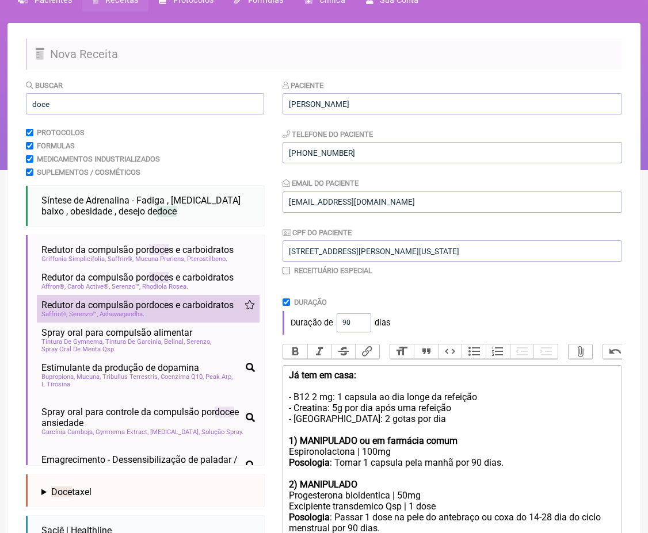
scroll to position [58, 0]
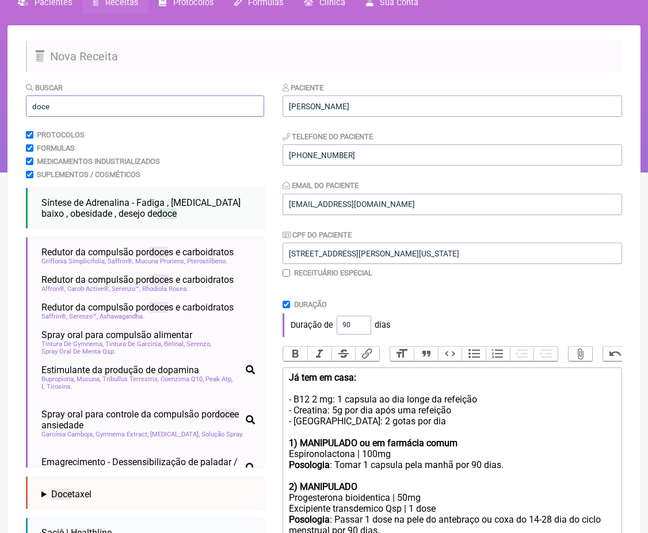
click at [120, 105] on input "doce" at bounding box center [145, 105] width 238 height 21
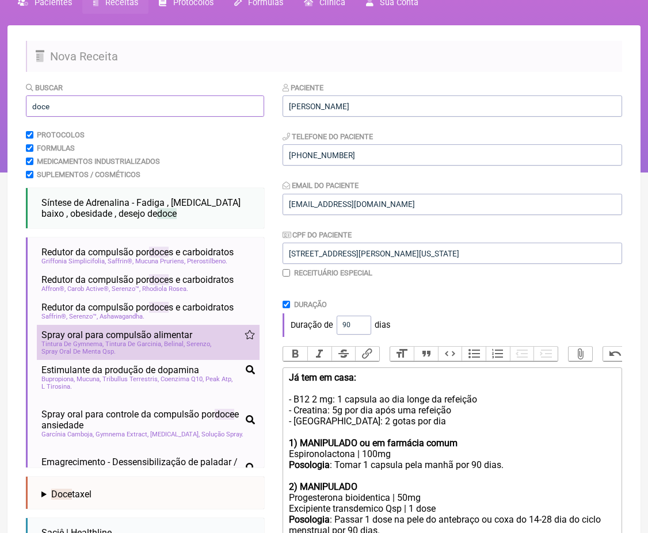
scroll to position [0, 0]
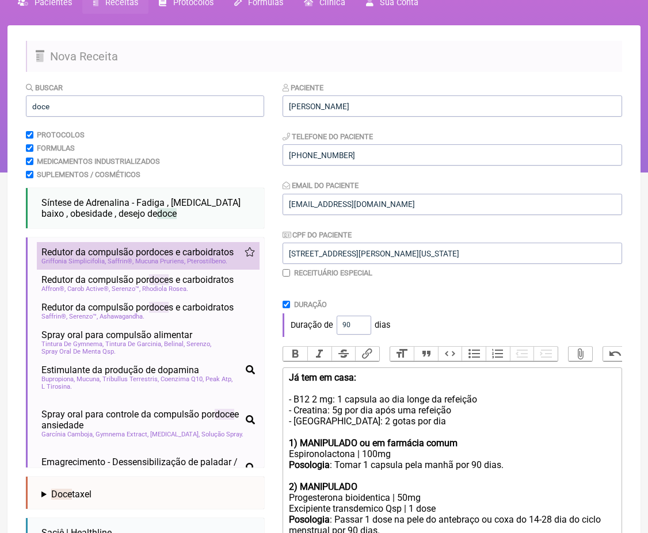
click at [121, 259] on span "Saffrin®" at bounding box center [121, 261] width 26 height 7
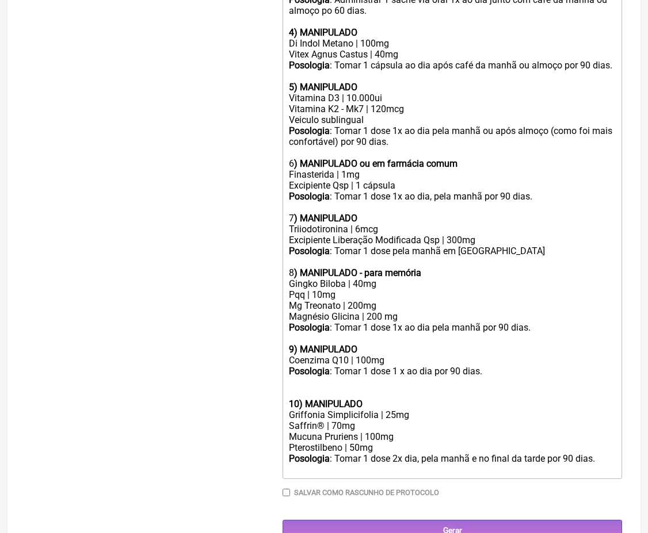
click at [315, 388] on div at bounding box center [452, 393] width 327 height 11
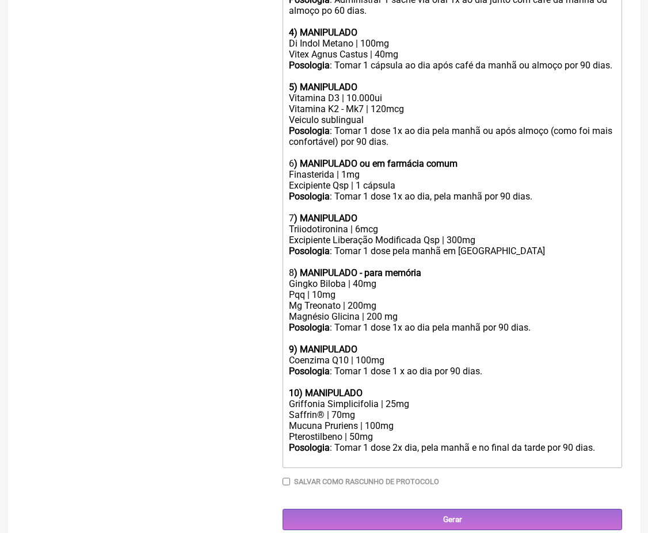
scroll to position [633, 0]
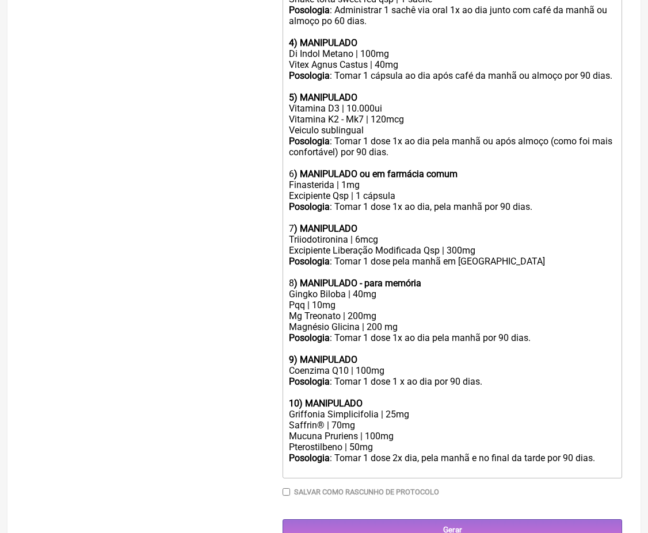
click at [405, 420] on div "Saffrin® | 70mg" at bounding box center [452, 425] width 327 height 11
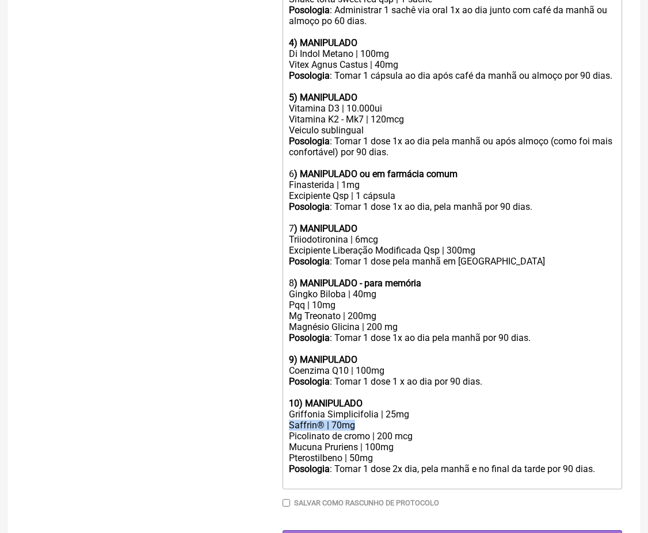
drag, startPoint x: 381, startPoint y: 403, endPoint x: 213, endPoint y: 403, distance: 168.0
click at [228, 403] on form "Buscar doce Protocolos Formulas Medicamentos Industrializados Suplementos / Cos…" at bounding box center [324, 29] width 596 height 1046
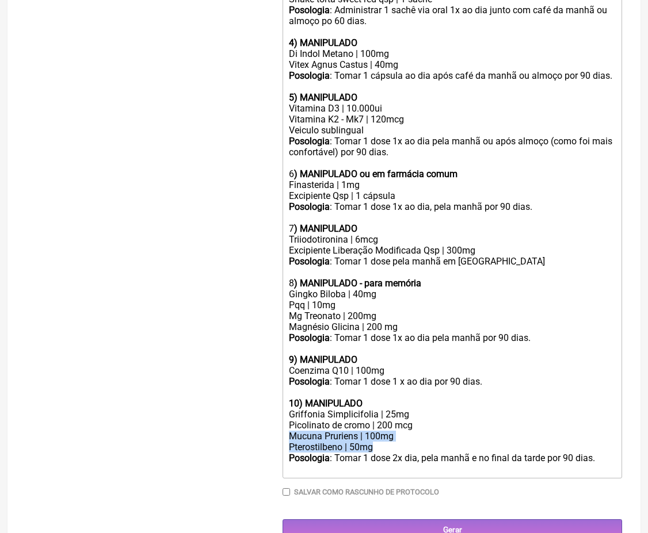
drag, startPoint x: 401, startPoint y: 420, endPoint x: 284, endPoint y: 409, distance: 117.3
click at [284, 409] on trix-editor "Já tem em casa: - B12 2 mg: 1 capsula ao dia longe da refeição - Creatina: 5g p…" at bounding box center [451, 135] width 339 height 686
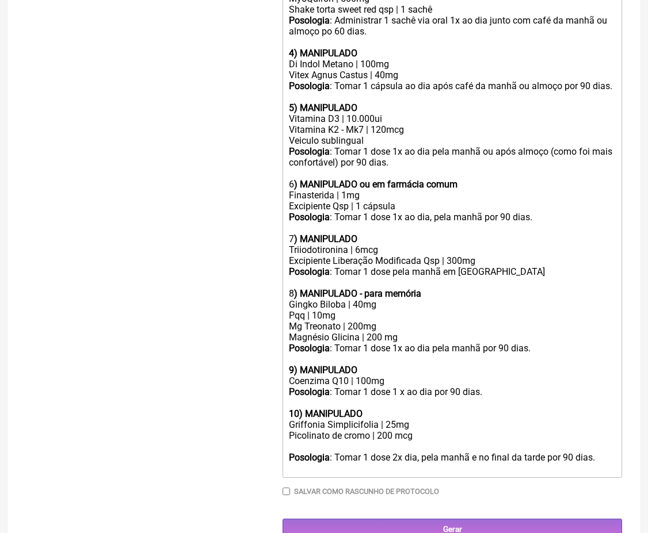
scroll to position [601, 0]
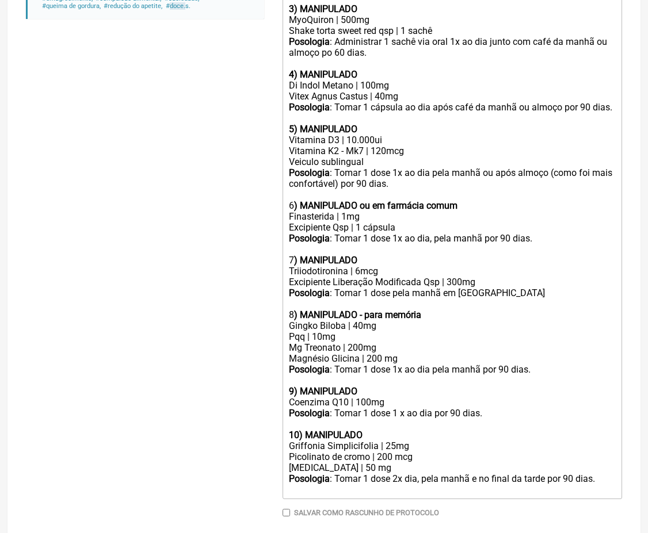
click at [393, 430] on div "10) MANIPULADO" at bounding box center [452, 435] width 327 height 11
click at [400, 430] on strong "10) MANIPULADO - Para doce" at bounding box center [349, 435] width 121 height 11
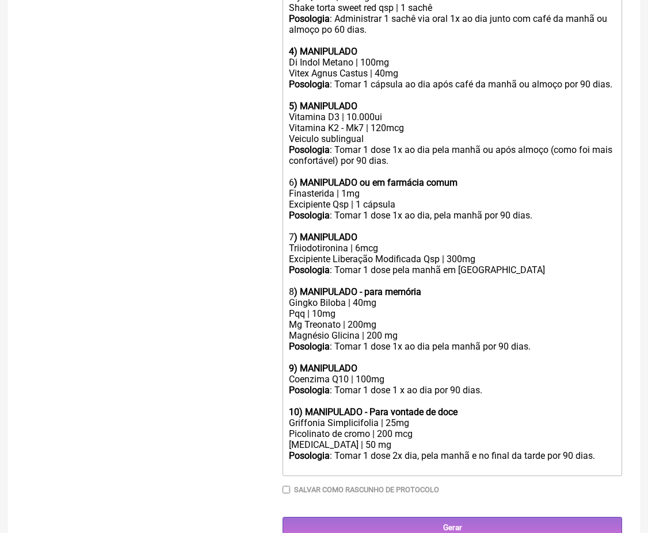
scroll to position [622, 0]
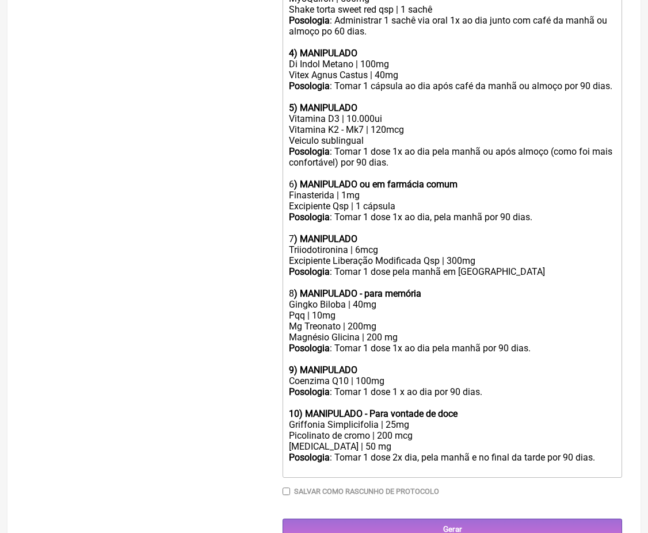
click at [502, 452] on div "Posologia : Tomar 1 dose 2x dia, pela manhã e no final da tarde por 90 dias." at bounding box center [452, 463] width 327 height 22
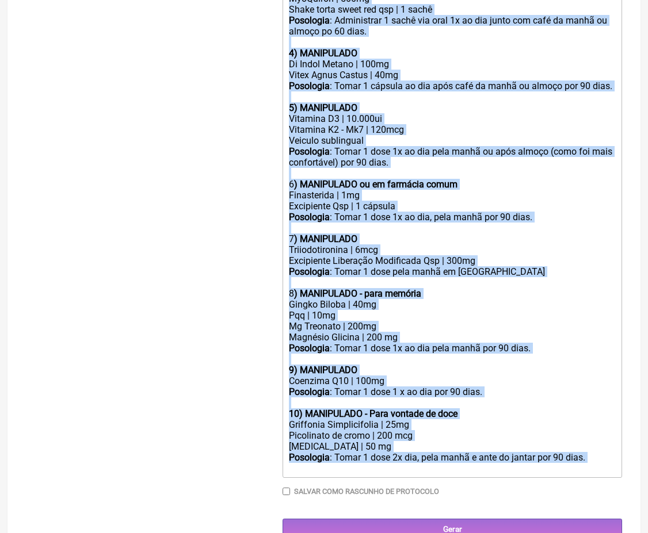
copy trix-editor "Já tem em casa: - B12 2 mg: 1 capsula ao dia longe da refeição - Creatina: 5g p…"
click at [457, 321] on div "Mg Treonato | 200mg Magnésio Glicina | 200 mg" at bounding box center [452, 332] width 327 height 22
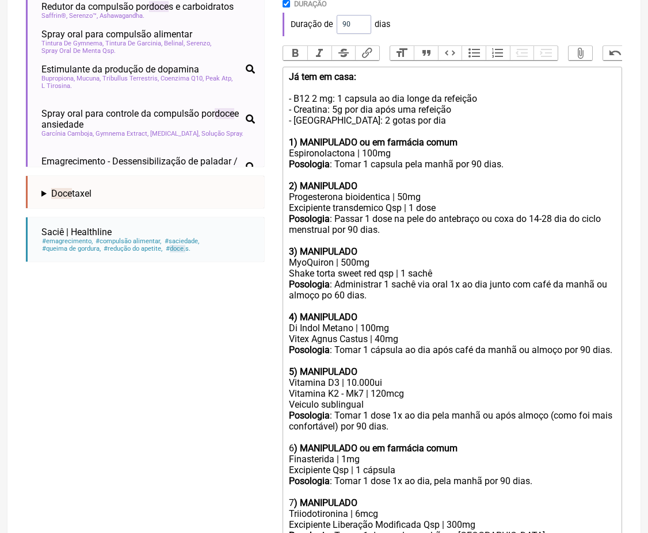
scroll to position [372, 0]
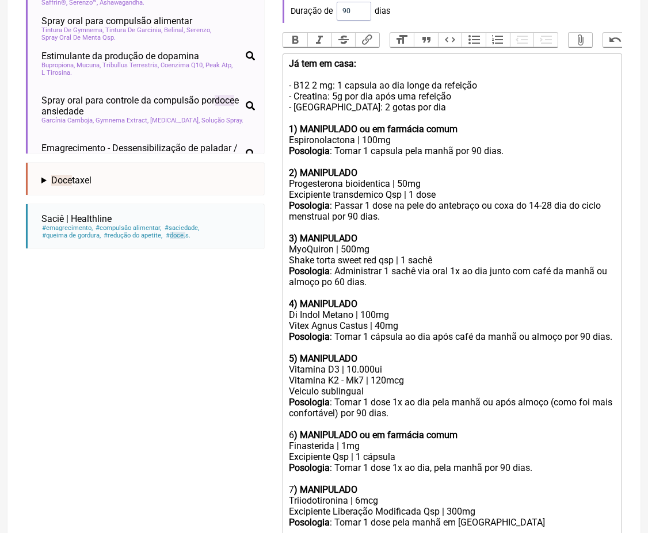
click at [438, 320] on div "Vitex Agnus Castus | 40mg" at bounding box center [452, 325] width 327 height 11
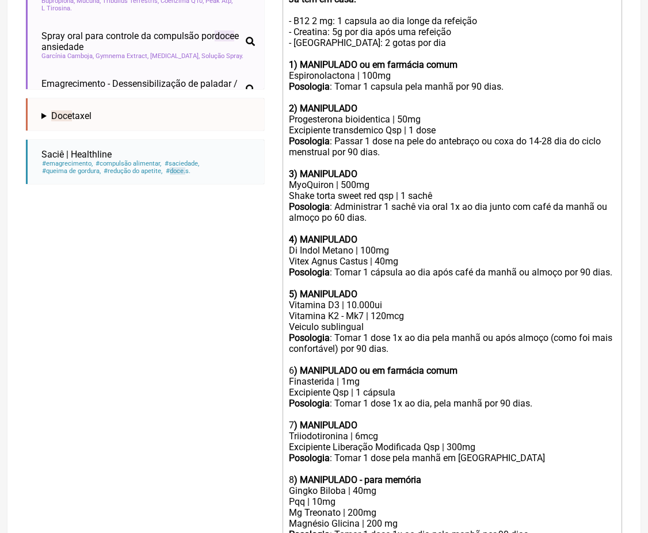
scroll to position [435, 0]
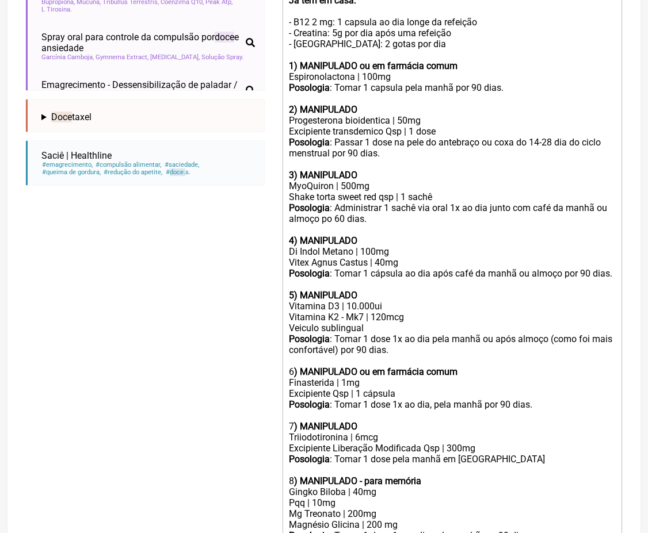
click at [339, 208] on div "Posologia : Administrar 1 sachê via oral 1x ao dia junto com café da manhã ou a…" at bounding box center [452, 218] width 327 height 33
type trix-editor "<div><strong>Já tem em casa:<br></strong><br>- B12 2 mg: 1 capsula ao dia longe…"
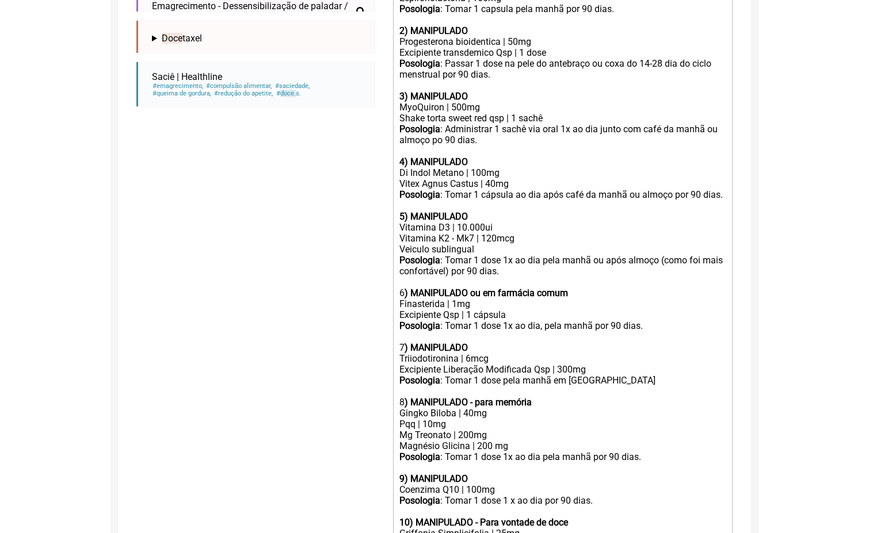
scroll to position [516, 0]
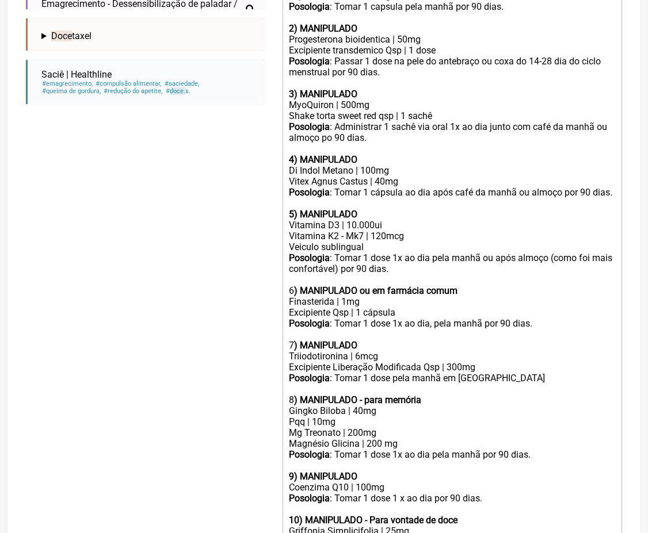
click at [66, 209] on div "Buscar doce Protocolos Formulas Medicamentos Industrializados Suplementos / Cos…" at bounding box center [145, 135] width 238 height 1024
click at [94, 183] on div "Buscar doce Protocolos Formulas Medicamentos Industrializados Suplementos / Cos…" at bounding box center [145, 135] width 238 height 1024
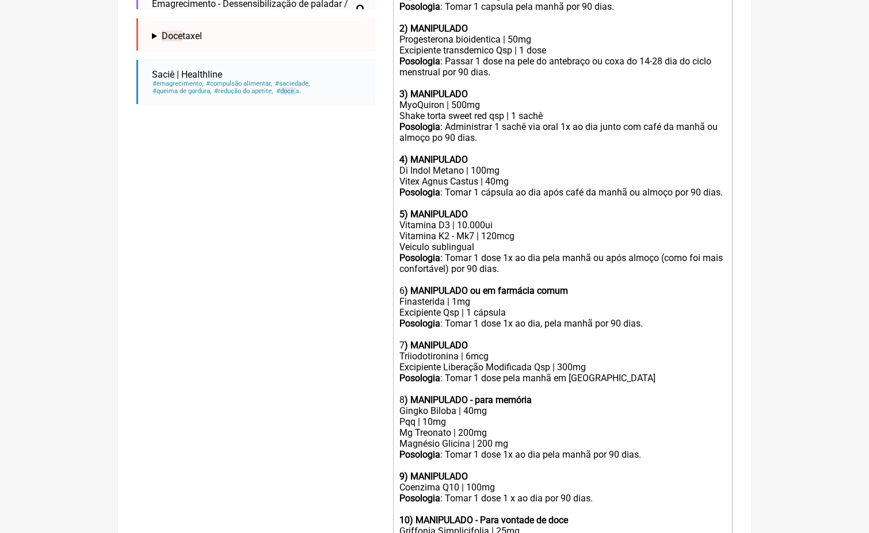
click at [502, 272] on div "Posologia : Tomar 1 dose 1x ao dia pela manhã ou após almoço (como foi mais con…" at bounding box center [562, 275] width 327 height 44
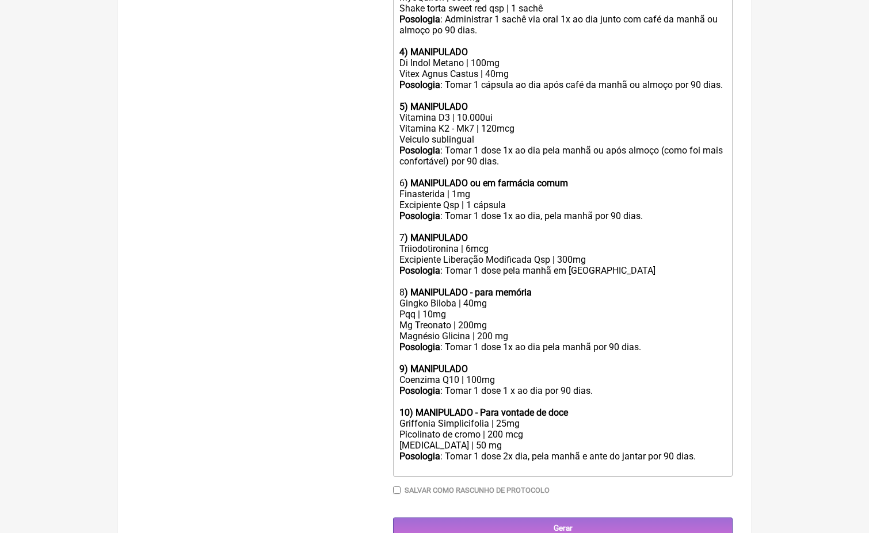
scroll to position [622, 0]
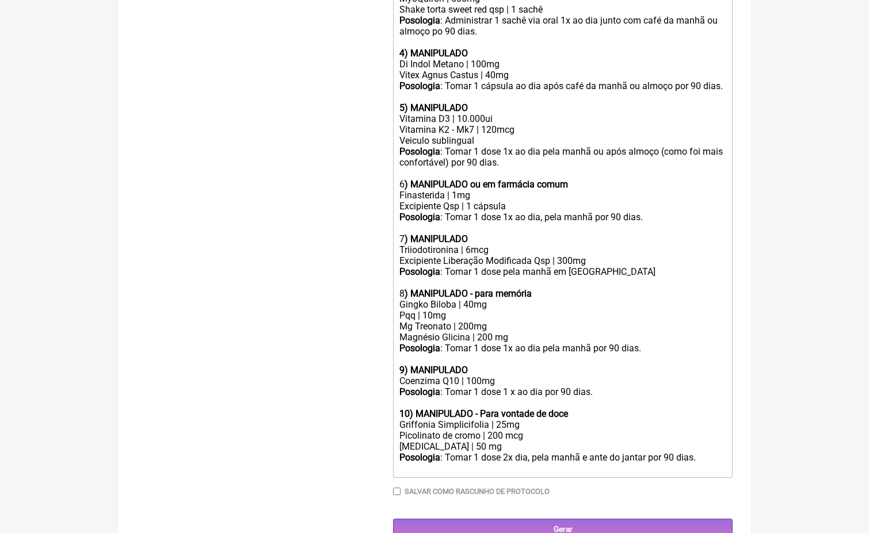
click at [502, 441] on div "5 HTP | 50 mg" at bounding box center [562, 446] width 327 height 11
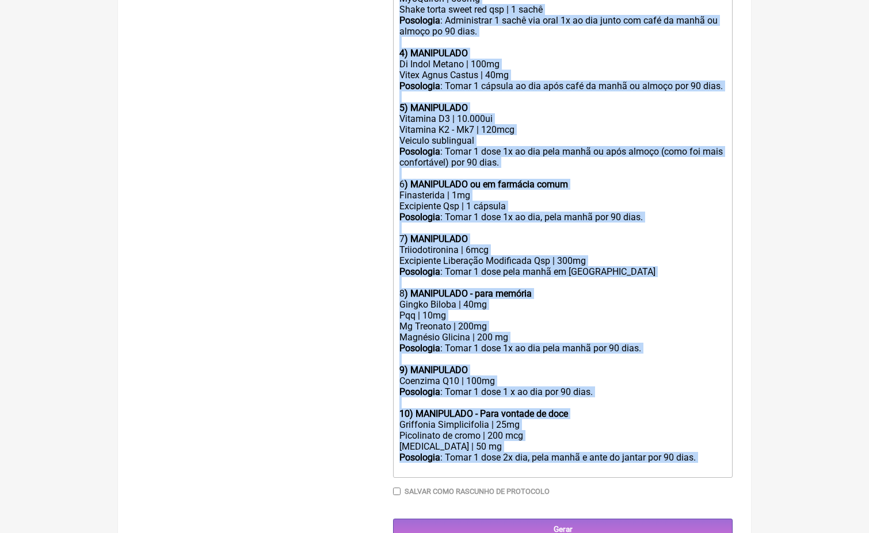
copy trix-editor "Já tem em casa: - B12 2 mg: 1 capsula ao dia longe da refeição - Creatina: 5g p…"
click at [502, 519] on input "Gerar" at bounding box center [562, 529] width 339 height 21
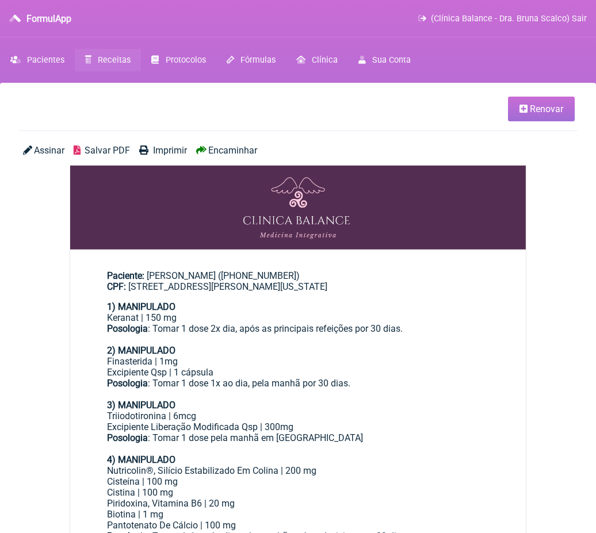
scroll to position [47, 0]
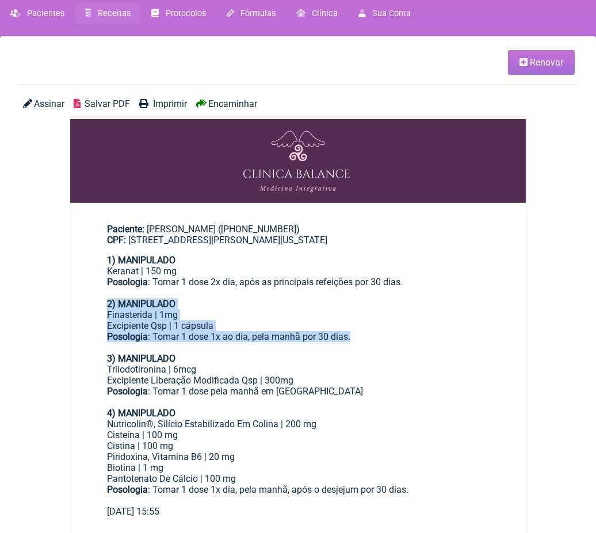
drag, startPoint x: 362, startPoint y: 329, endPoint x: 100, endPoint y: 301, distance: 263.3
click at [100, 301] on main "Paciente: [PERSON_NAME] ([PHONE_NUMBER]) CPF: [STREET_ADDRESS][PERSON_NAME][US_…" at bounding box center [298, 365] width 456 height 321
copy div "2) MANIPULADO Finasterida | 1mg Excipiente Qsp | 1 cápsula Posologia : Tomar 1 …"
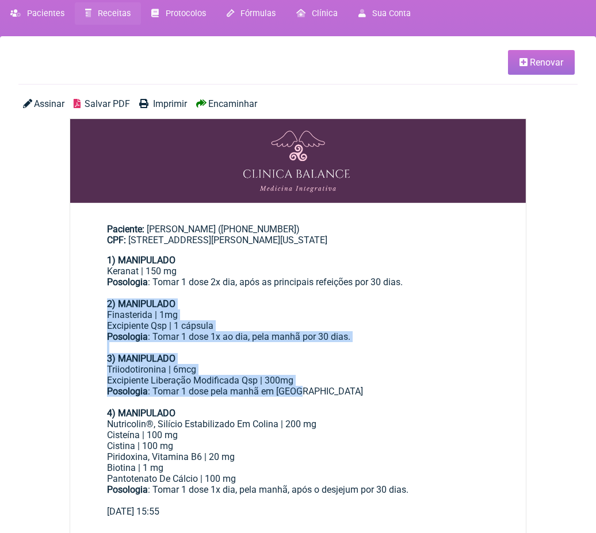
drag, startPoint x: 309, startPoint y: 381, endPoint x: 99, endPoint y: 299, distance: 226.0
click at [98, 300] on main "Paciente: [PERSON_NAME] ([PHONE_NUMBER]) CPF: [STREET_ADDRESS][PERSON_NAME][US_…" at bounding box center [298, 365] width 456 height 321
copy div "2) MANIPULADO Finasterida | 1mg Excipiente Qsp | 1 cápsula Posologia : Tomar 1 …"
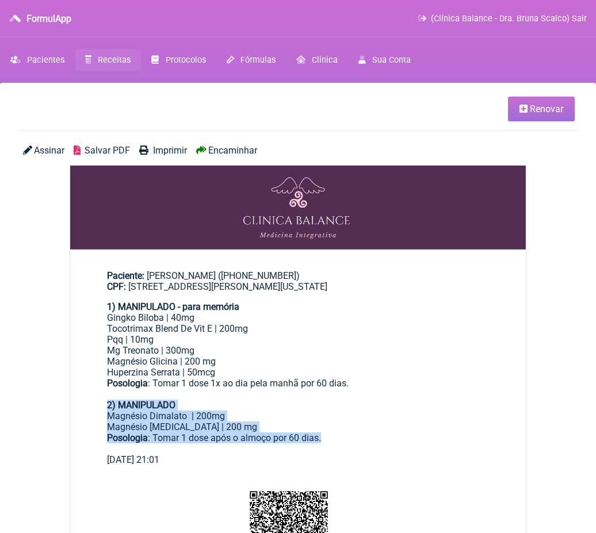
drag, startPoint x: 326, startPoint y: 431, endPoint x: 81, endPoint y: 393, distance: 248.6
click at [81, 393] on main "Paciente: [PERSON_NAME] ([PHONE_NUMBER]) CPF: [STREET_ADDRESS][PERSON_NAME][US_…" at bounding box center [298, 363] width 456 height 223
copy div "2) MANIPULADO Magnésio Dimalato | 200mg Magnésio [MEDICAL_DATA] | 200 mg Posolo…"
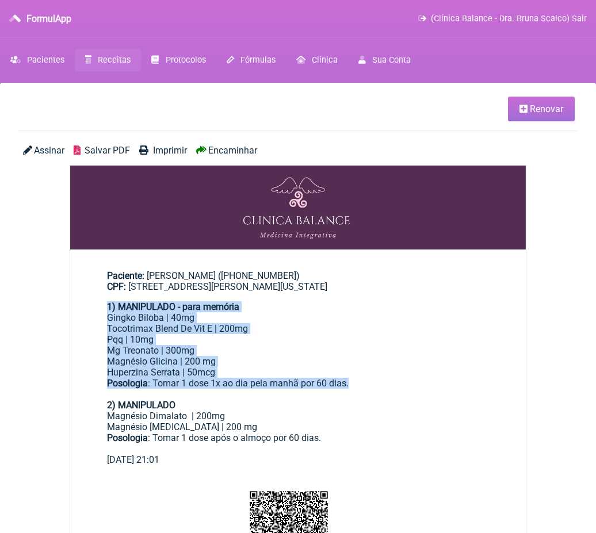
drag, startPoint x: 359, startPoint y: 376, endPoint x: 108, endPoint y: 307, distance: 260.5
click at [108, 307] on div "1) MANIPULADO - para memória Gingko Biloba | 40mg Tocotrimax Blend De Vit E | 2…" at bounding box center [298, 377] width 382 height 153
copy div "1) MANIPULADO - para memória Gingko Biloba | 40mg Tocotrimax Blend De Vit E | 2…"
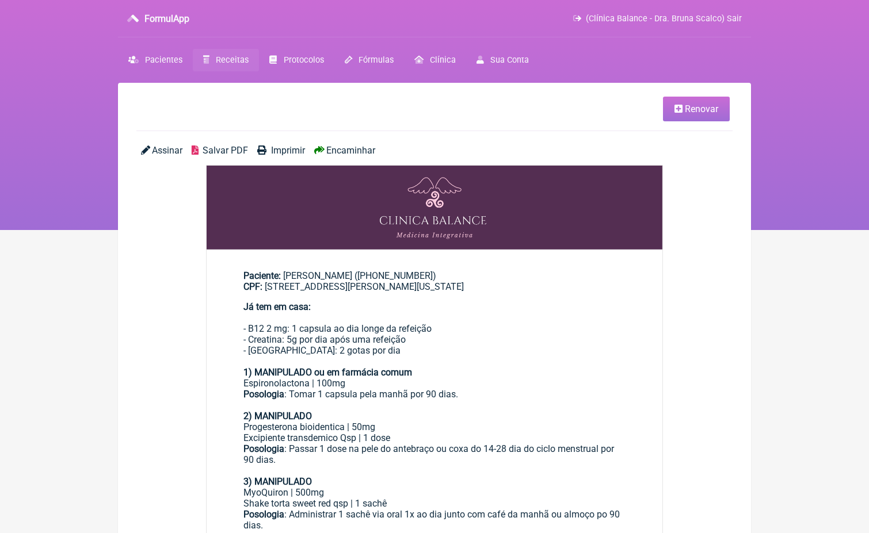
click at [359, 151] on span "Encaminhar" at bounding box center [350, 150] width 49 height 11
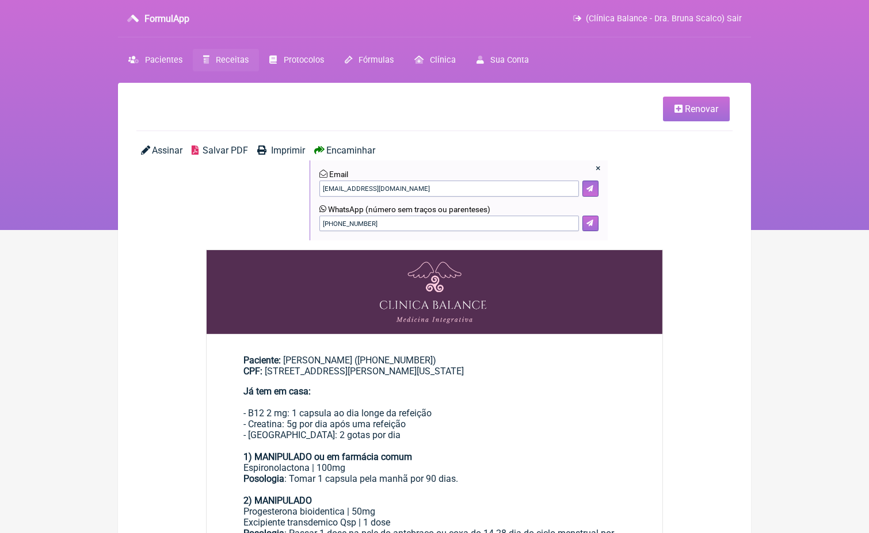
click at [591, 220] on icon at bounding box center [589, 223] width 7 height 7
click at [236, 56] on span "Receitas" at bounding box center [232, 60] width 33 height 10
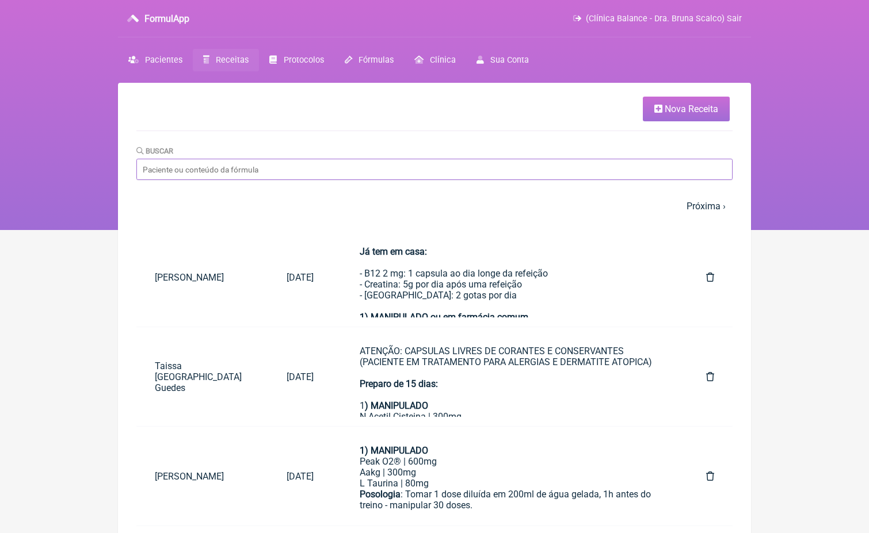
click at [216, 173] on input "Buscar" at bounding box center [434, 169] width 596 height 21
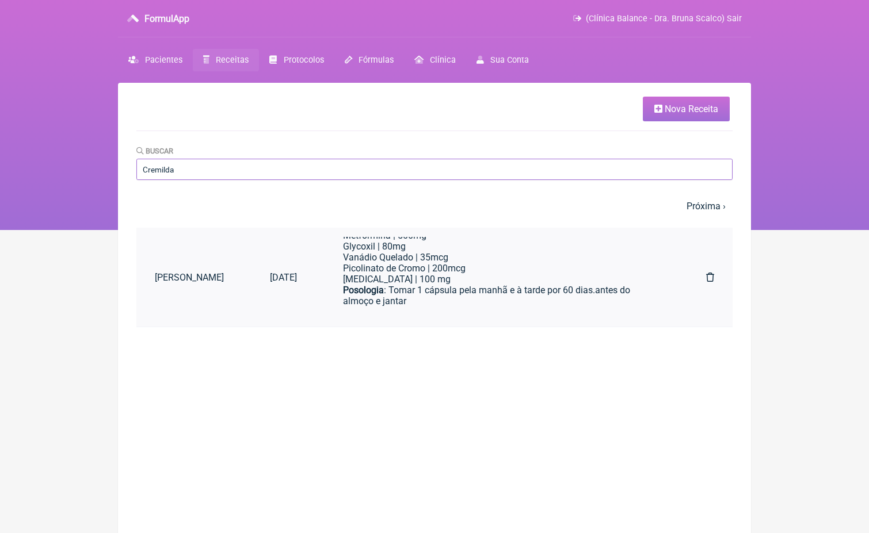
scroll to position [101, 0]
type input "Cremilda"
click at [166, 55] on span "Pacientes" at bounding box center [163, 60] width 37 height 10
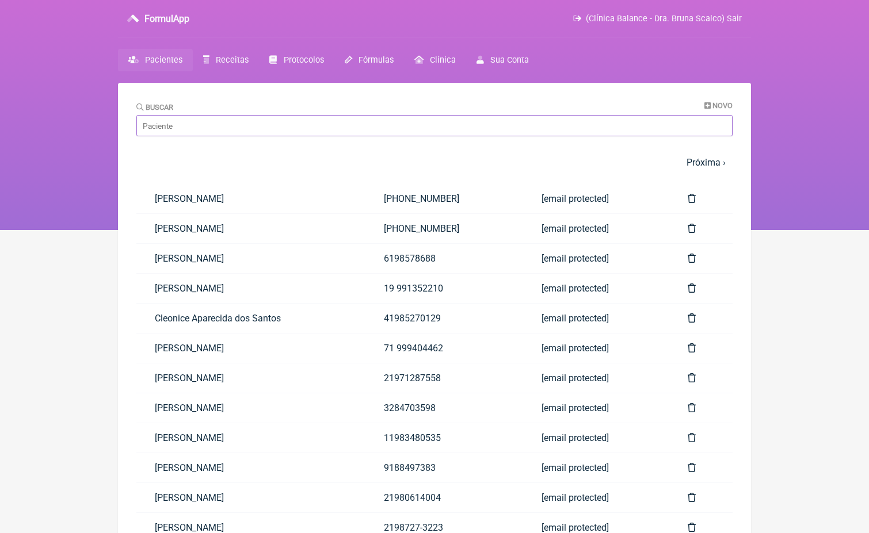
click at [182, 121] on input "Buscar" at bounding box center [434, 125] width 596 height 21
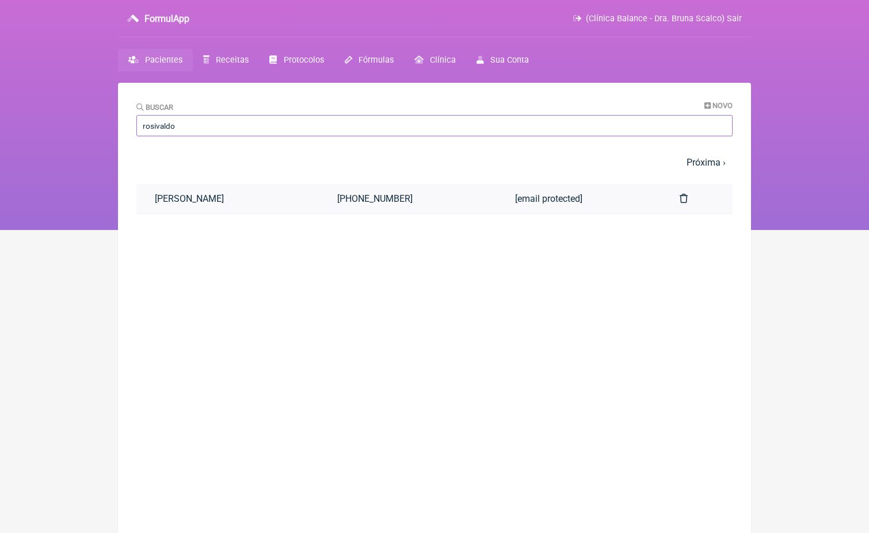
type input "rosivaldo"
click at [205, 202] on link "Rosivaldo Lucena Silva" at bounding box center [227, 198] width 182 height 29
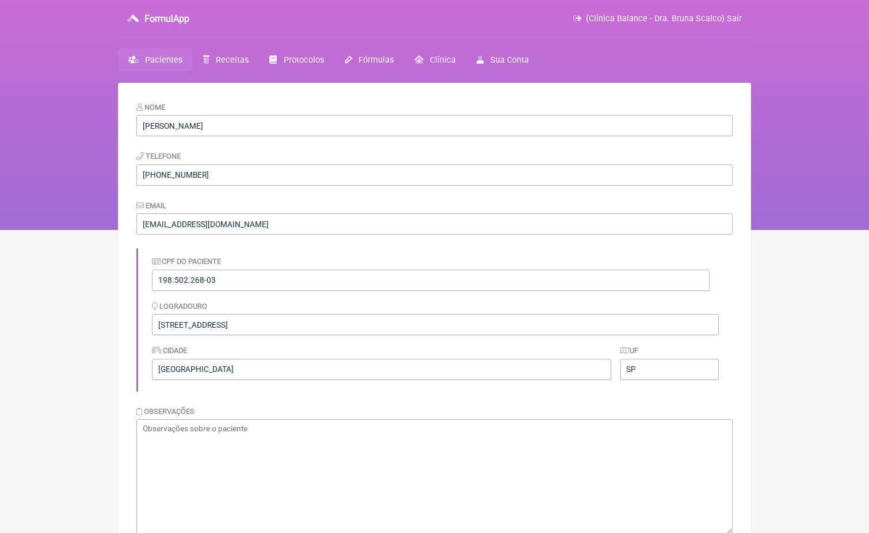
click at [178, 63] on span "Pacientes" at bounding box center [163, 60] width 37 height 10
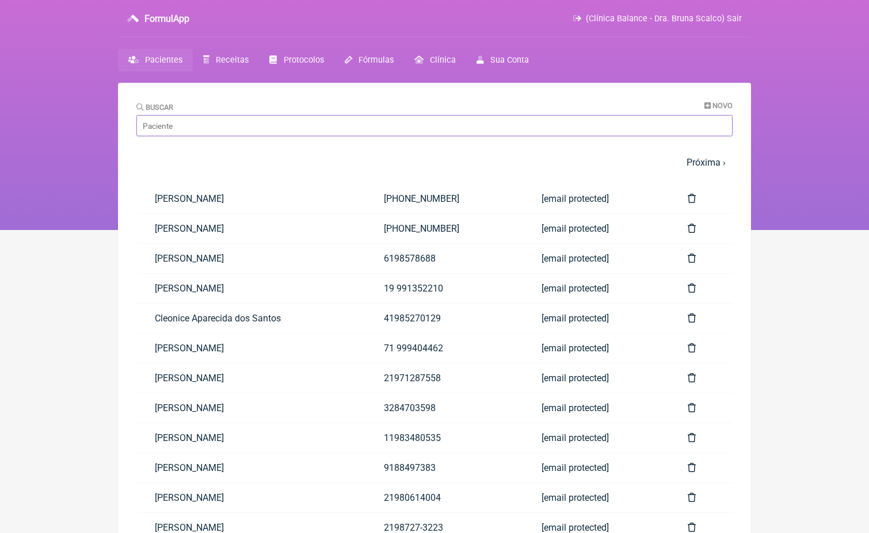
click at [208, 128] on input "Buscar" at bounding box center [434, 125] width 596 height 21
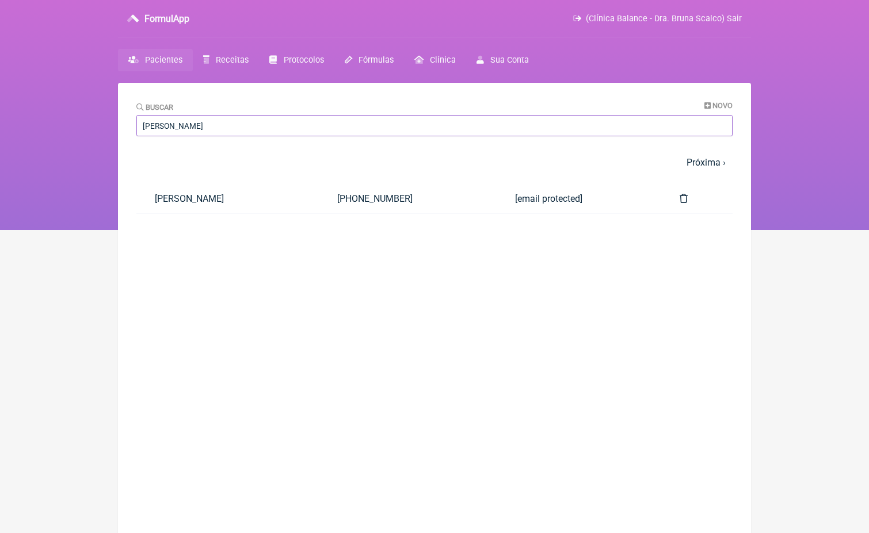
click at [197, 123] on input "Rafael de jesu" at bounding box center [434, 125] width 596 height 21
type input "Erika marti"
click at [204, 195] on link "Erika Martins Guimarães da Silva" at bounding box center [227, 198] width 182 height 29
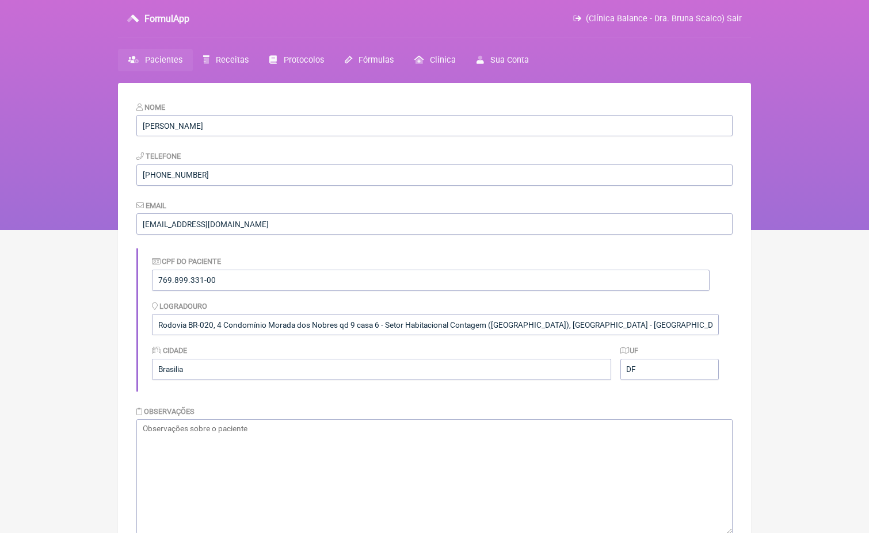
click at [155, 63] on span "Pacientes" at bounding box center [163, 60] width 37 height 10
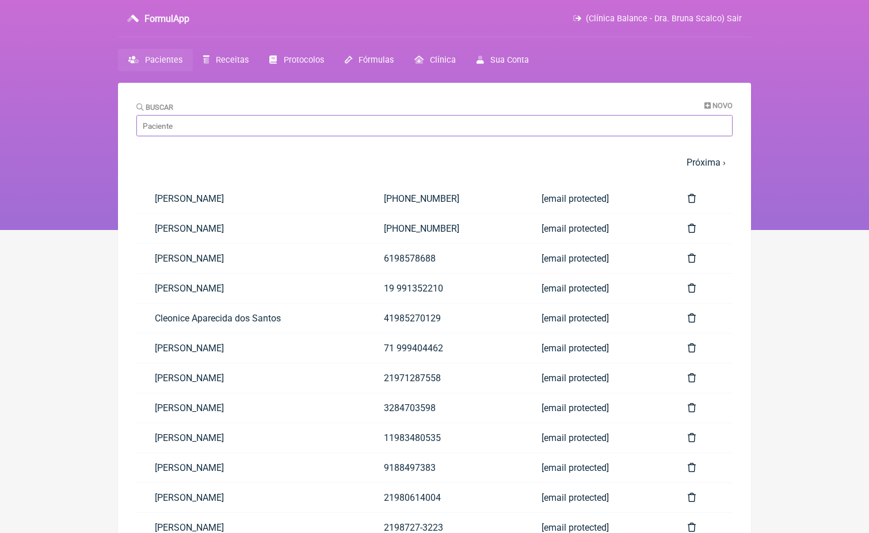
click at [180, 121] on input "Buscar" at bounding box center [434, 125] width 596 height 21
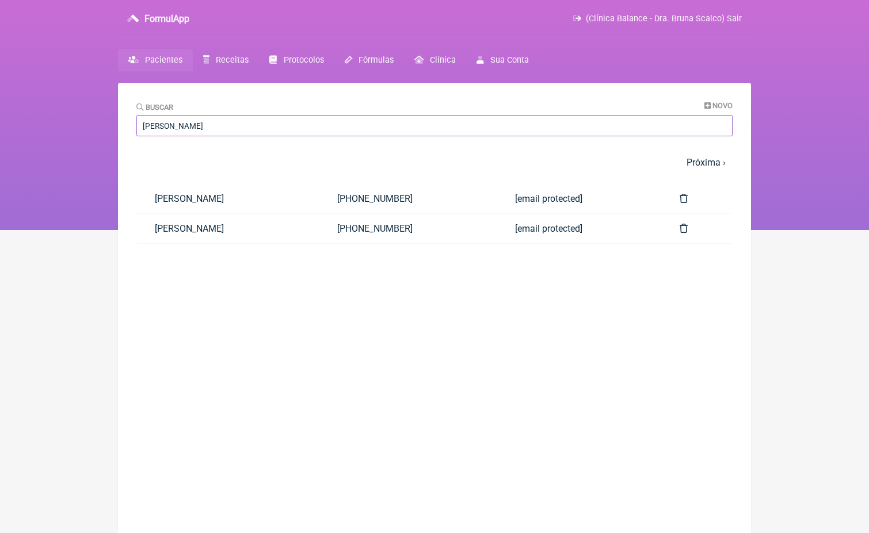
click at [182, 122] on input "Josiane" at bounding box center [434, 125] width 596 height 21
click at [182, 121] on input "Josiane" at bounding box center [434, 125] width 596 height 21
type input "aline fon"
click at [182, 200] on link "Aline Fonseca" at bounding box center [227, 198] width 182 height 29
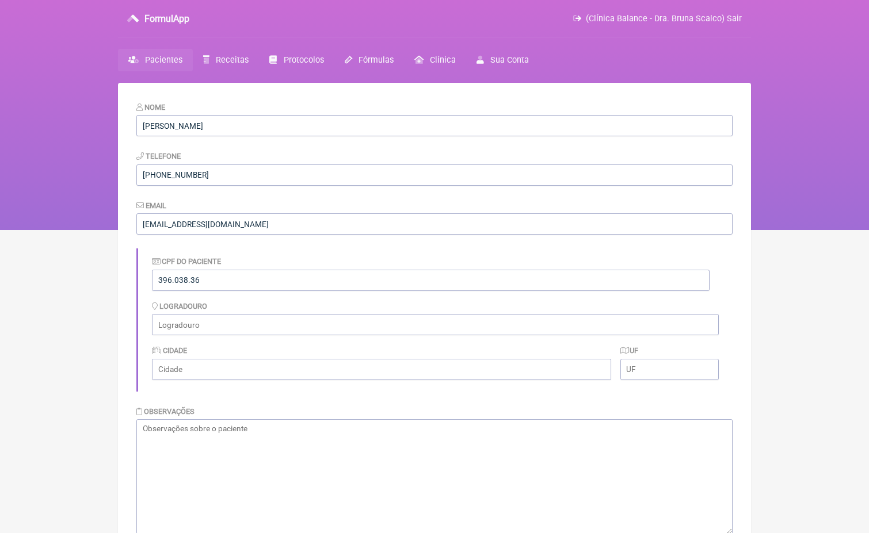
click at [174, 58] on span "Pacientes" at bounding box center [163, 60] width 37 height 10
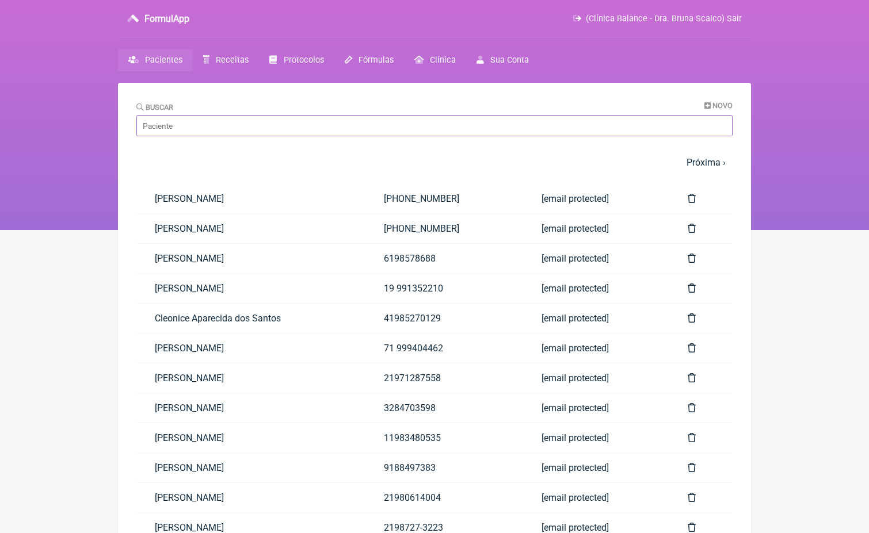
click at [202, 124] on input "Buscar" at bounding box center [434, 125] width 596 height 21
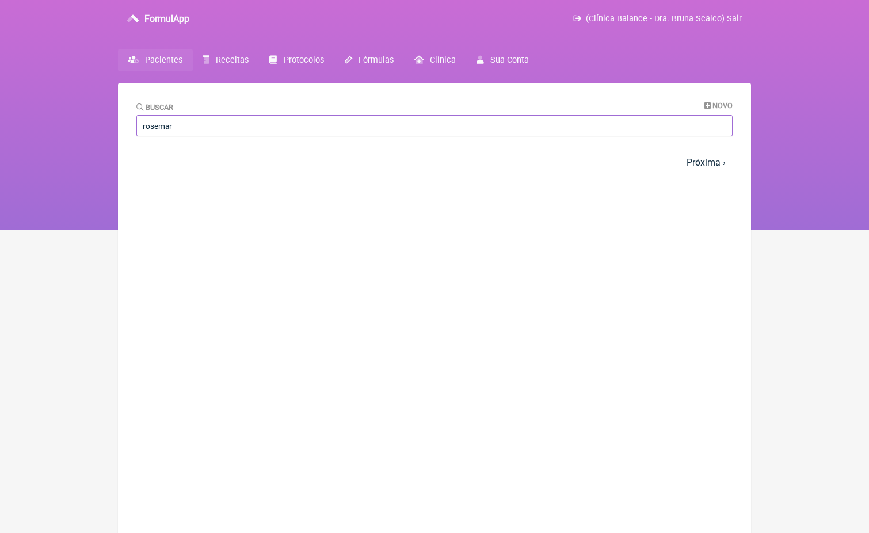
type input "rosemar"
click at [736, 19] on span "(Clínica Balance - Dra. Bruna Scalco) Sair" at bounding box center [664, 19] width 156 height 10
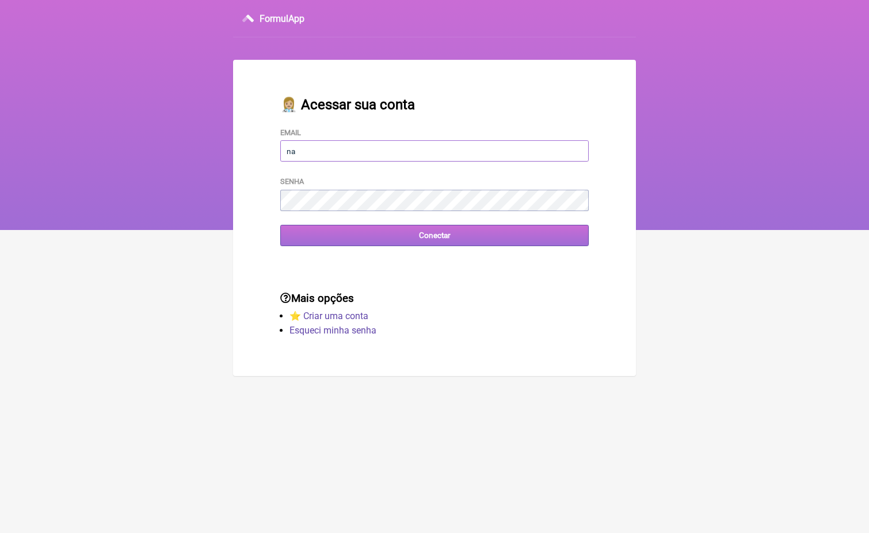
type input "[EMAIL_ADDRESS][DOMAIN_NAME]"
click at [434, 235] on input "Conectar" at bounding box center [434, 235] width 308 height 21
